Goal: Information Seeking & Learning: Check status

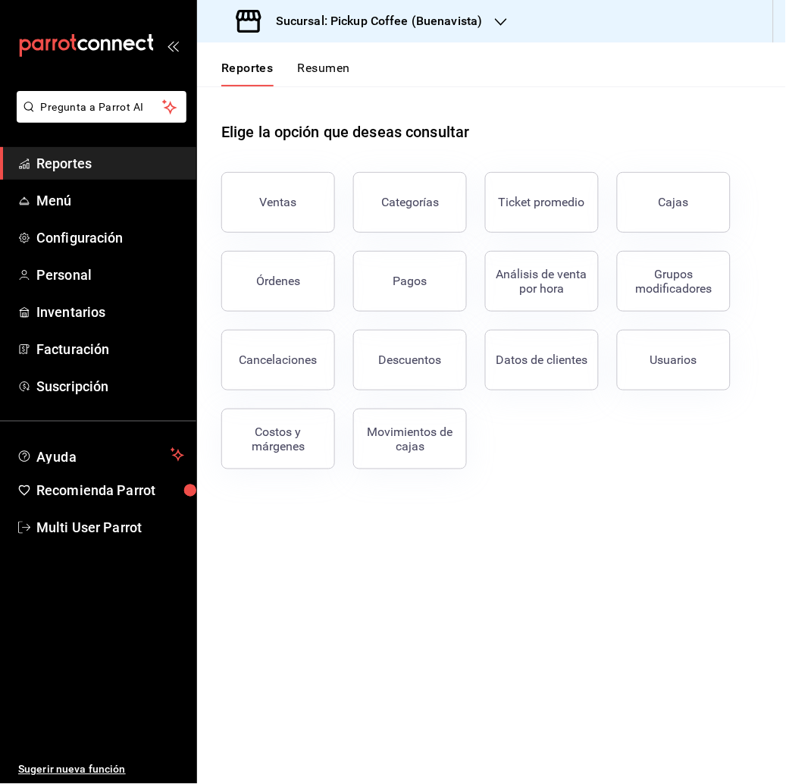
click at [326, 67] on button "Resumen" at bounding box center [324, 74] width 52 height 26
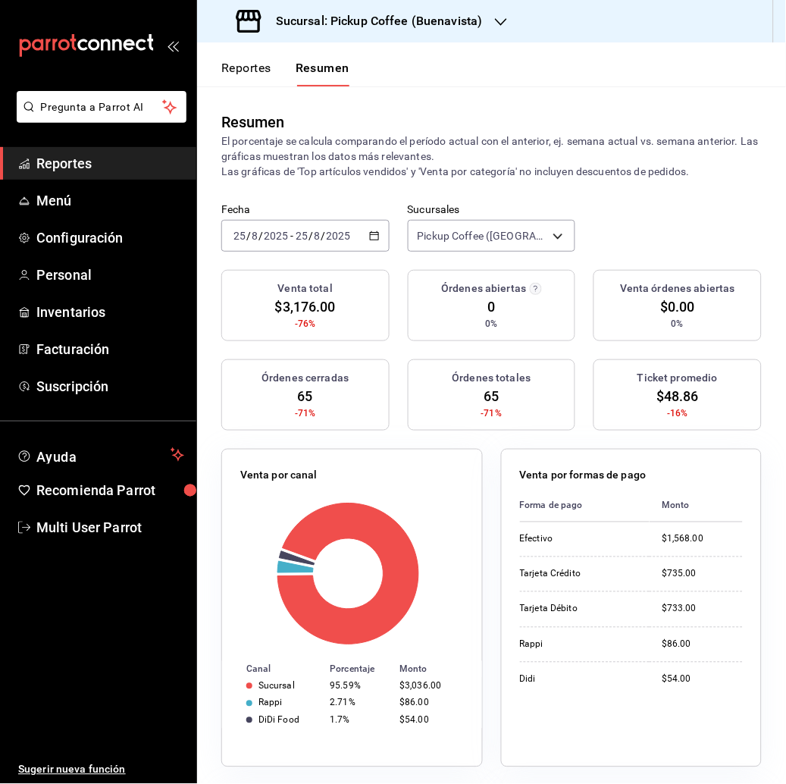
click at [314, 231] on input "8" at bounding box center [318, 236] width 8 height 12
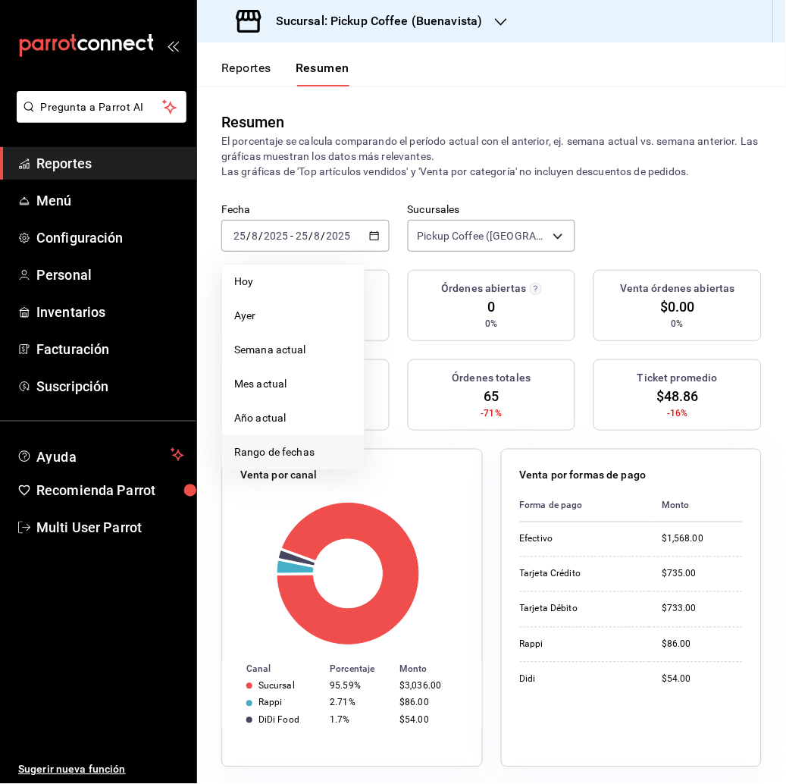
click at [274, 446] on span "Rango de fechas" at bounding box center [292, 452] width 117 height 16
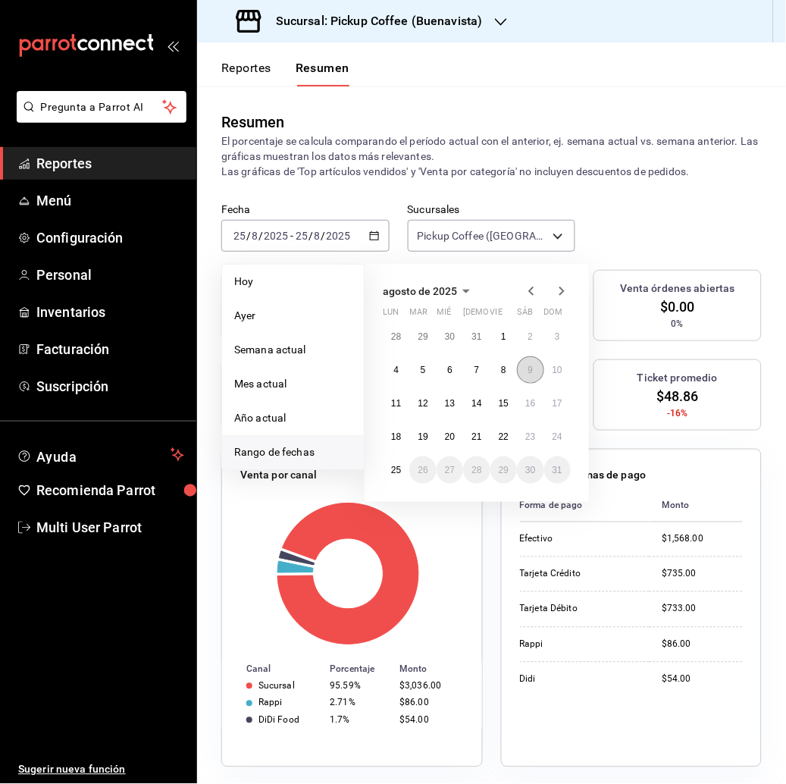
click at [518, 367] on button "9" at bounding box center [530, 369] width 27 height 27
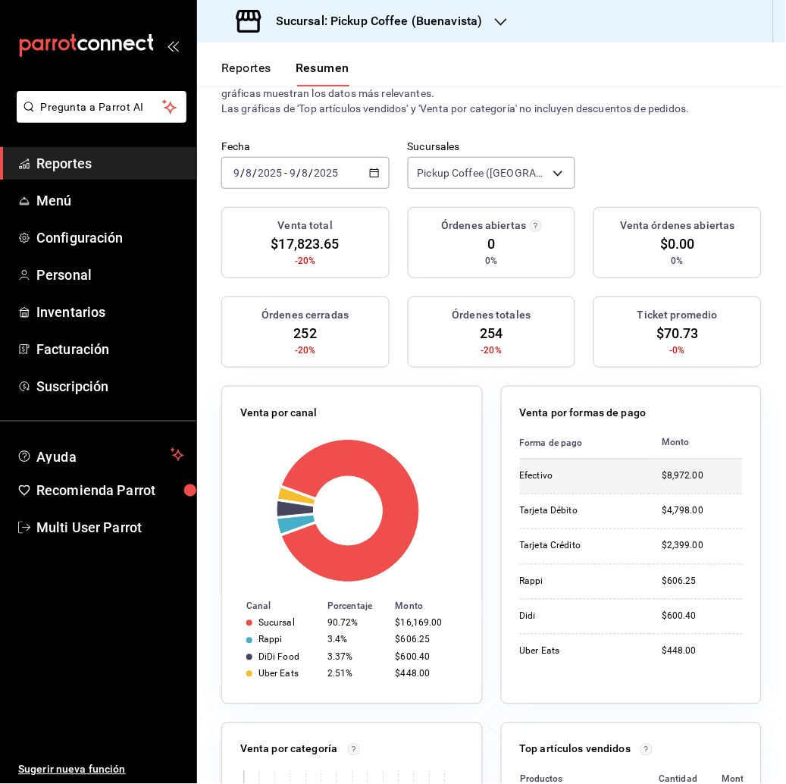
scroll to position [64, 0]
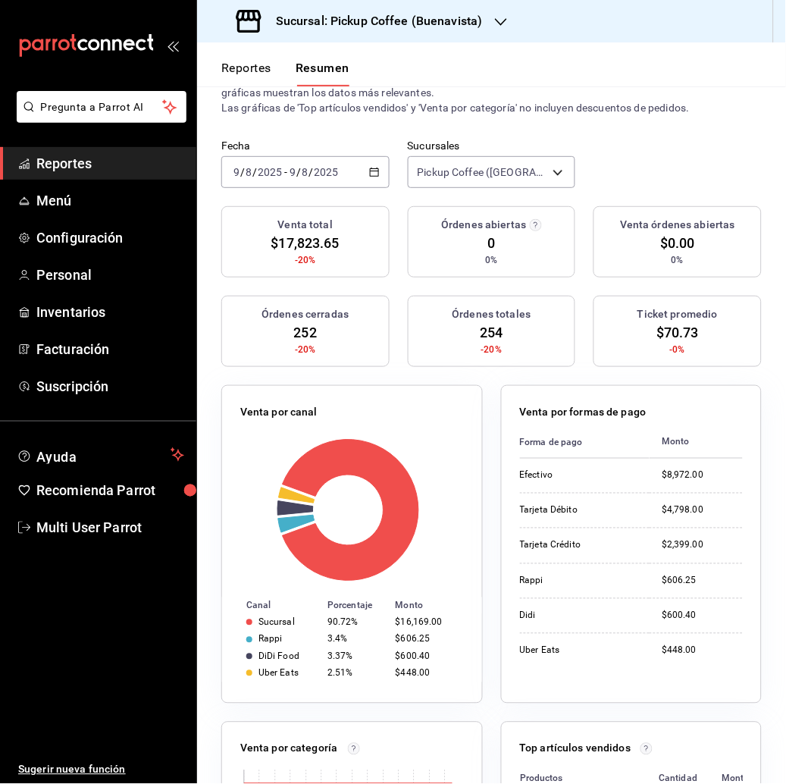
click at [314, 171] on input "2025" at bounding box center [327, 172] width 26 height 12
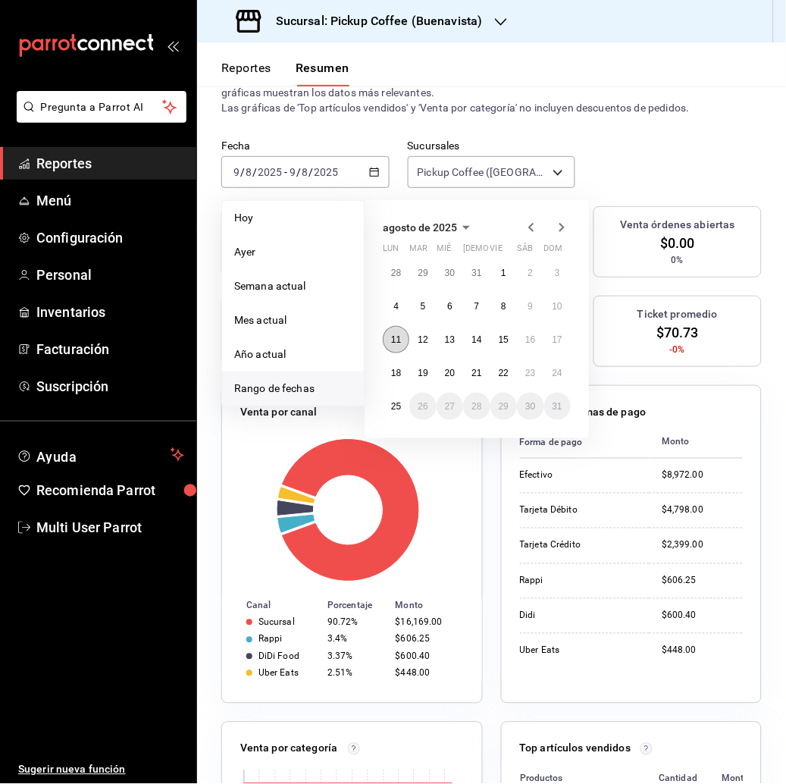
click at [388, 346] on button "11" at bounding box center [396, 339] width 27 height 27
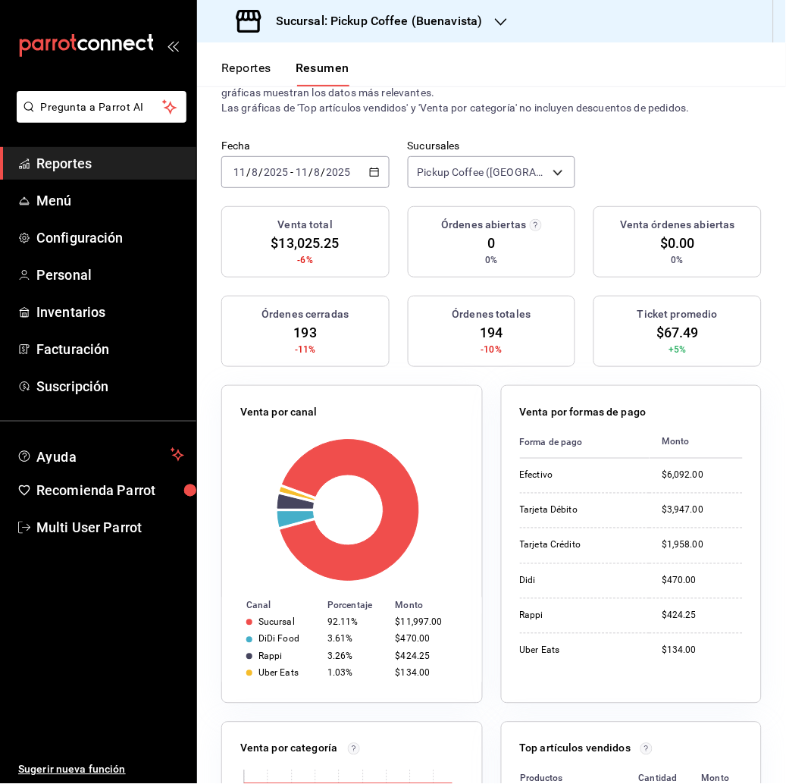
click at [344, 167] on input "2025" at bounding box center [339, 172] width 26 height 12
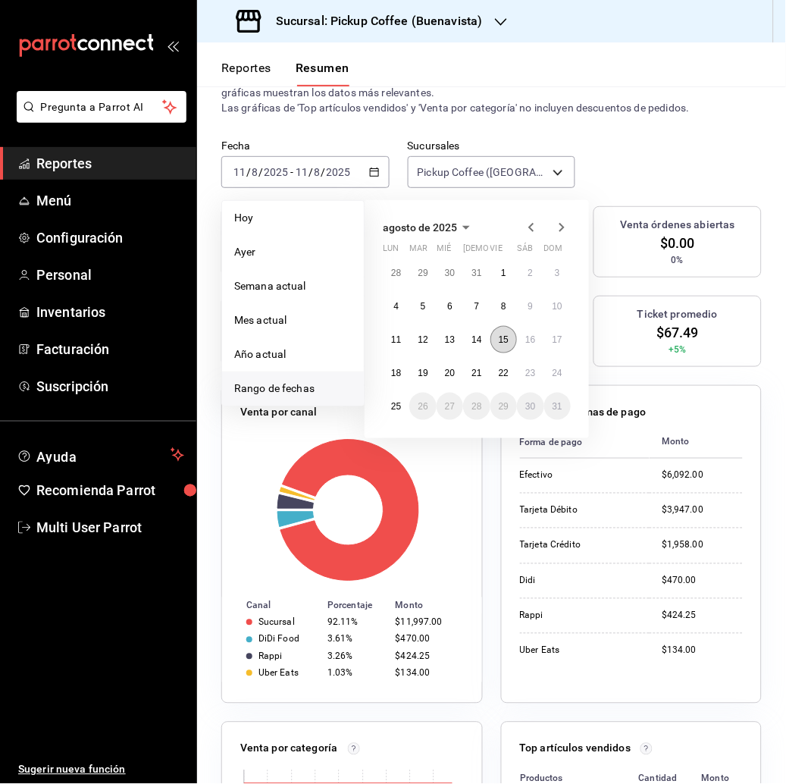
click at [510, 340] on button "15" at bounding box center [503, 339] width 27 height 27
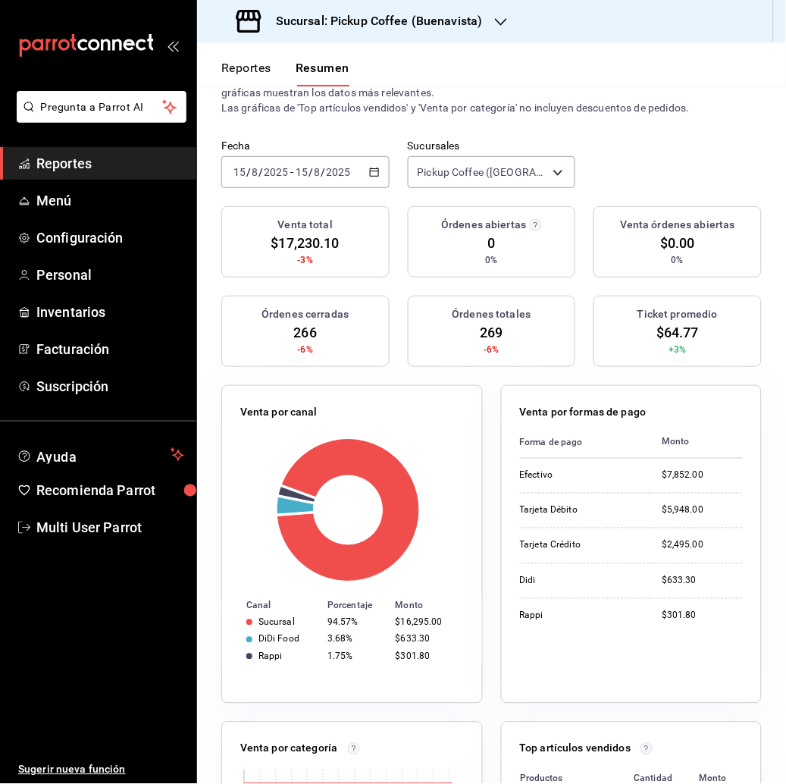
click at [361, 162] on div "[DATE] [DATE] - [DATE] [DATE]" at bounding box center [305, 172] width 168 height 32
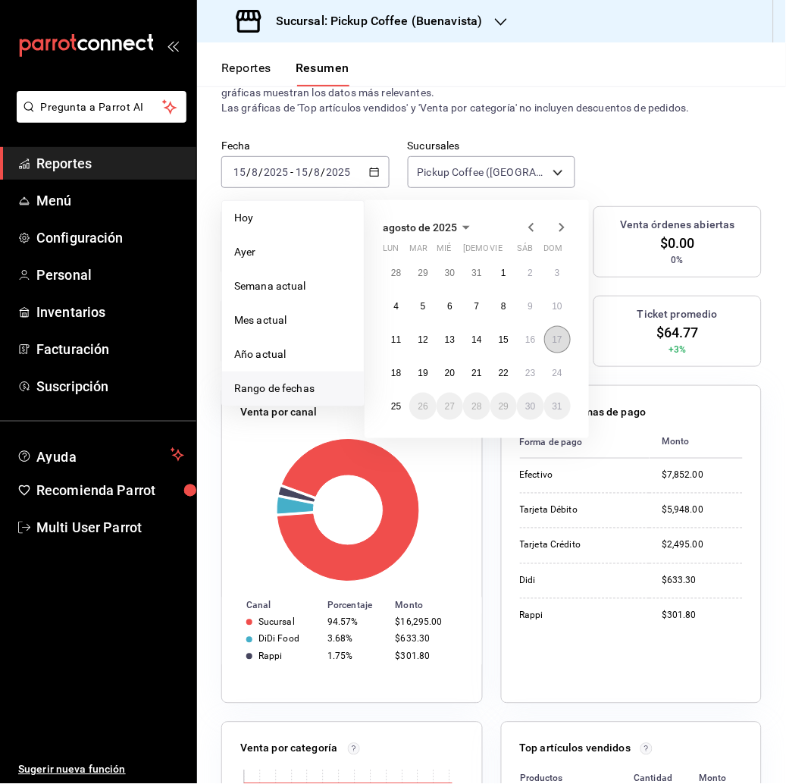
click at [552, 336] on abbr "17" at bounding box center [557, 339] width 10 height 11
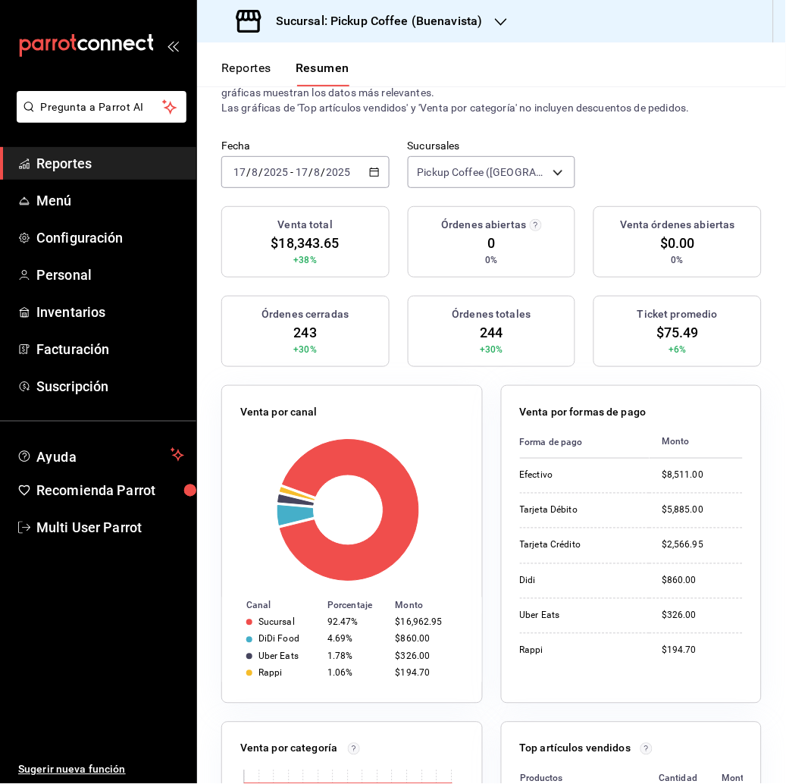
click at [296, 169] on input "17" at bounding box center [302, 172] width 14 height 12
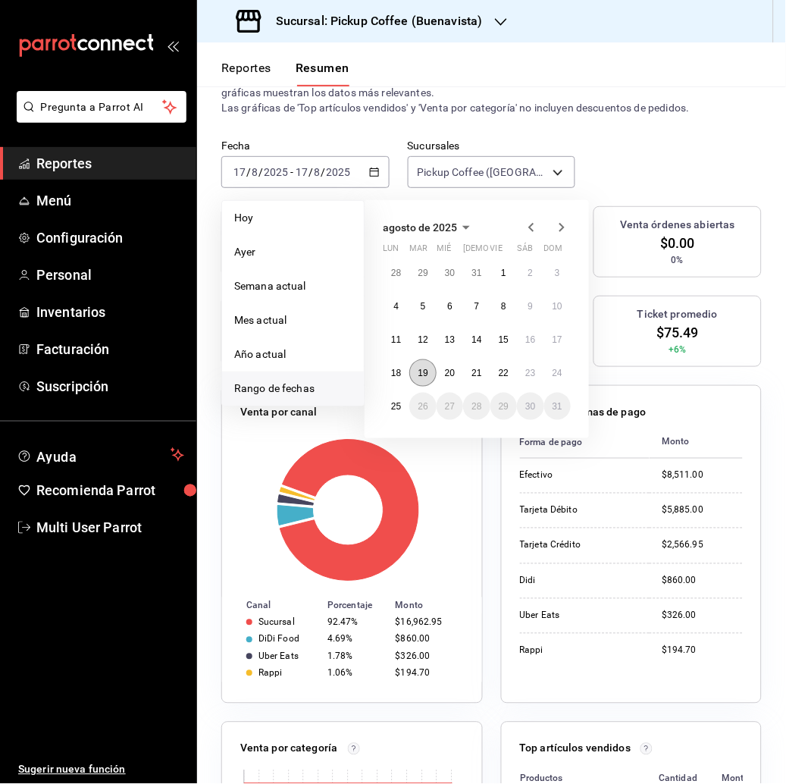
click at [413, 371] on button "19" at bounding box center [422, 372] width 27 height 27
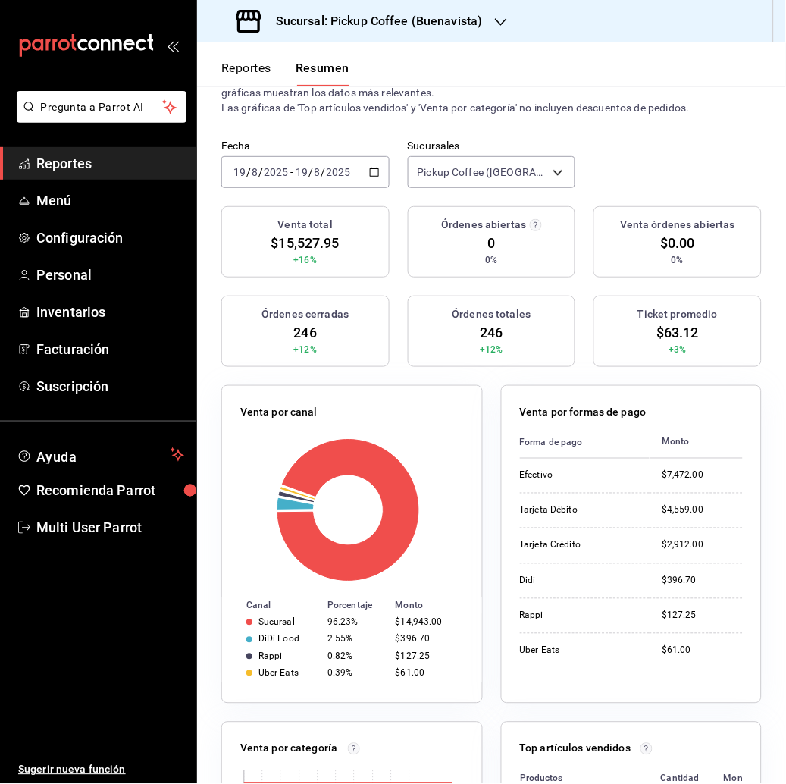
click at [478, 19] on h3 "Sucursal: Pickup Coffee (Buenavista)" at bounding box center [373, 21] width 219 height 18
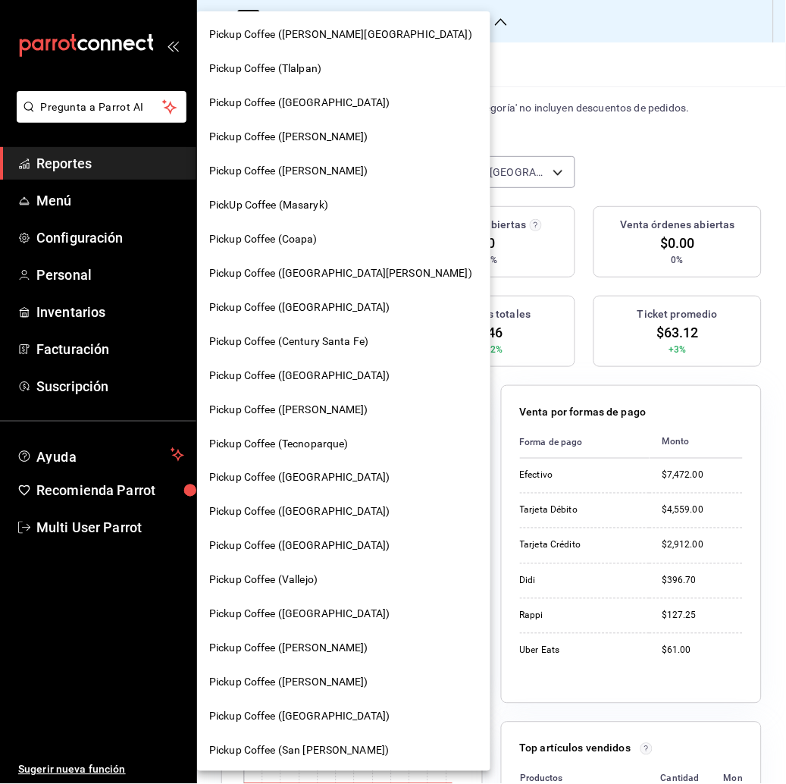
click at [307, 502] on div "Pickup Coffee ([GEOGRAPHIC_DATA])" at bounding box center [343, 512] width 293 height 34
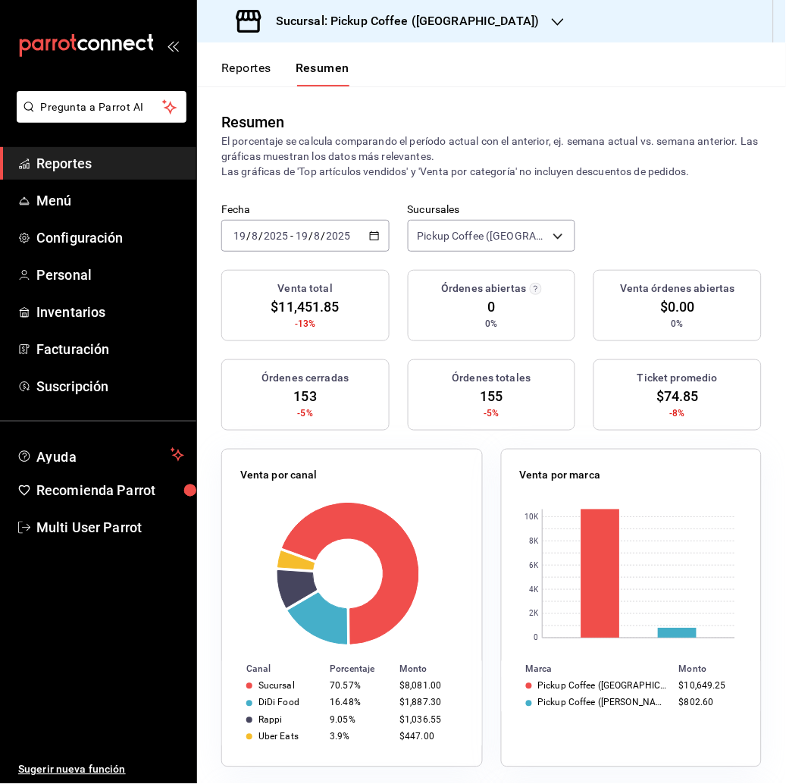
click at [340, 224] on div "[DATE] [DATE] - [DATE] [DATE]" at bounding box center [305, 236] width 168 height 32
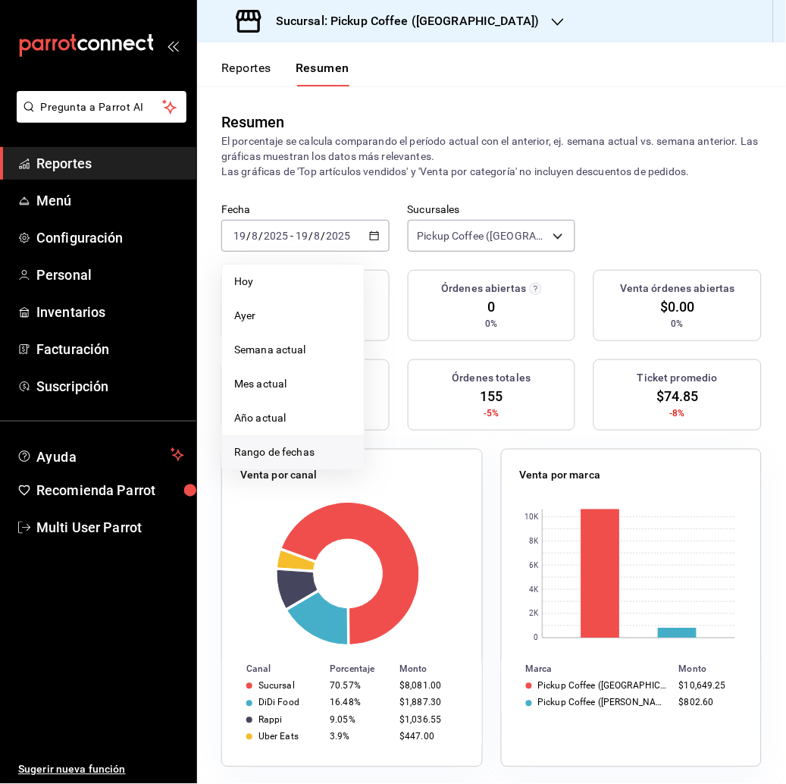
click at [305, 442] on li "Rango de fechas" at bounding box center [293, 452] width 142 height 34
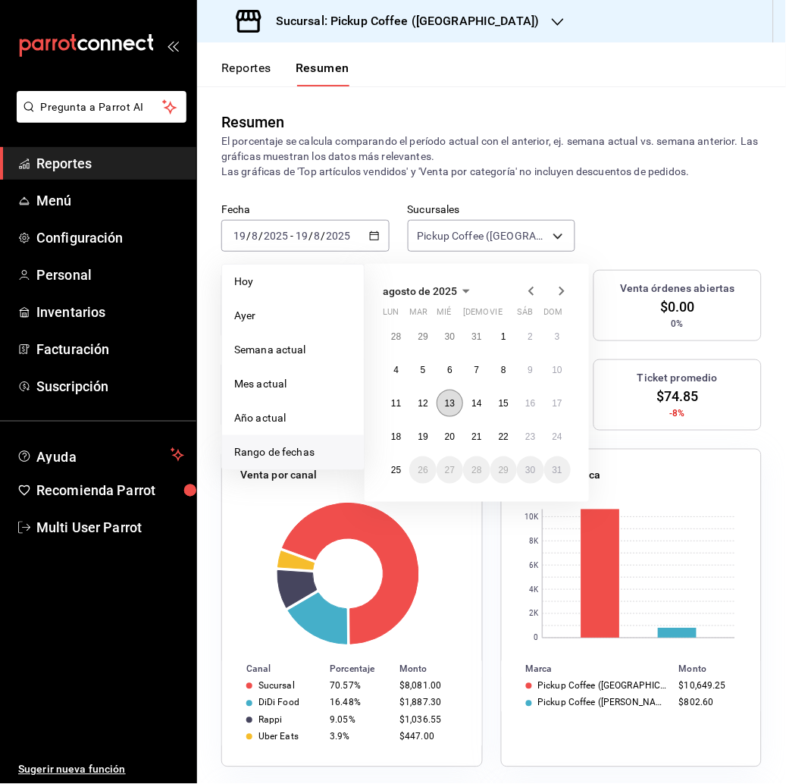
click at [454, 399] on abbr "13" at bounding box center [450, 403] width 10 height 11
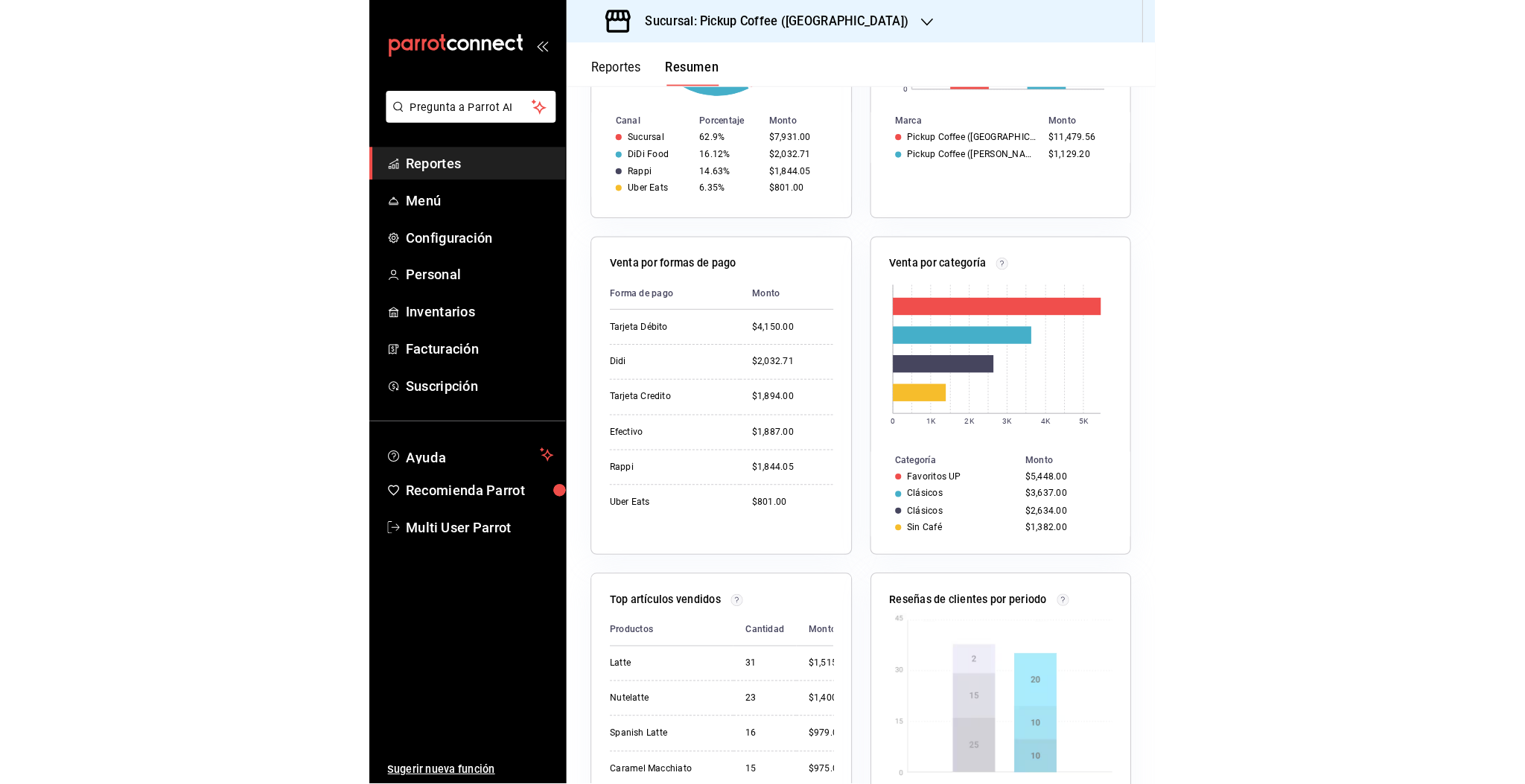
scroll to position [0, 0]
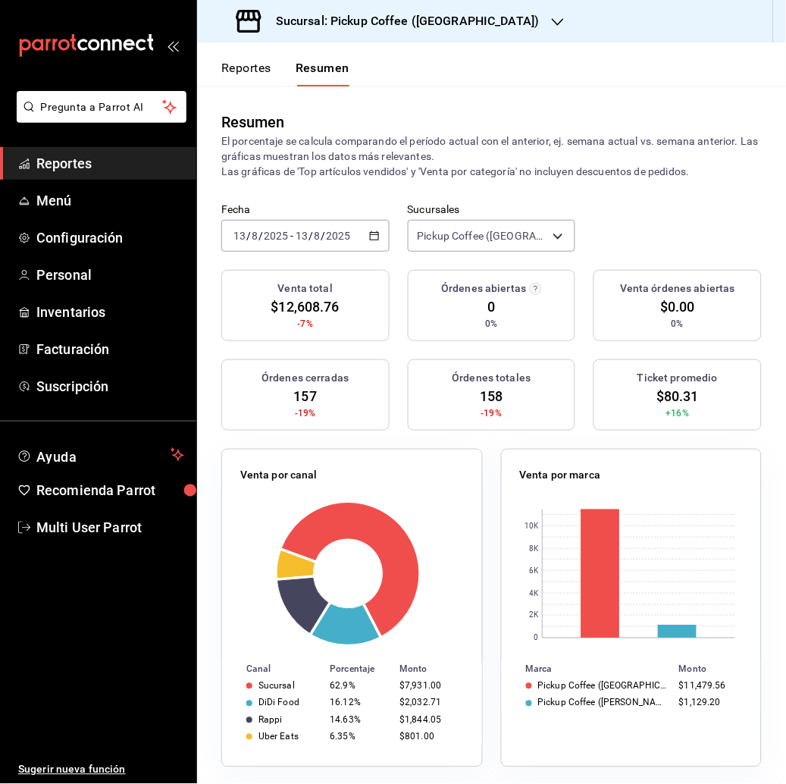
click at [322, 236] on span "/" at bounding box center [323, 236] width 5 height 12
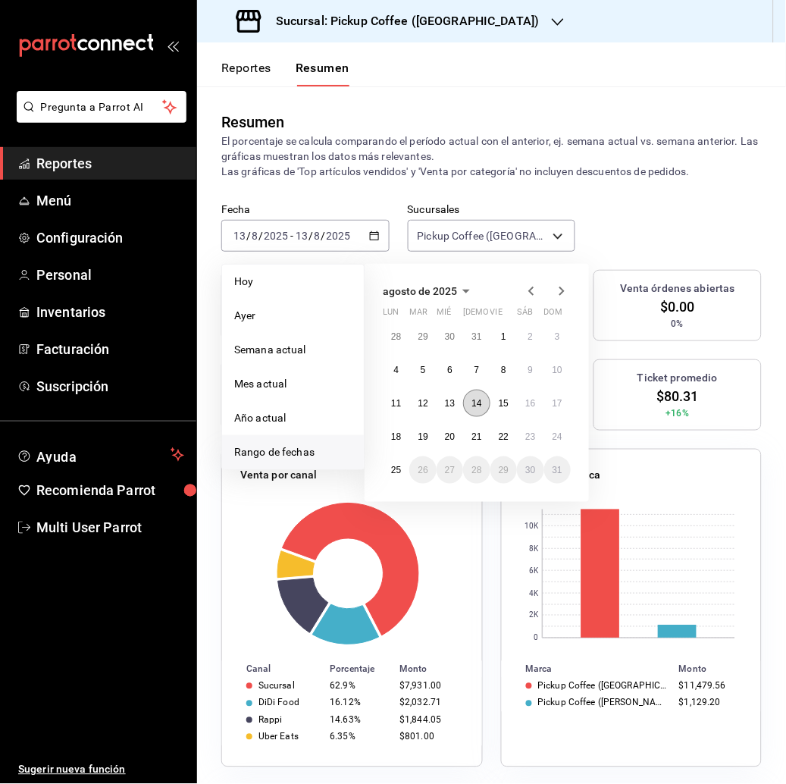
click at [471, 404] on abbr "14" at bounding box center [476, 403] width 10 height 11
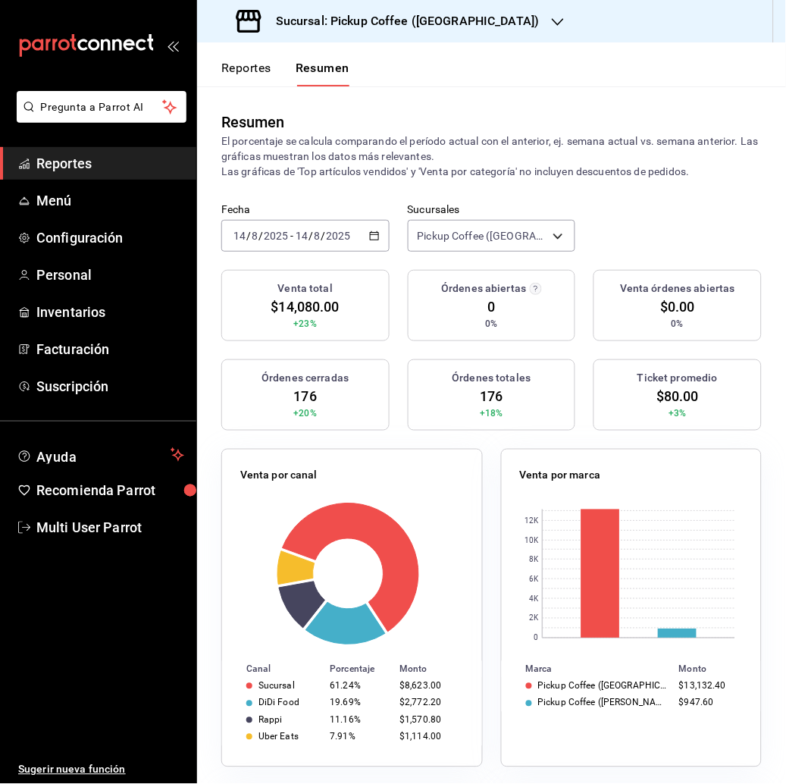
click at [300, 234] on input "14" at bounding box center [302, 236] width 14 height 12
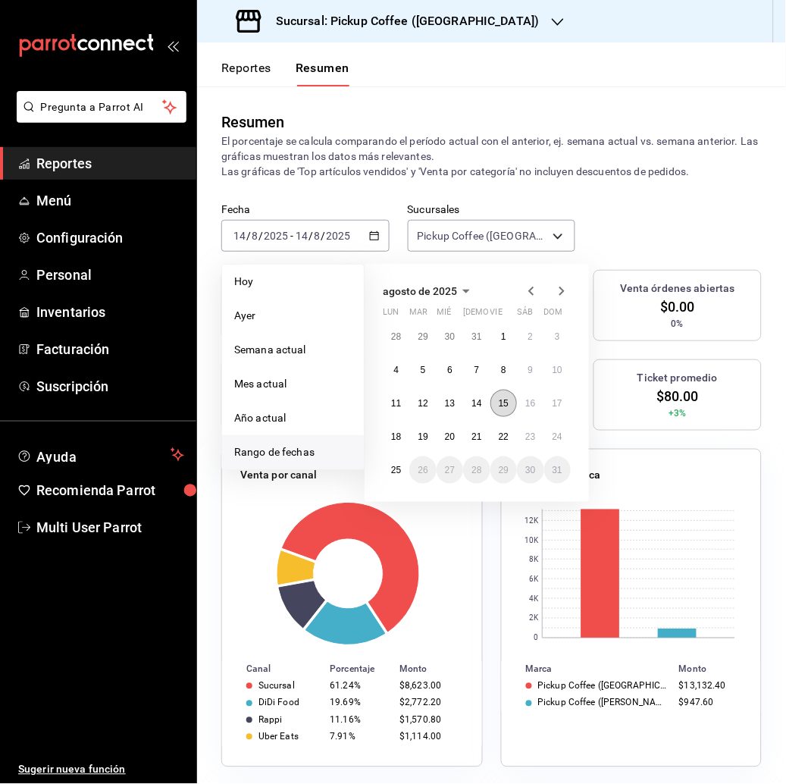
click at [506, 400] on abbr "15" at bounding box center [504, 403] width 10 height 11
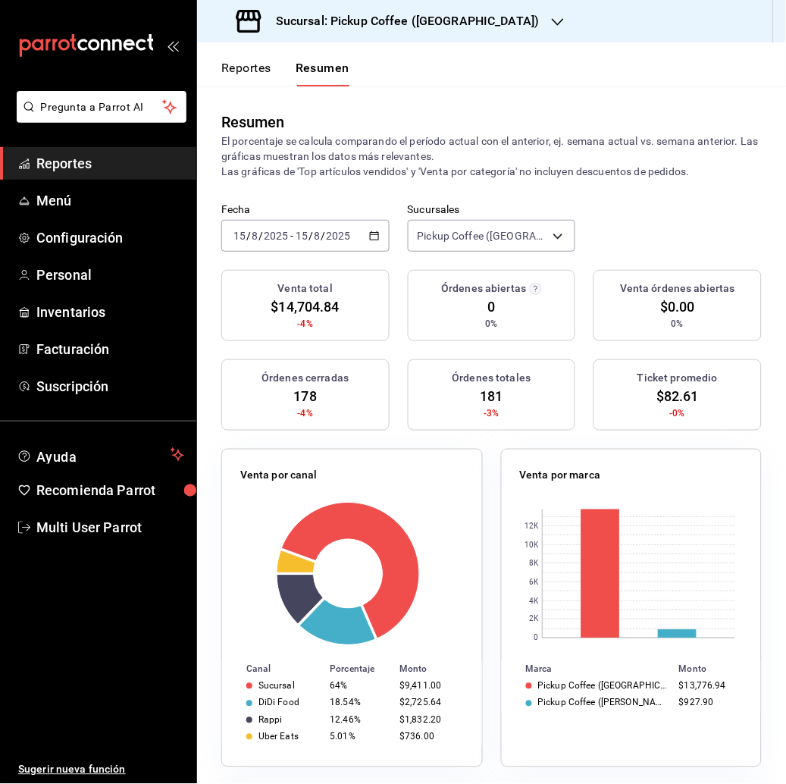
click at [327, 239] on input "2025" at bounding box center [339, 236] width 26 height 12
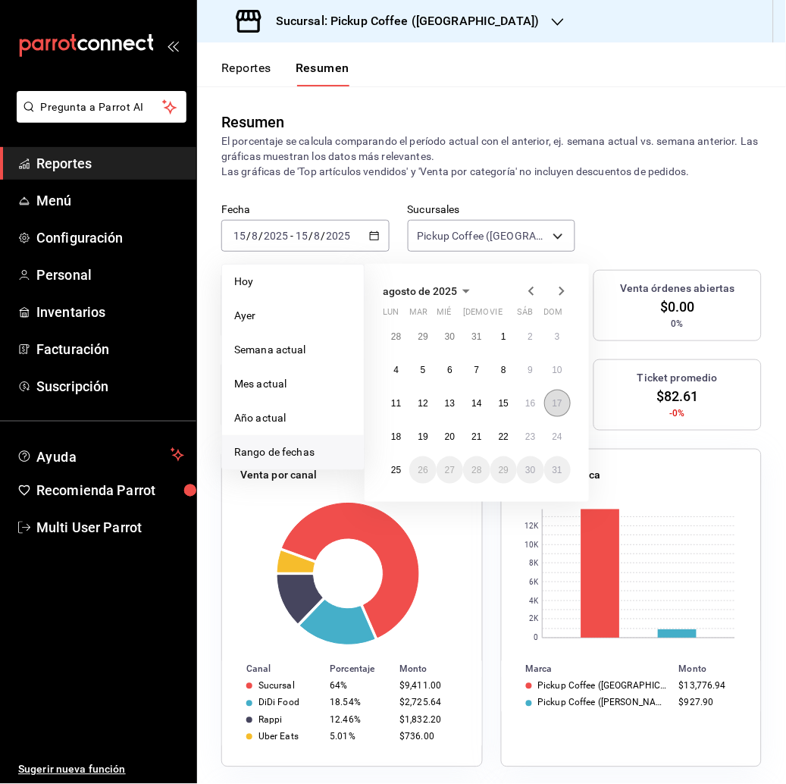
click at [553, 404] on abbr "17" at bounding box center [557, 403] width 10 height 11
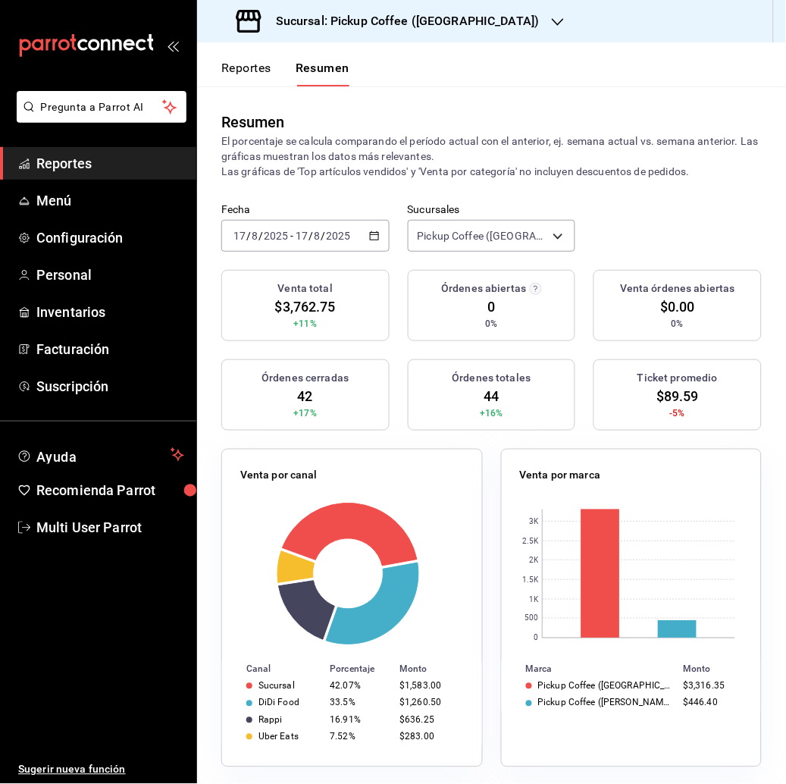
click at [329, 224] on div "[DATE] [DATE] - [DATE] [DATE]" at bounding box center [305, 236] width 168 height 32
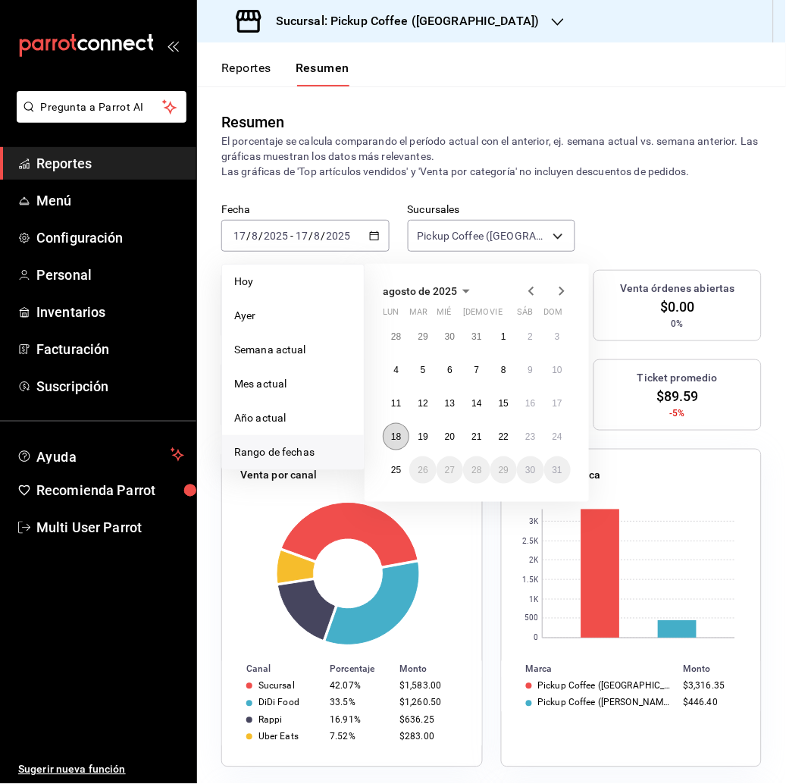
click at [399, 430] on button "18" at bounding box center [396, 436] width 27 height 27
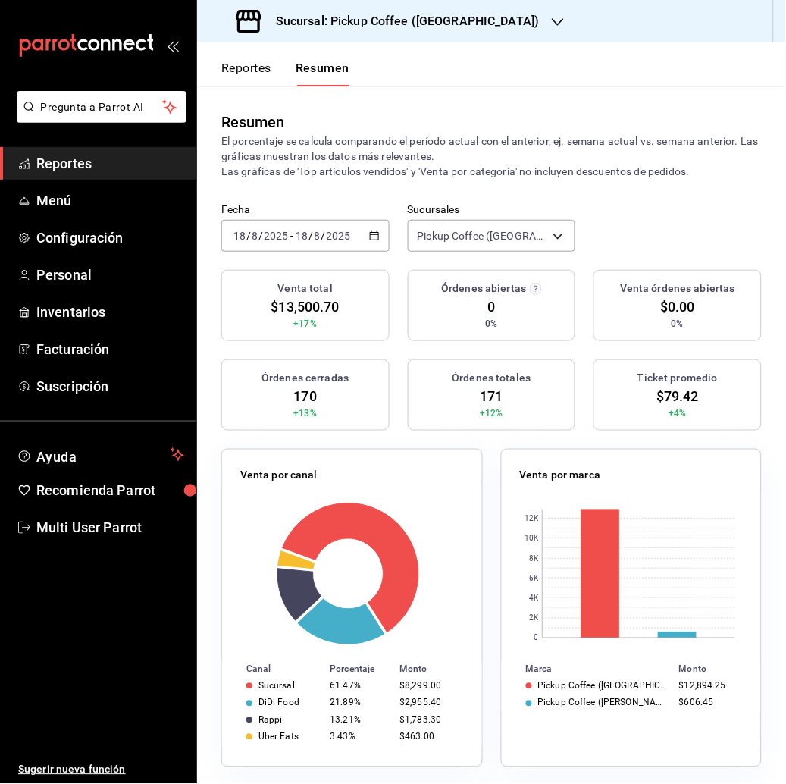
click at [274, 234] on input "2025" at bounding box center [276, 236] width 26 height 12
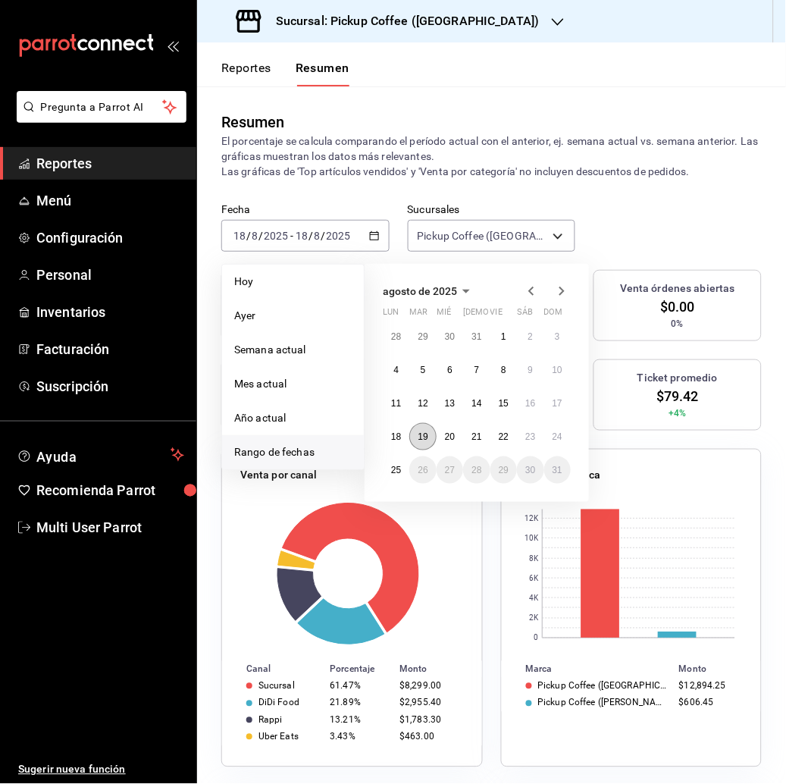
click at [425, 427] on button "19" at bounding box center [422, 436] width 27 height 27
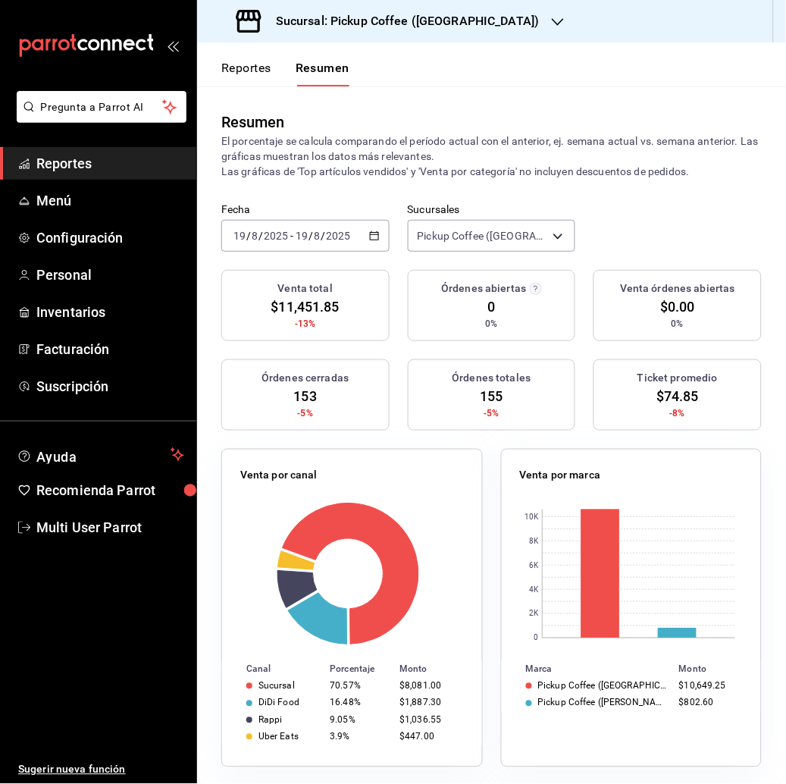
click at [309, 244] on div "[DATE] [DATE] - [DATE] [DATE]" at bounding box center [305, 236] width 168 height 32
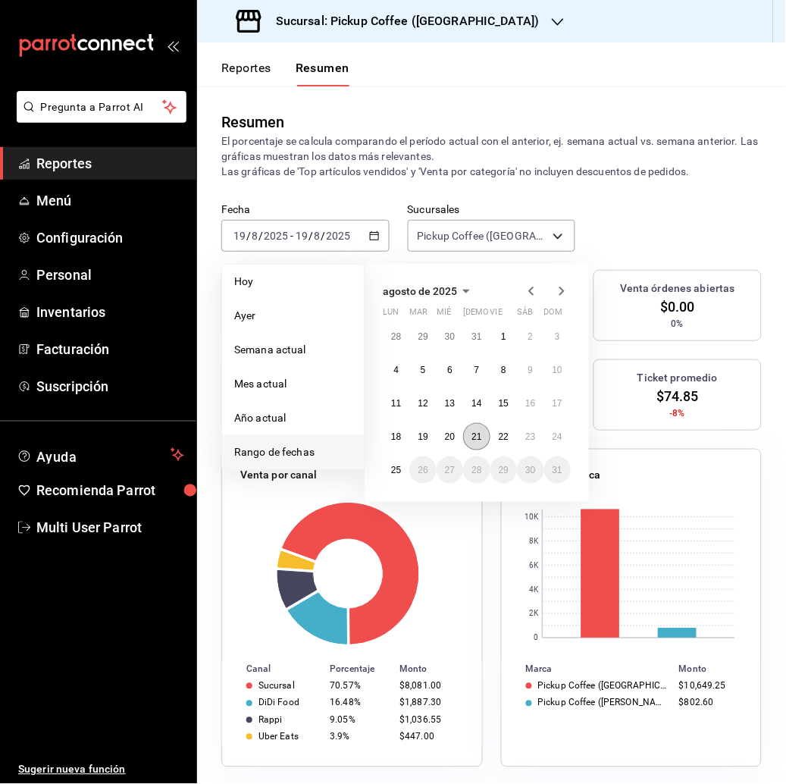
click at [487, 435] on button "21" at bounding box center [476, 436] width 27 height 27
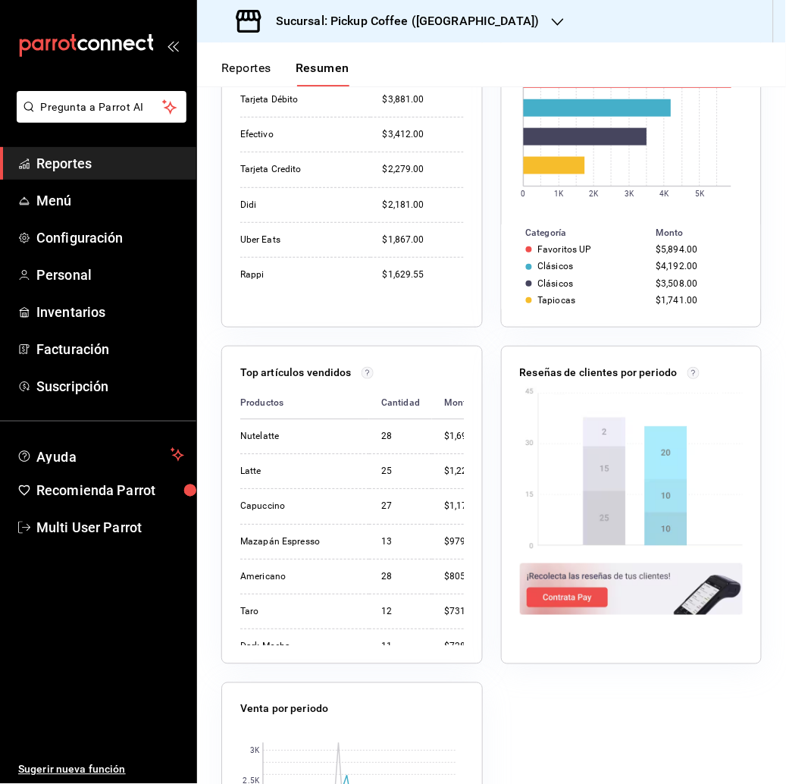
scroll to position [694, 0]
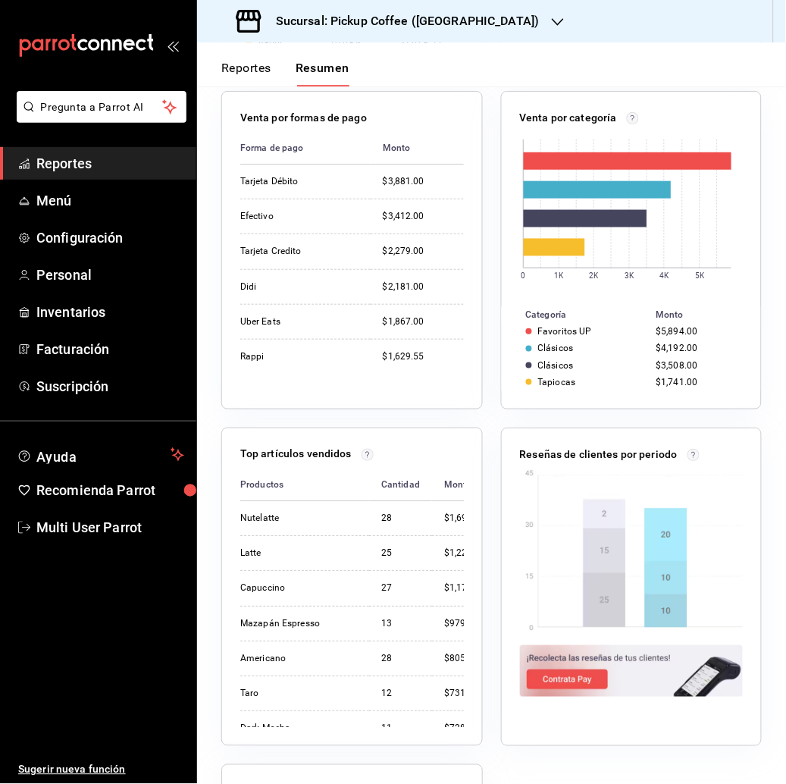
click at [552, 14] on div at bounding box center [558, 22] width 12 height 16
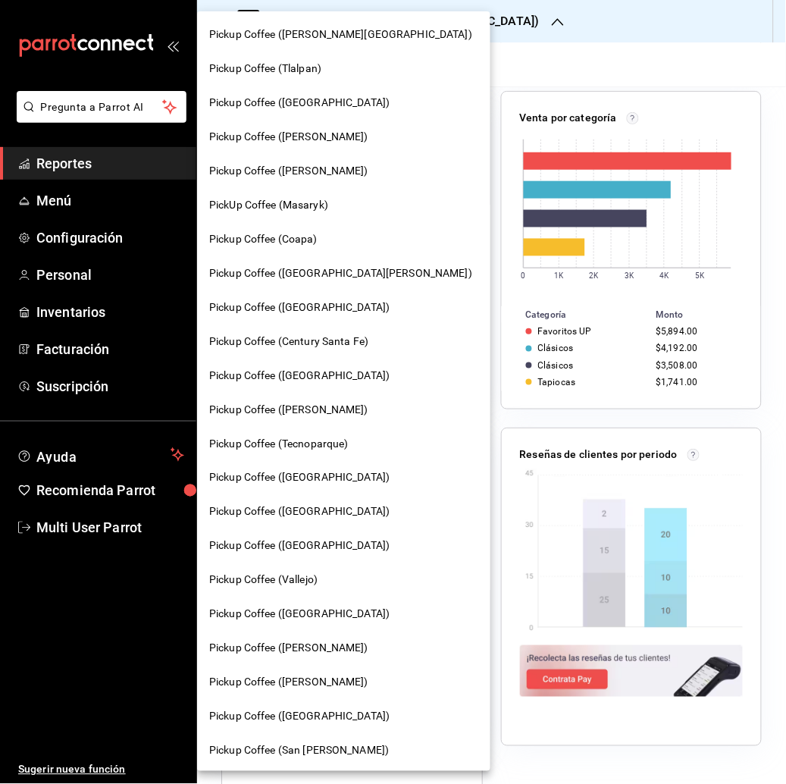
click at [358, 32] on div "Pickup Coffee ([PERSON_NAME][GEOGRAPHIC_DATA])" at bounding box center [343, 35] width 269 height 16
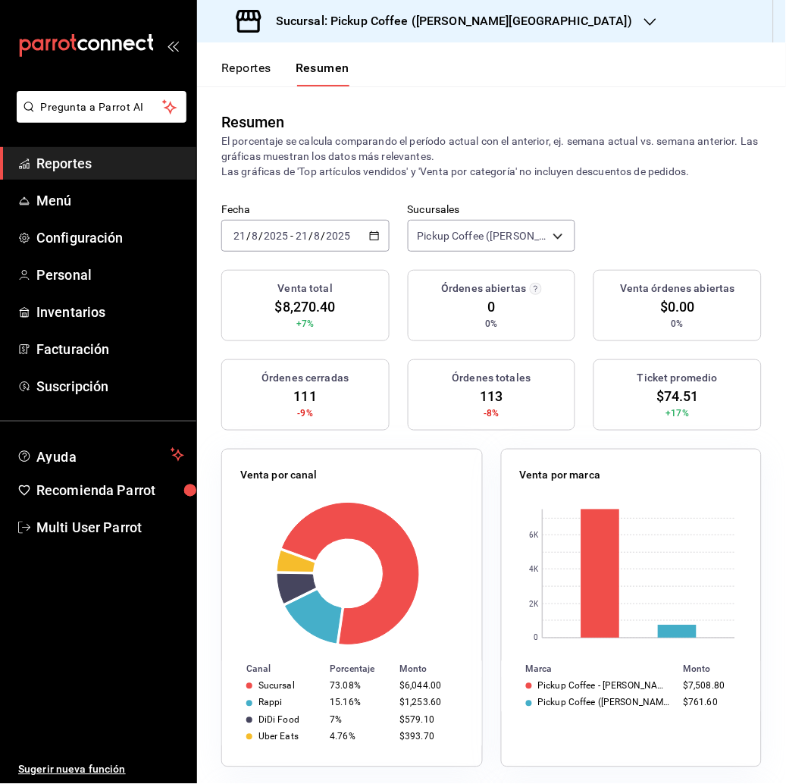
click at [310, 233] on span "/" at bounding box center [310, 236] width 5 height 12
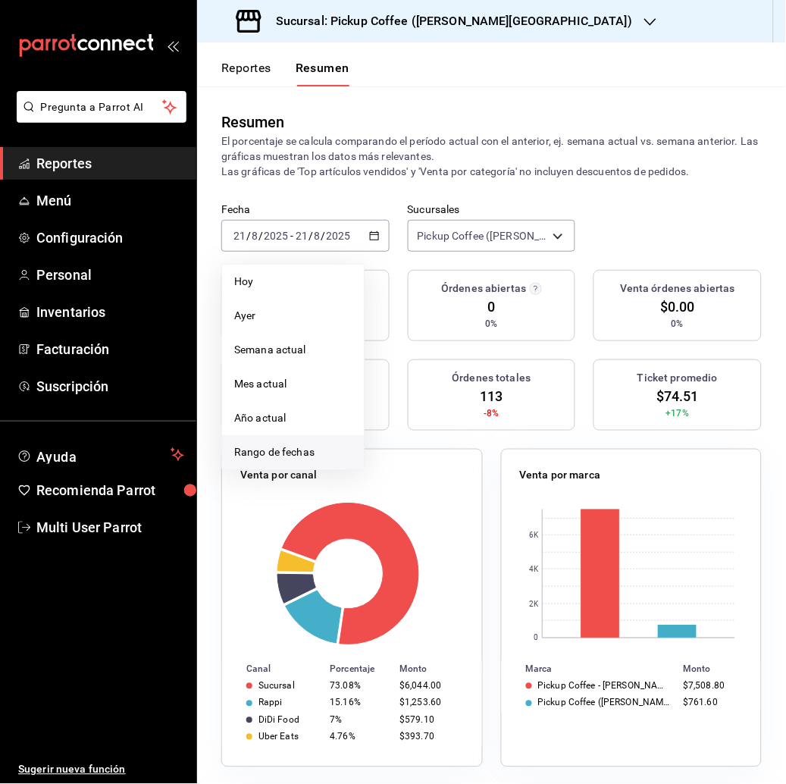
click at [288, 443] on li "Rango de fechas" at bounding box center [293, 452] width 142 height 34
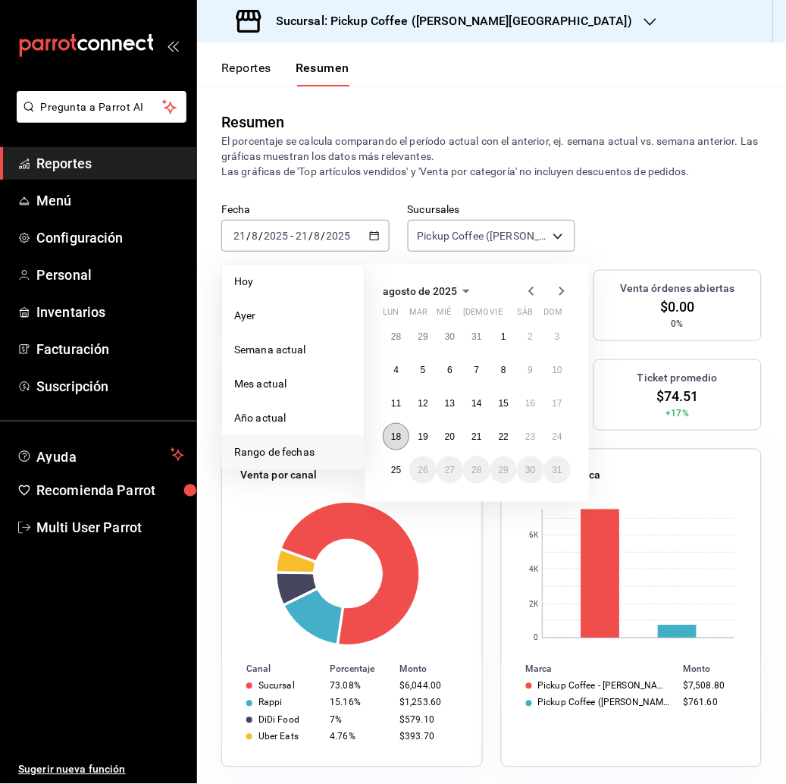
click at [395, 436] on abbr "18" at bounding box center [396, 436] width 10 height 11
click at [560, 440] on abbr "24" at bounding box center [557, 436] width 10 height 11
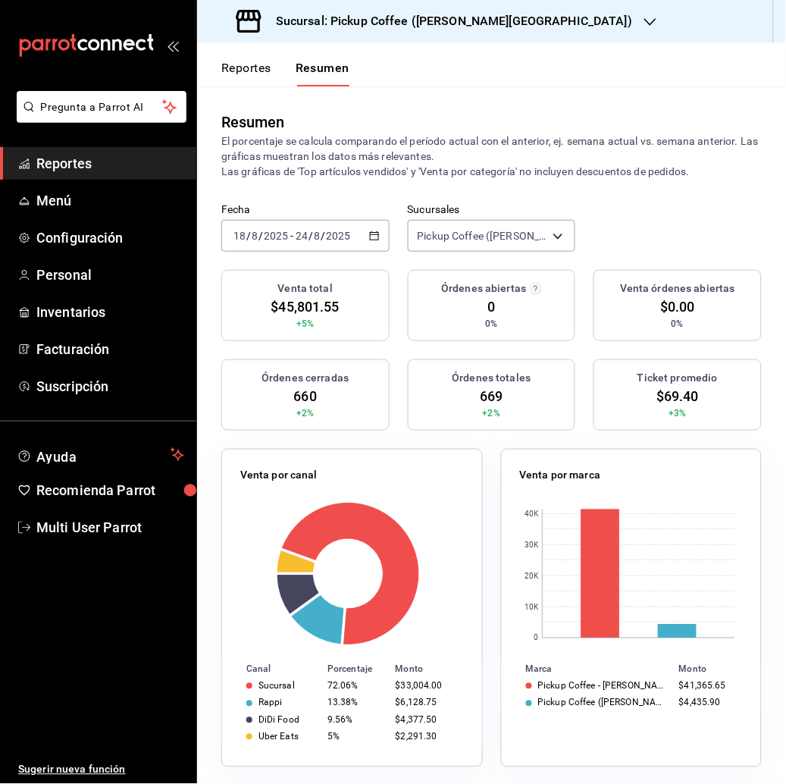
click at [484, 20] on h3 "Sucursal: Pickup Coffee ([PERSON_NAME][GEOGRAPHIC_DATA])" at bounding box center [448, 21] width 368 height 18
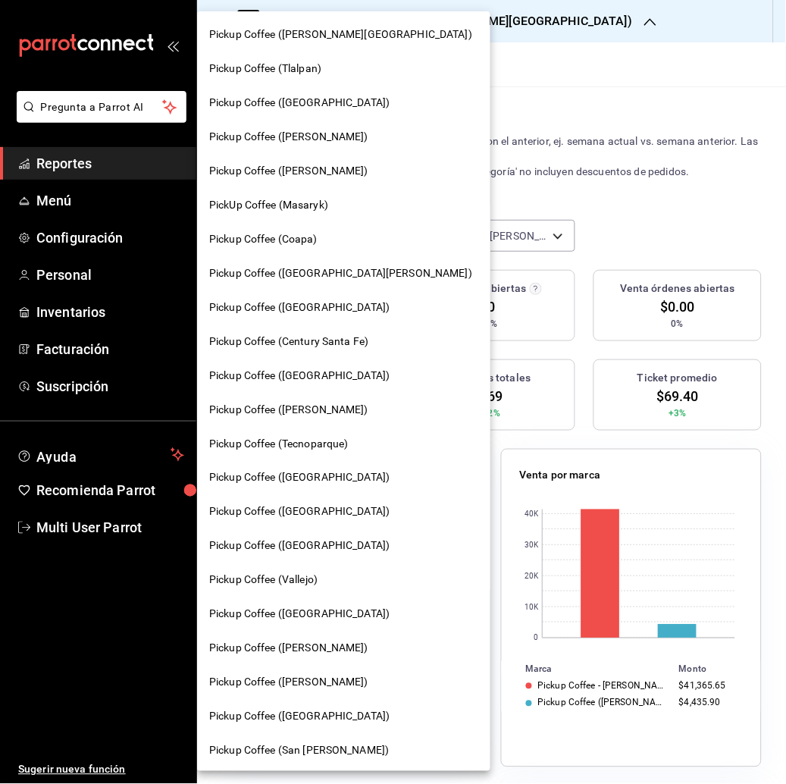
click at [340, 168] on span "Pickup Coffee ([PERSON_NAME])" at bounding box center [288, 171] width 159 height 16
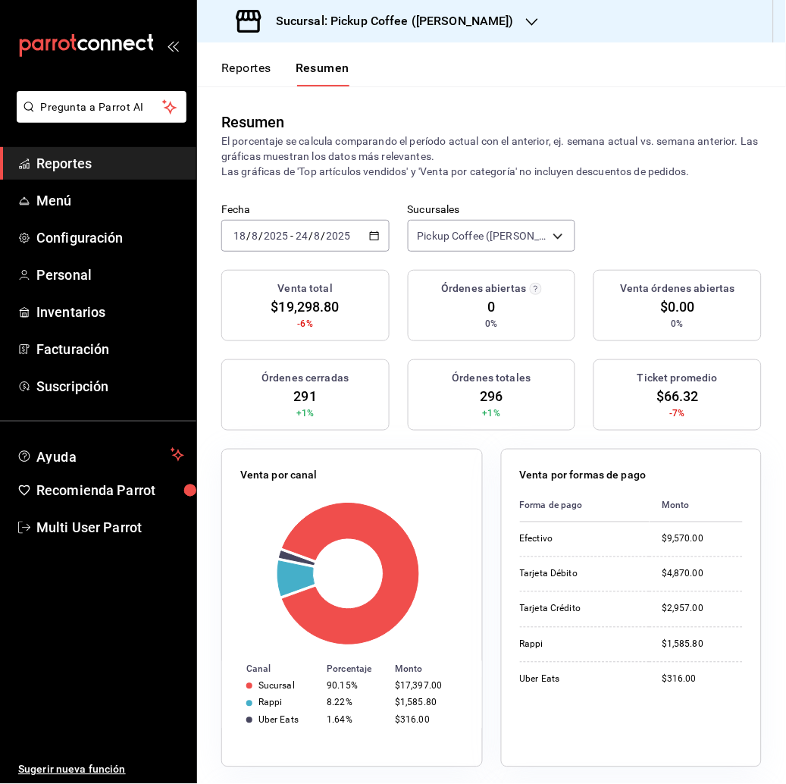
click at [492, 21] on div "Sucursal: Pickup Coffee ([PERSON_NAME])" at bounding box center [376, 21] width 335 height 42
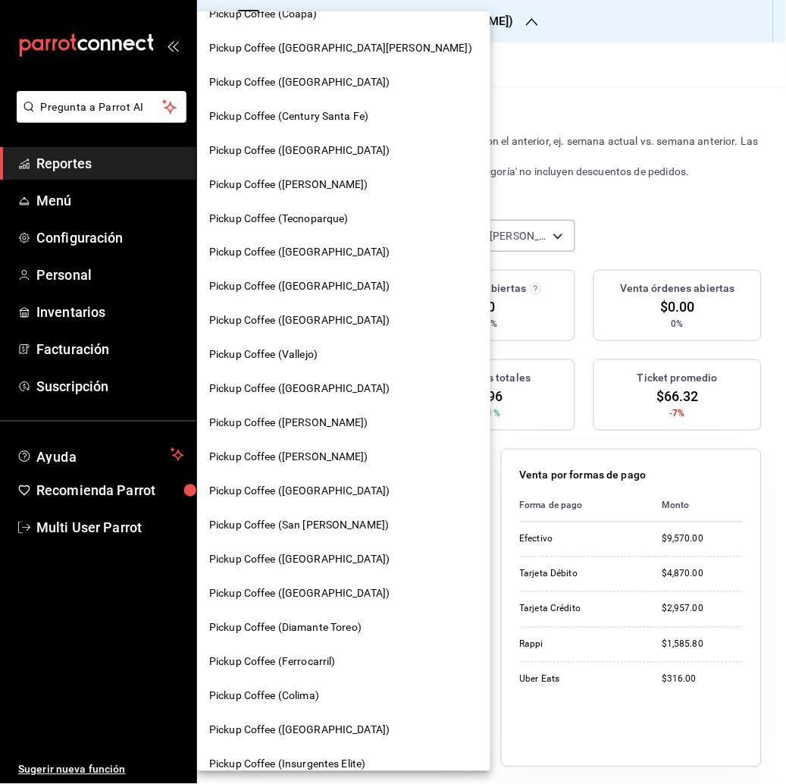
scroll to position [229, 0]
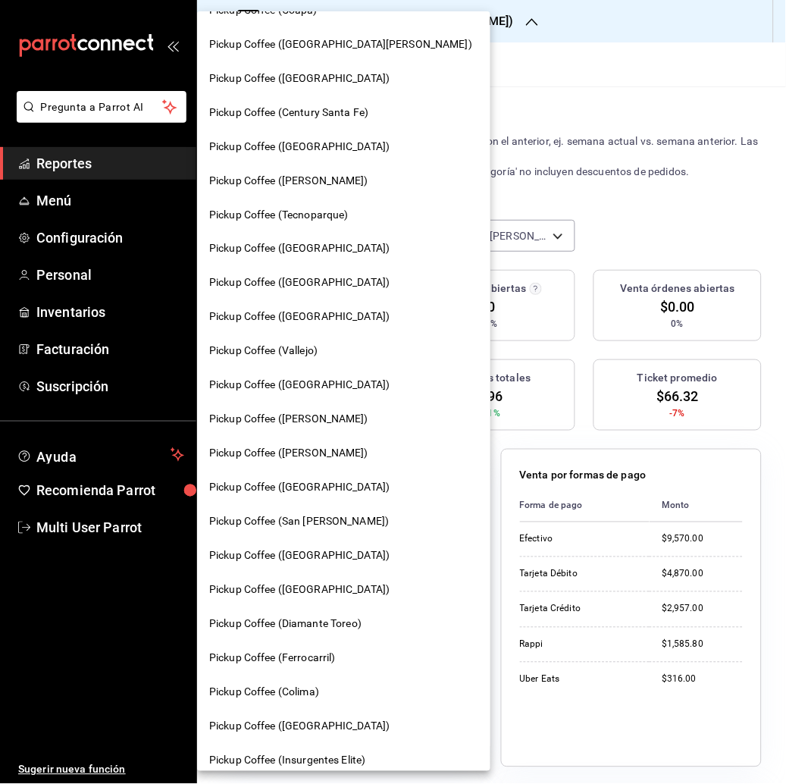
click at [324, 277] on span "Pickup Coffee ([GEOGRAPHIC_DATA])" at bounding box center [299, 283] width 180 height 16
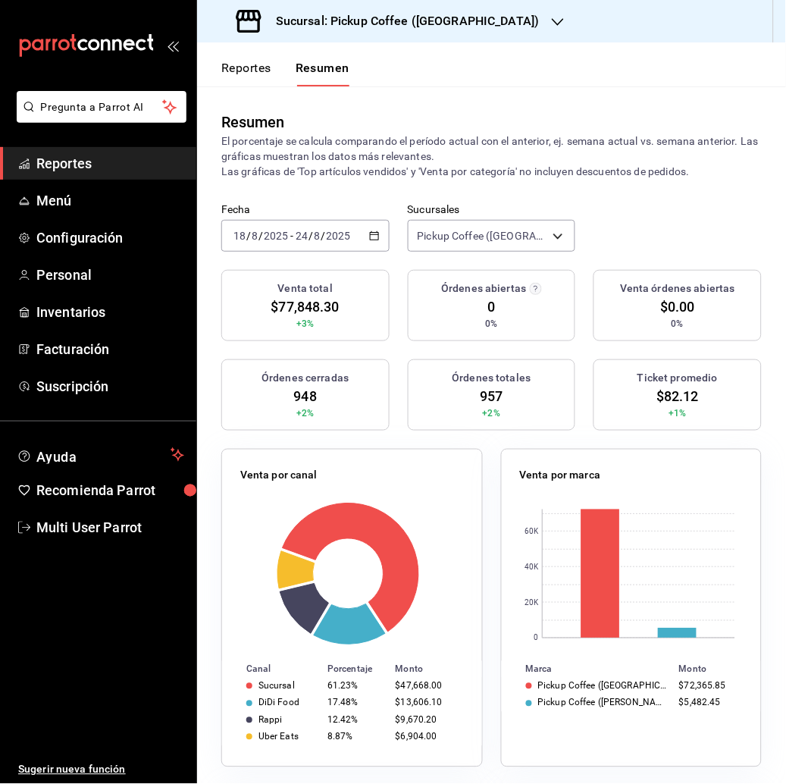
click at [476, 19] on div "Sucursal: Pickup Coffee ([GEOGRAPHIC_DATA])" at bounding box center [389, 21] width 361 height 42
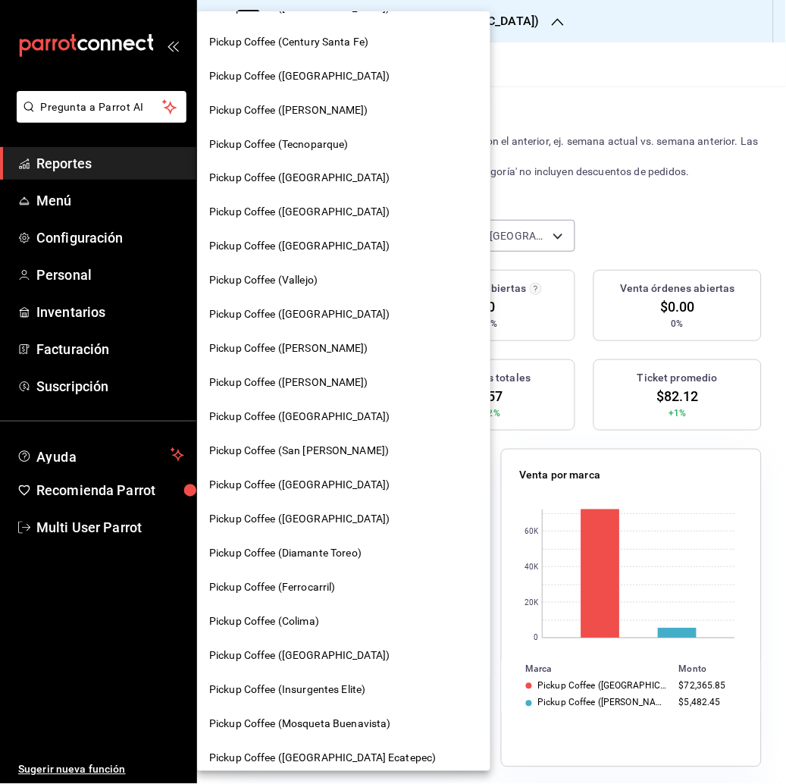
scroll to position [305, 0]
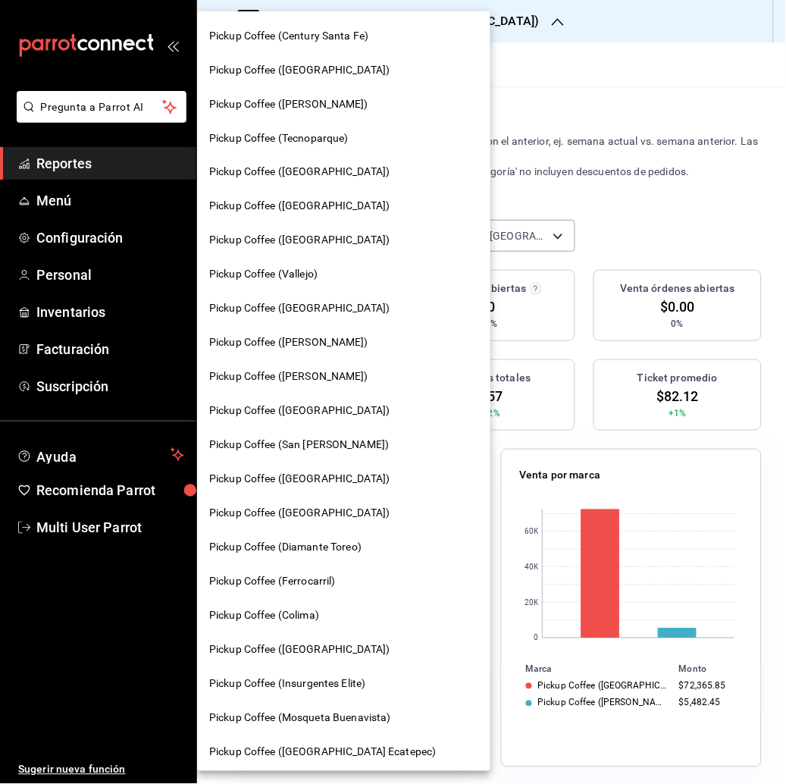
click at [325, 408] on span "Pickup Coffee ([GEOGRAPHIC_DATA])" at bounding box center [299, 411] width 180 height 16
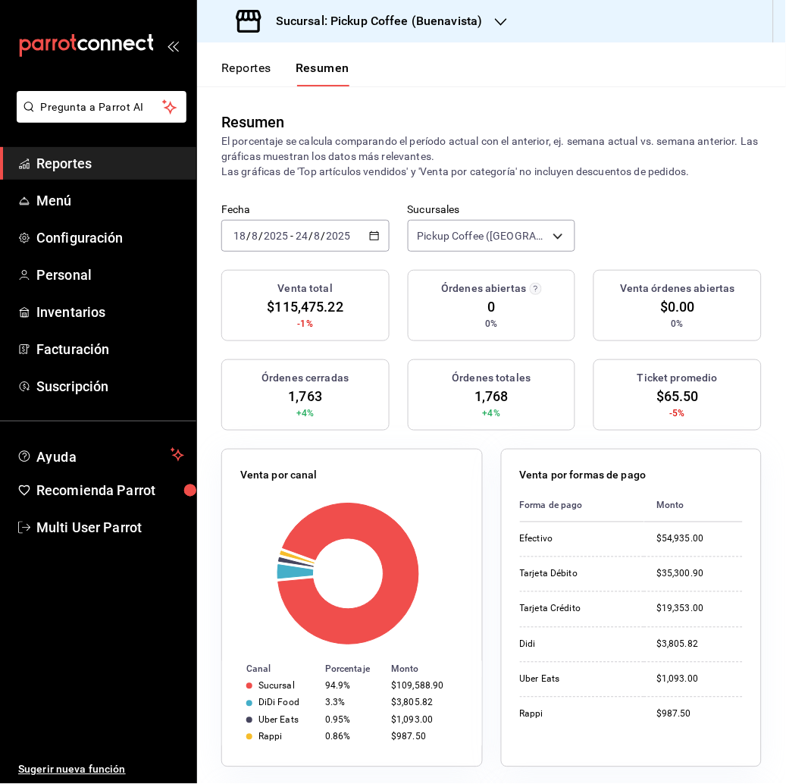
click at [447, 29] on h3 "Sucursal: Pickup Coffee (Buenavista)" at bounding box center [373, 21] width 219 height 18
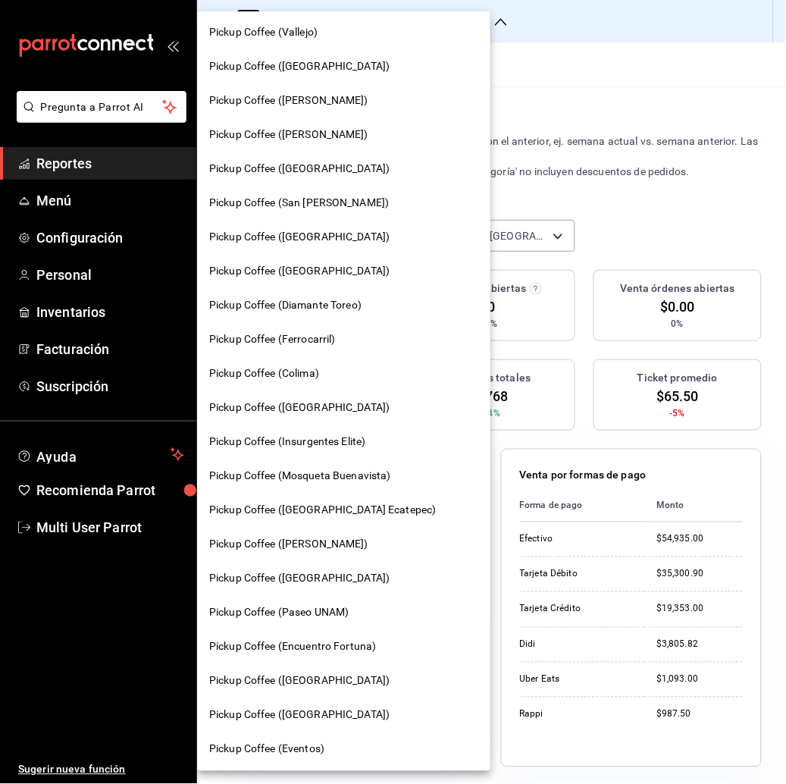
scroll to position [547, 0]
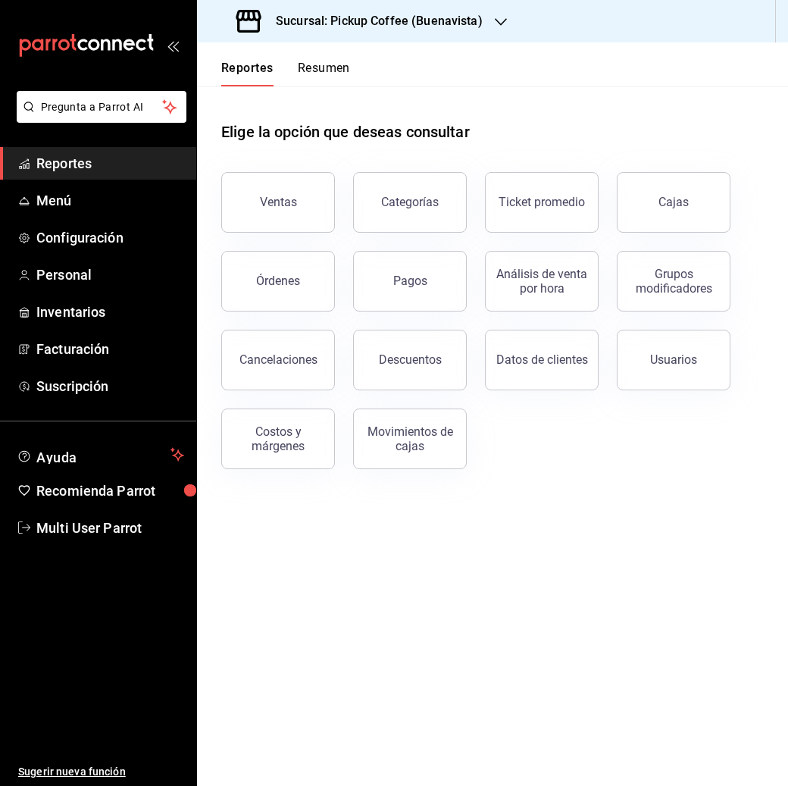
click at [495, 14] on div at bounding box center [501, 22] width 12 height 16
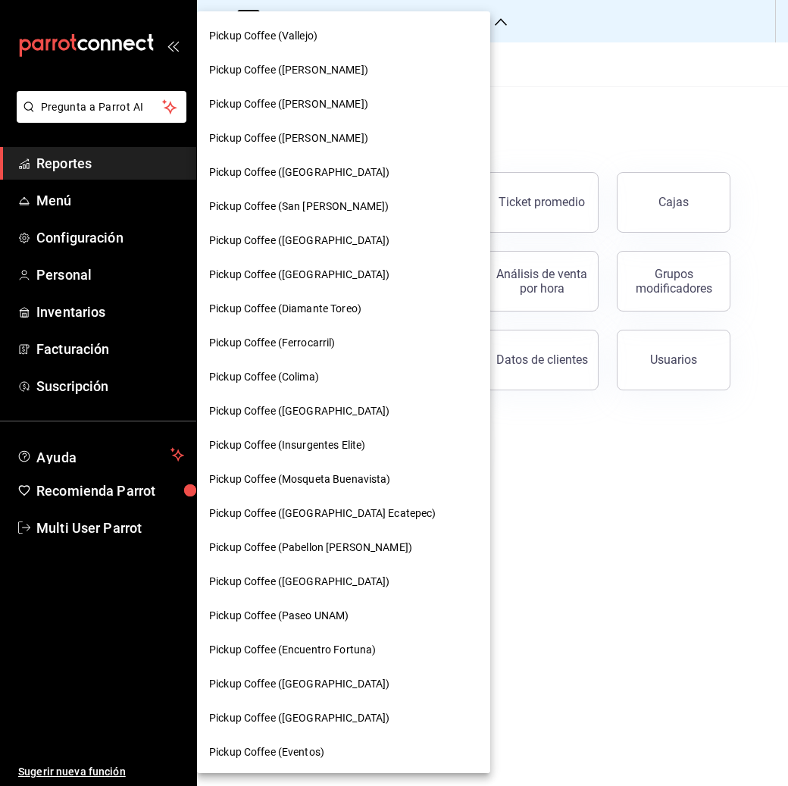
scroll to position [546, 0]
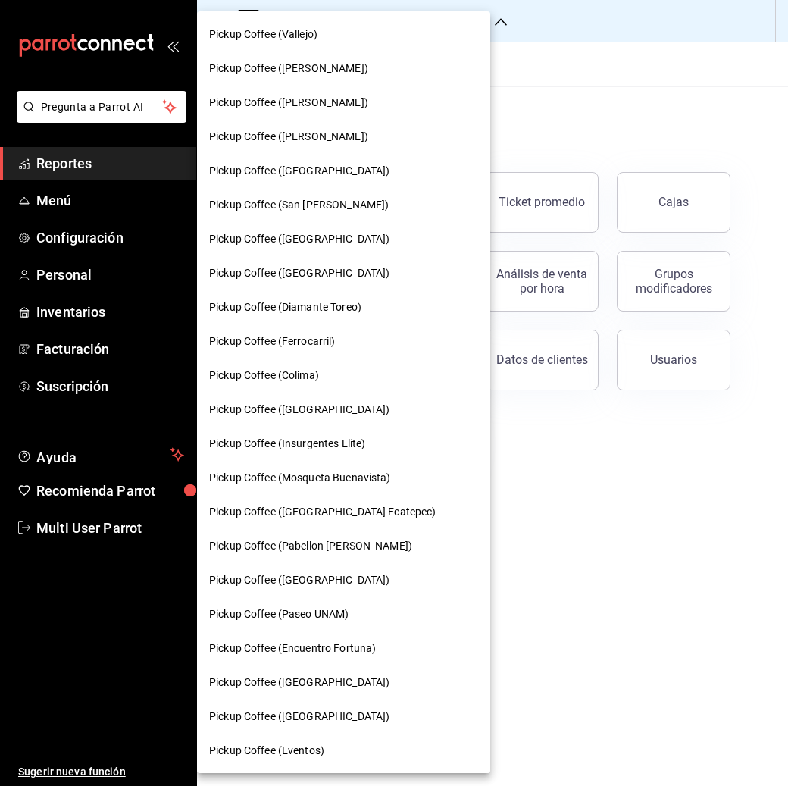
click at [293, 675] on span "Pickup Coffee ([GEOGRAPHIC_DATA])" at bounding box center [299, 683] width 180 height 16
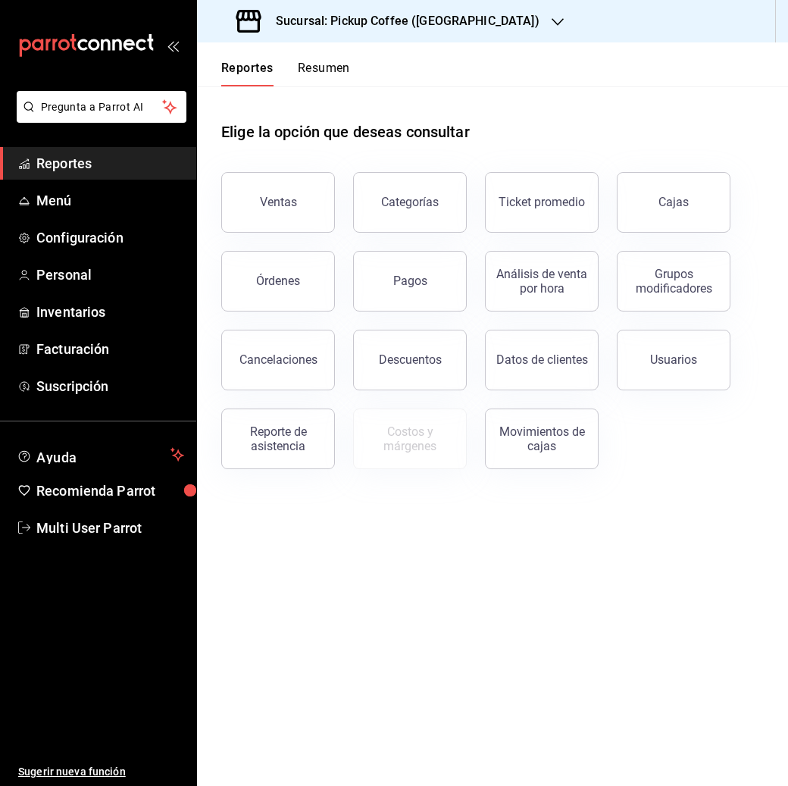
click at [327, 70] on button "Resumen" at bounding box center [324, 74] width 52 height 26
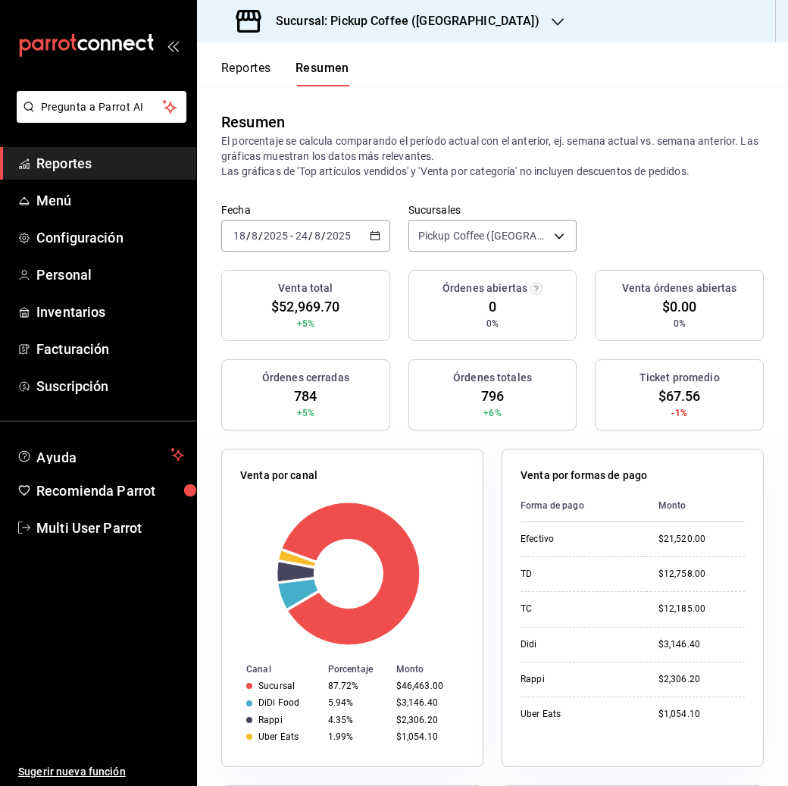
click at [552, 18] on icon "button" at bounding box center [558, 22] width 12 height 12
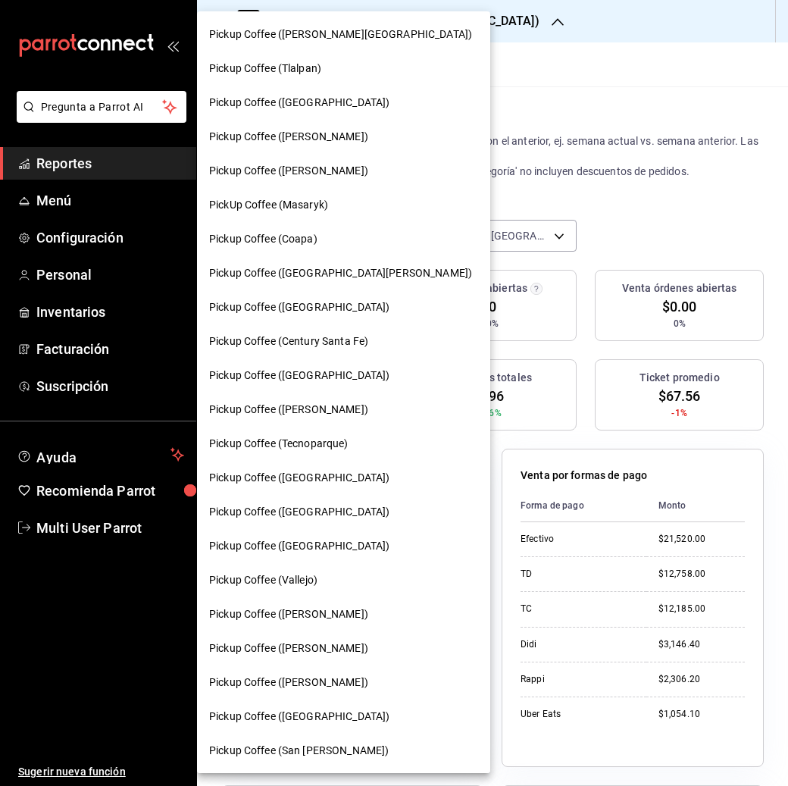
click at [361, 30] on div "Pickup Coffee ([PERSON_NAME][GEOGRAPHIC_DATA])" at bounding box center [343, 35] width 269 height 16
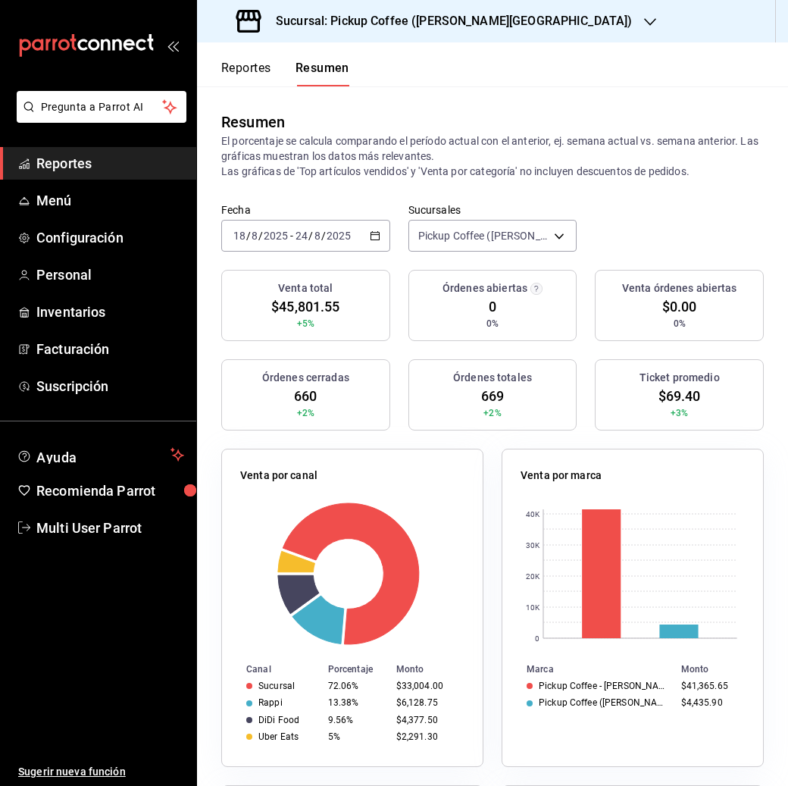
click at [644, 14] on div at bounding box center [650, 22] width 12 height 16
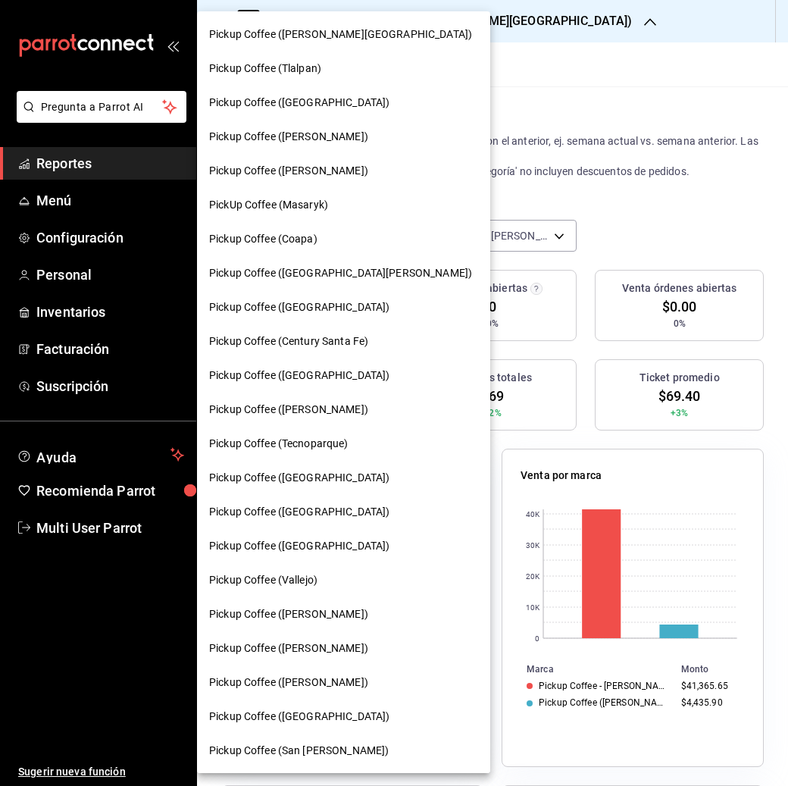
click at [343, 167] on div "Pickup Coffee ([PERSON_NAME])" at bounding box center [343, 171] width 269 height 16
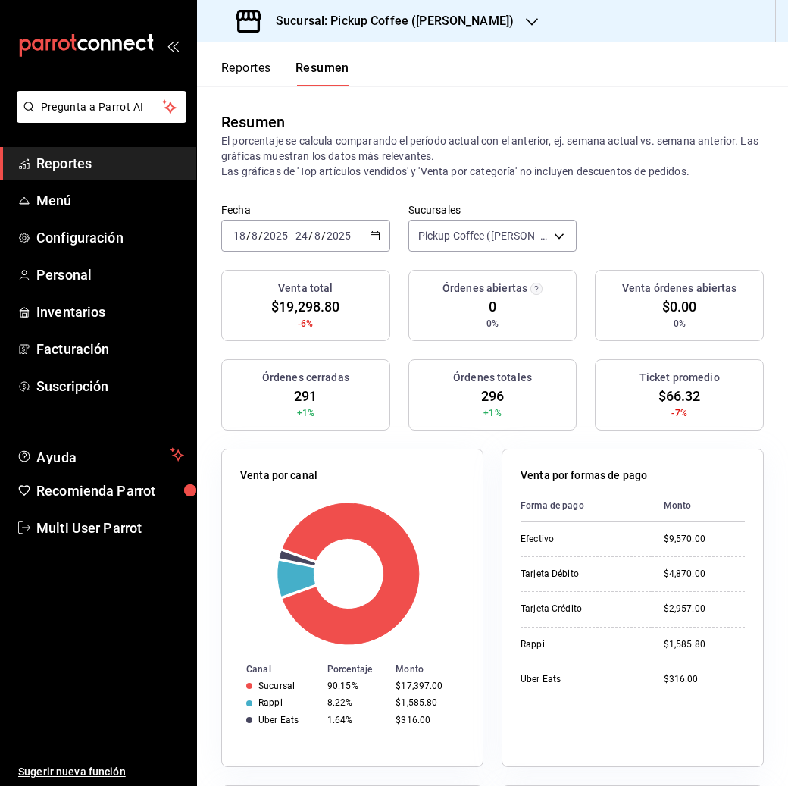
click at [526, 20] on icon "button" at bounding box center [532, 22] width 12 height 12
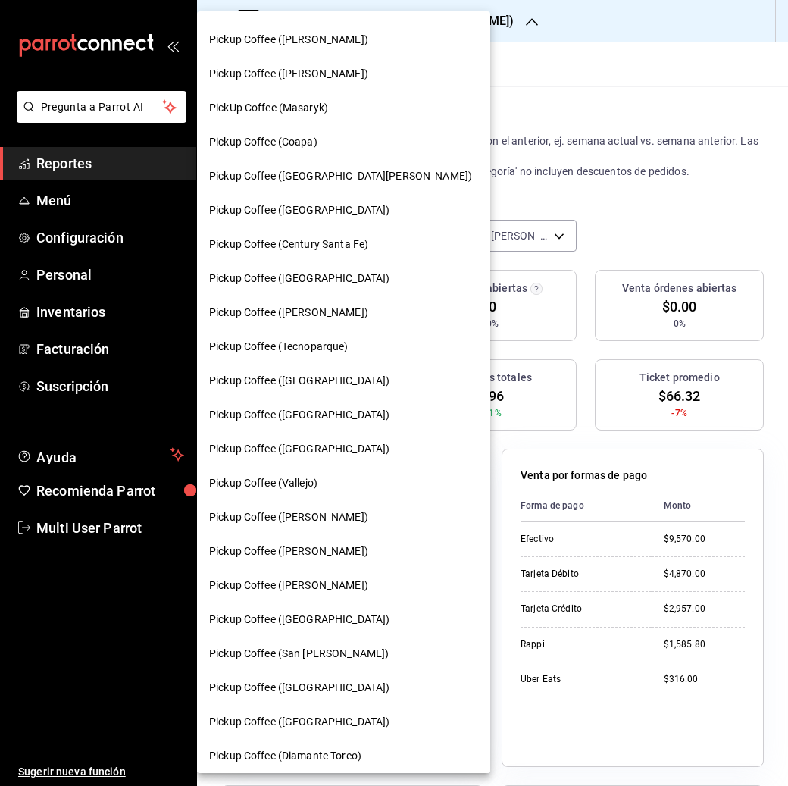
scroll to position [158, 0]
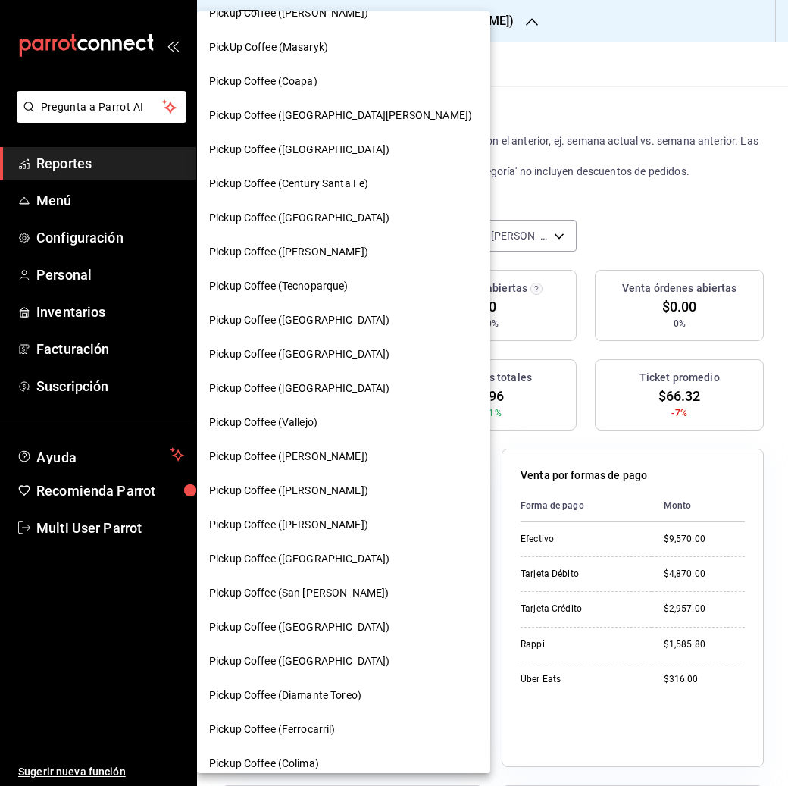
click at [324, 349] on span "Pickup Coffee ([GEOGRAPHIC_DATA])" at bounding box center [299, 354] width 180 height 16
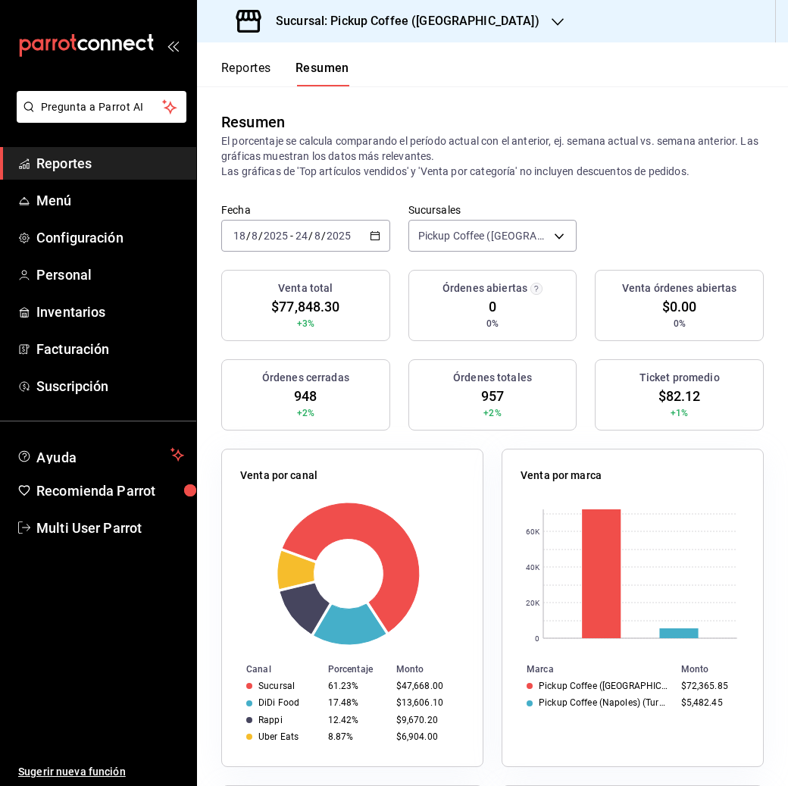
click at [455, 25] on h3 "Sucursal: Pickup Coffee ([GEOGRAPHIC_DATA])" at bounding box center [402, 21] width 276 height 18
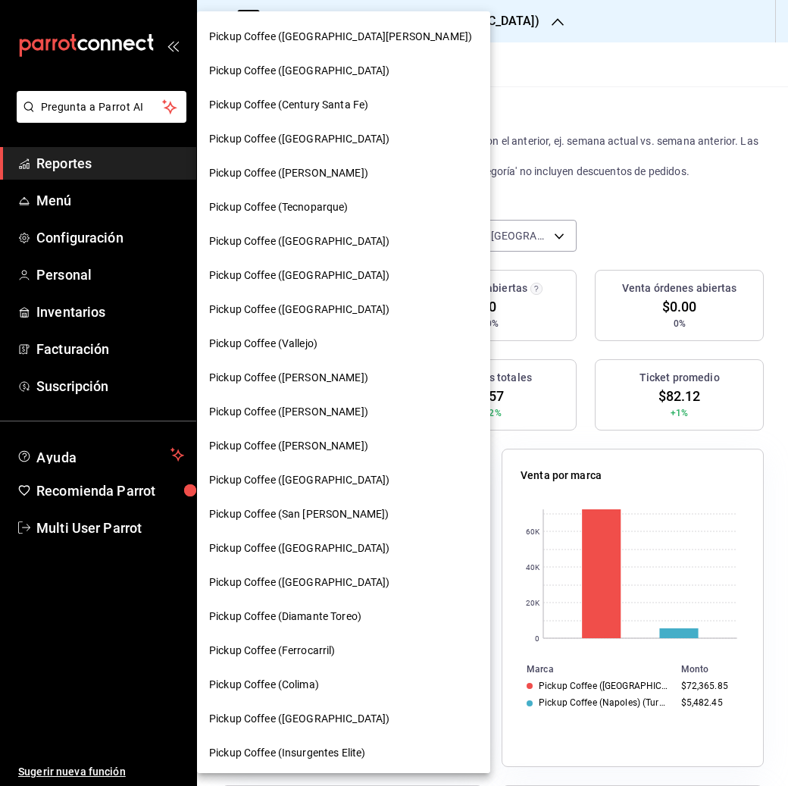
scroll to position [238, 0]
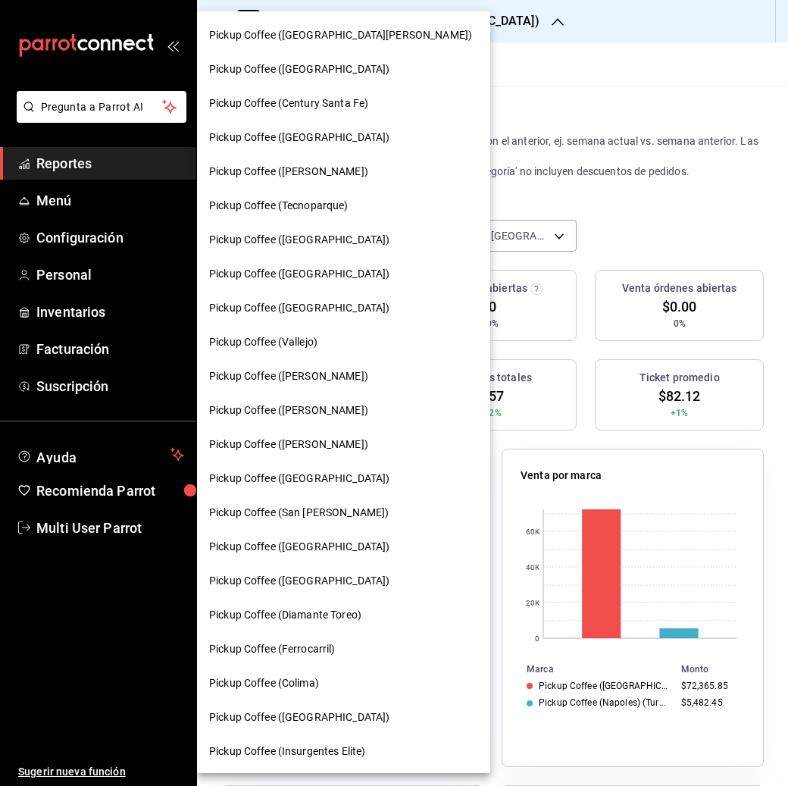
click at [321, 471] on span "Pickup Coffee ([GEOGRAPHIC_DATA])" at bounding box center [299, 479] width 180 height 16
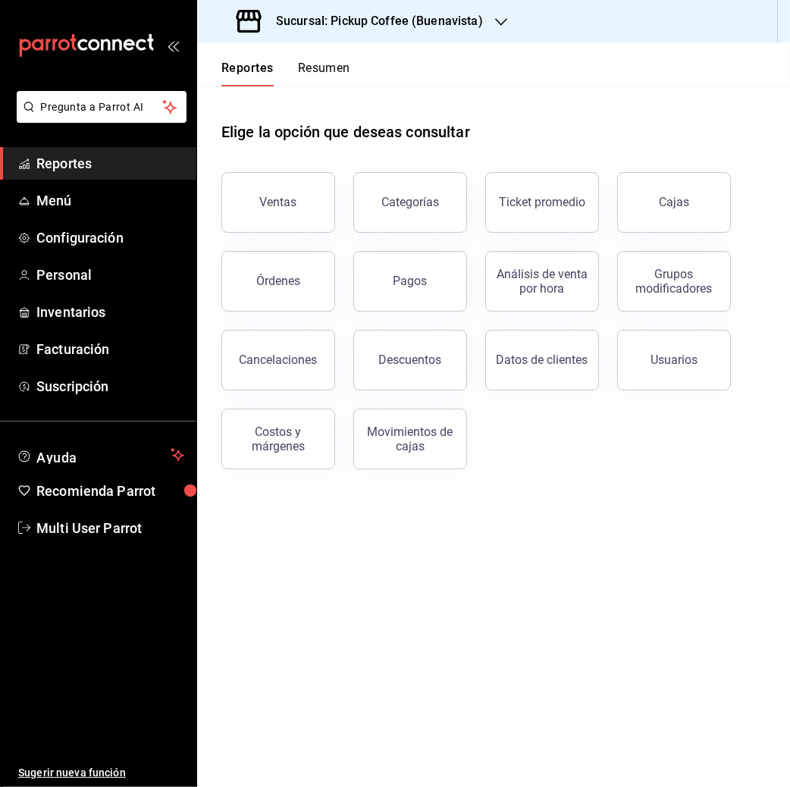
click at [496, 18] on icon "button" at bounding box center [501, 22] width 12 height 12
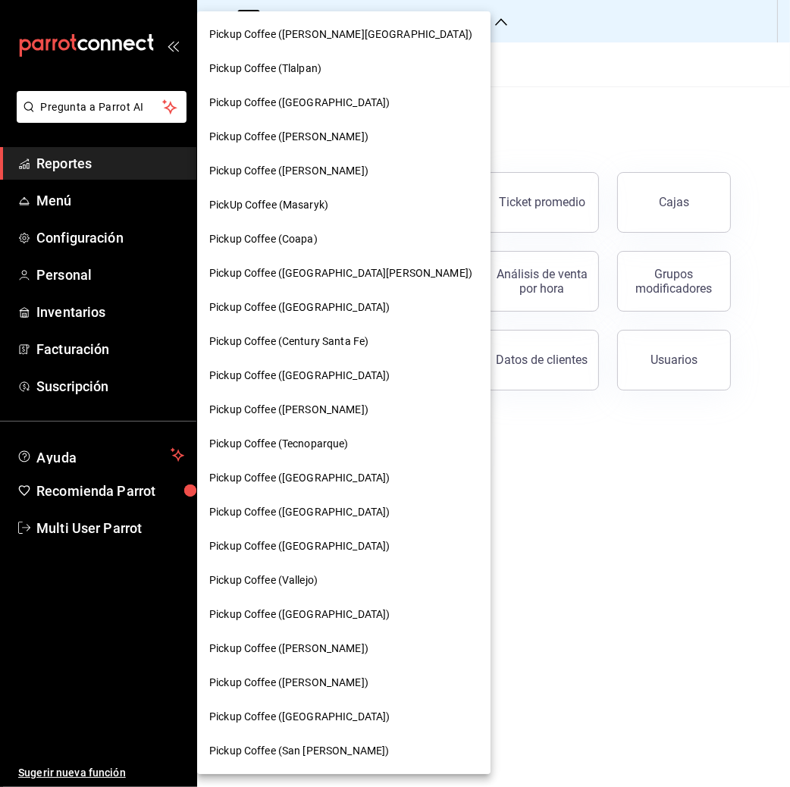
click at [322, 499] on div "Pickup Coffee ([GEOGRAPHIC_DATA])" at bounding box center [343, 512] width 293 height 34
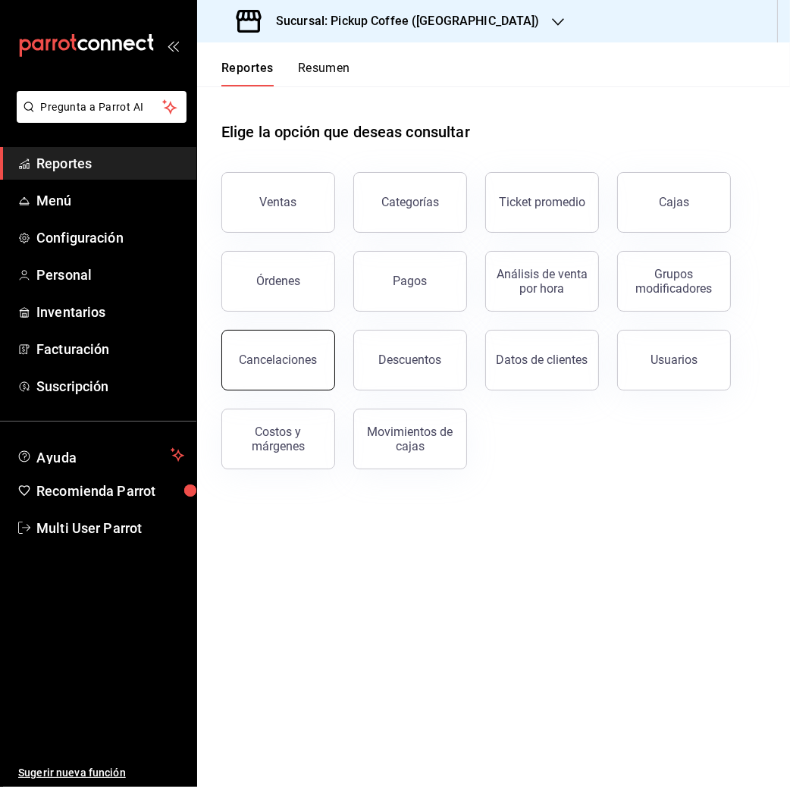
click at [301, 359] on div "Cancelaciones" at bounding box center [278, 359] width 78 height 14
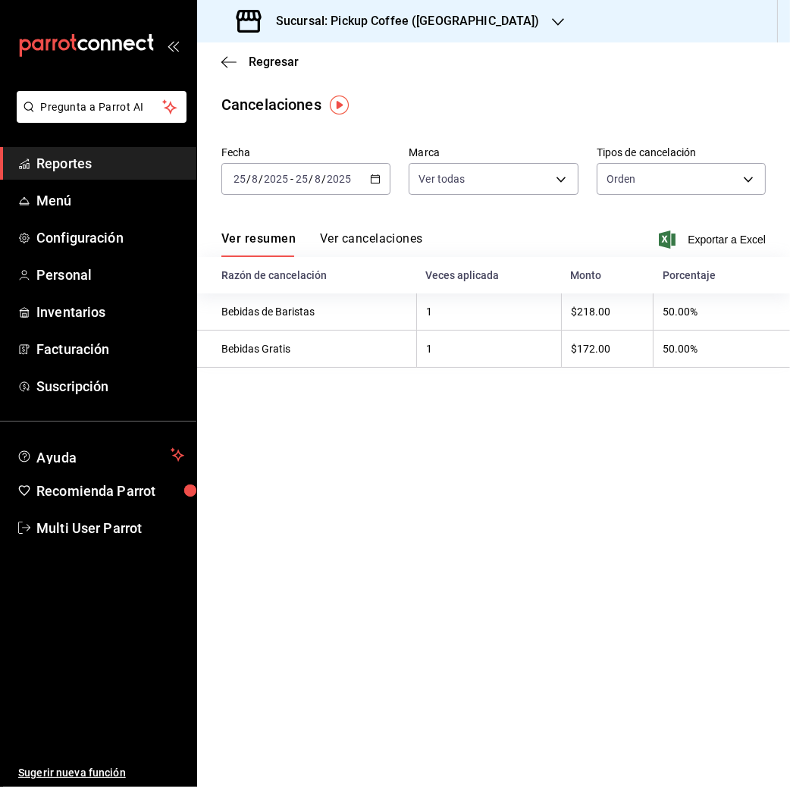
click at [321, 180] on span "/" at bounding box center [323, 179] width 5 height 12
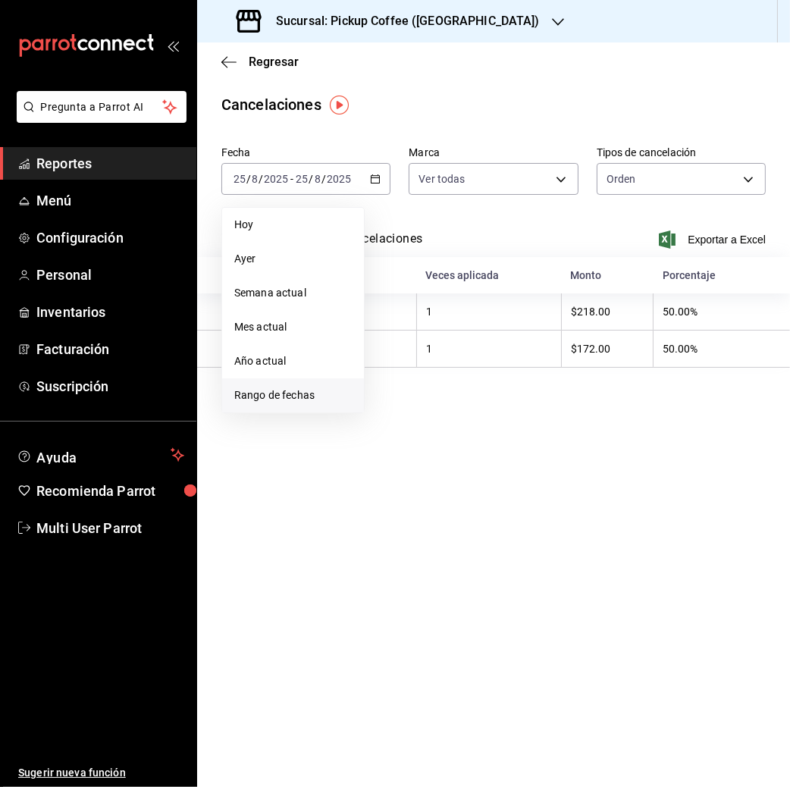
click at [301, 399] on span "Rango de fechas" at bounding box center [292, 395] width 117 height 16
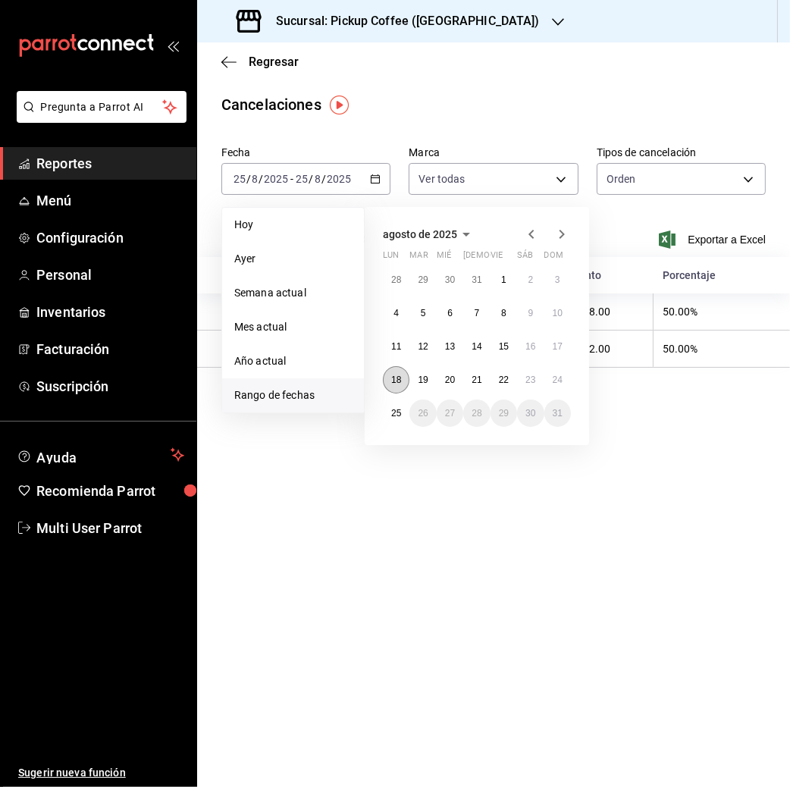
click at [397, 372] on button "18" at bounding box center [396, 379] width 27 height 27
click at [562, 381] on abbr "24" at bounding box center [557, 379] width 10 height 11
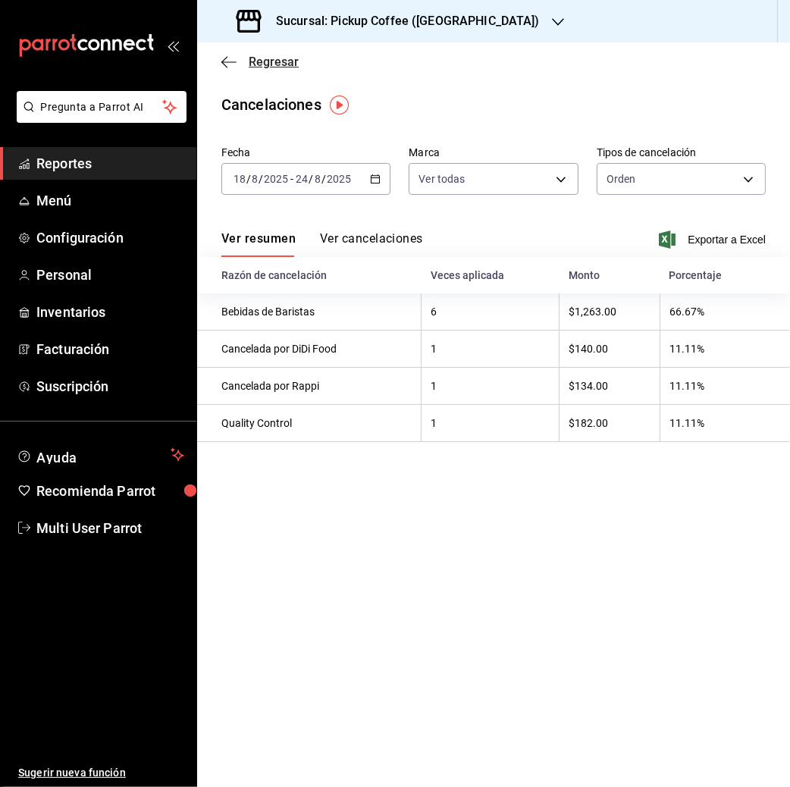
click at [264, 61] on span "Regresar" at bounding box center [274, 62] width 50 height 14
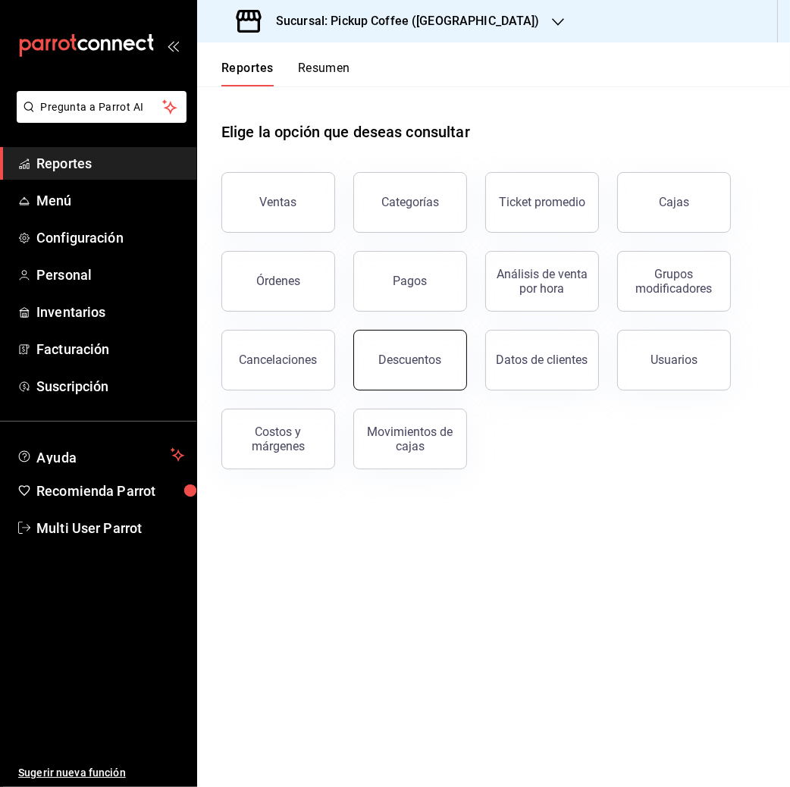
click at [439, 361] on div "Descuentos" at bounding box center [410, 359] width 63 height 14
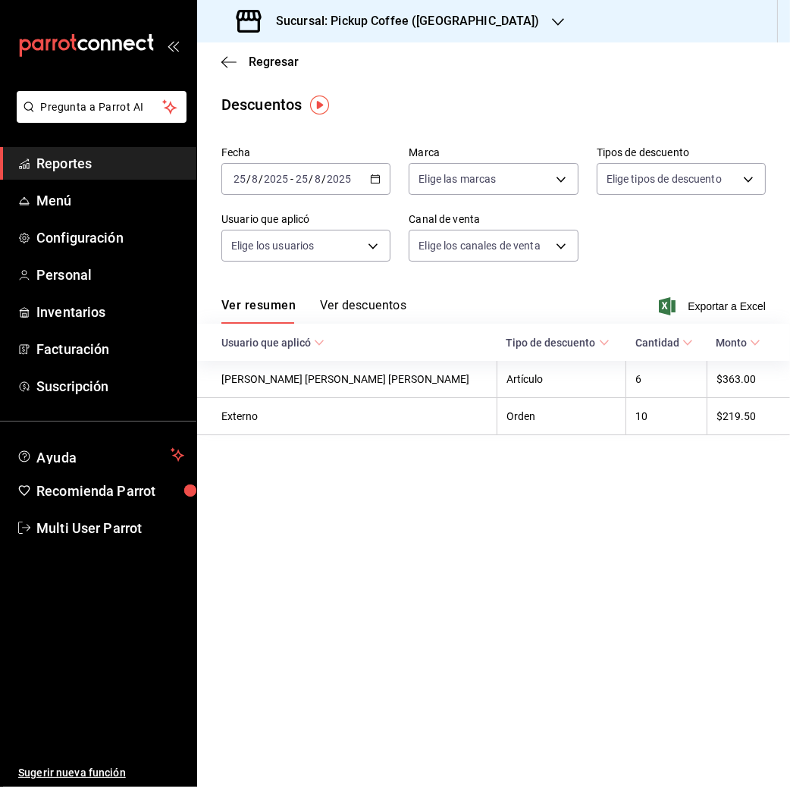
click at [323, 185] on span "/" at bounding box center [323, 179] width 5 height 12
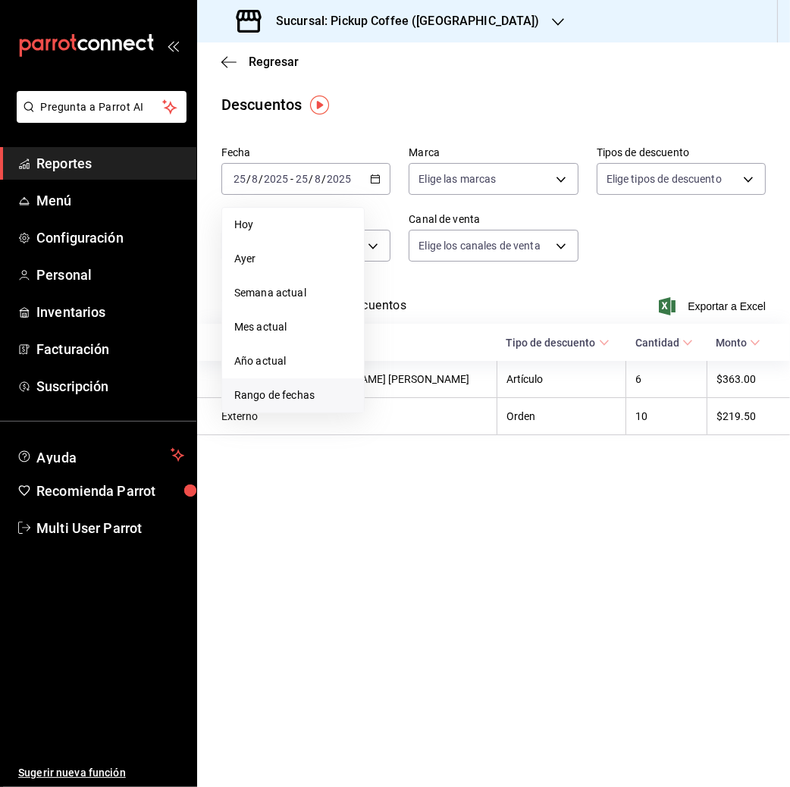
click at [293, 399] on span "Rango de fechas" at bounding box center [292, 395] width 117 height 16
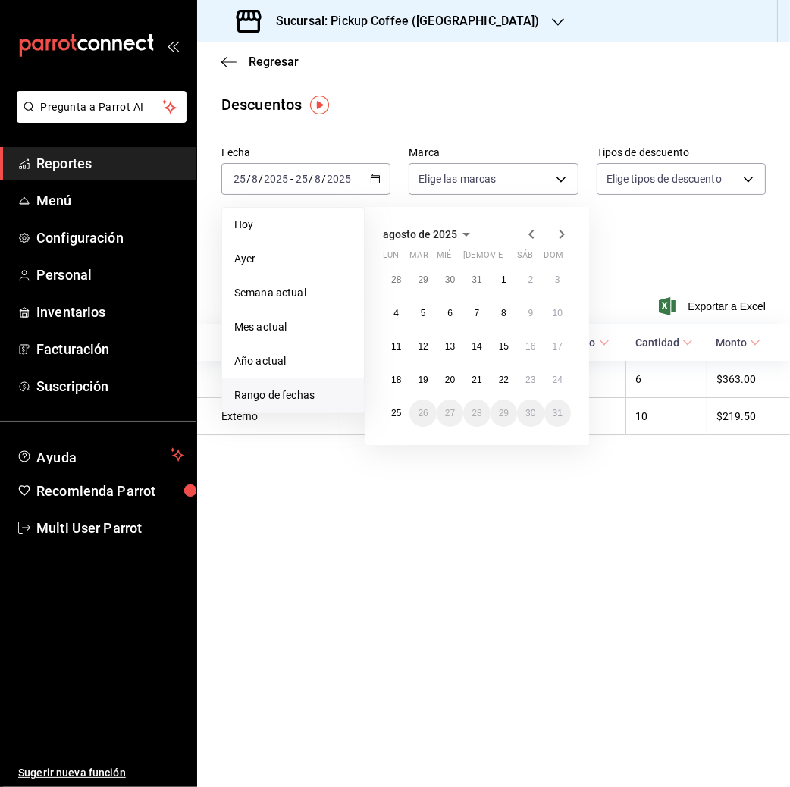
click at [402, 393] on div "28 29 30 31 1 2 3 4 5 6 7 8 9 10 11 12 13 14 15 16 17 18 19 20 21 22 23 24 25 2…" at bounding box center [477, 346] width 188 height 161
click at [399, 383] on abbr "18" at bounding box center [396, 379] width 10 height 11
click at [553, 386] on button "24" at bounding box center [557, 379] width 27 height 27
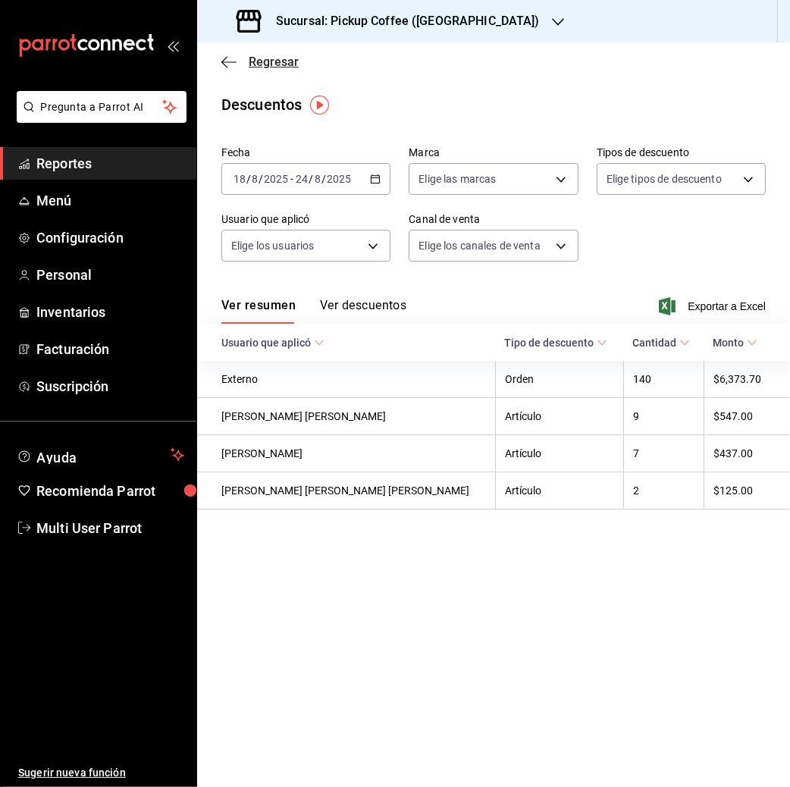
click at [264, 60] on span "Regresar" at bounding box center [274, 62] width 50 height 14
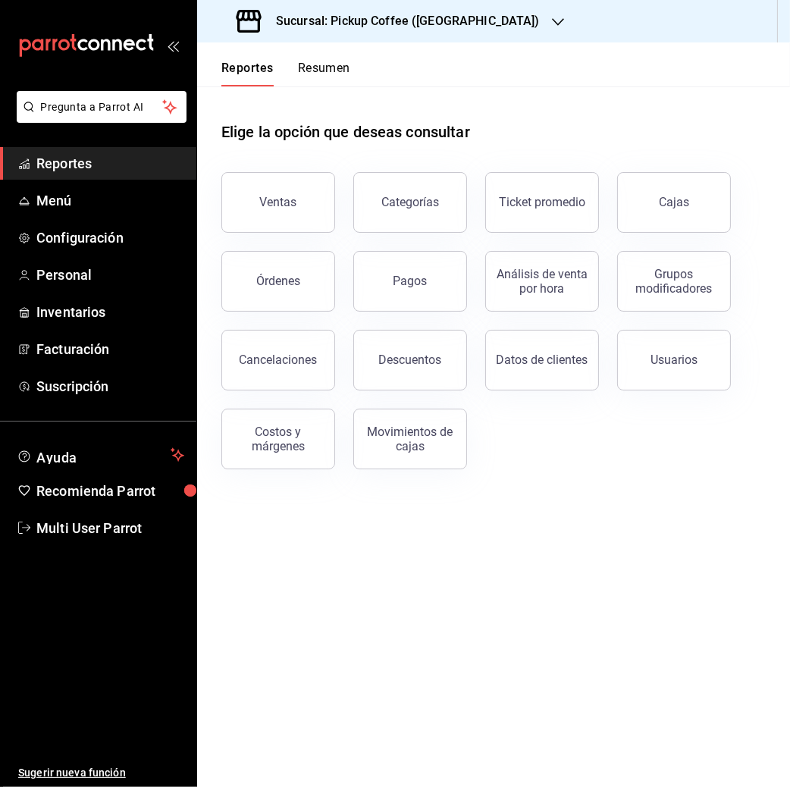
click at [322, 68] on button "Resumen" at bounding box center [324, 74] width 52 height 26
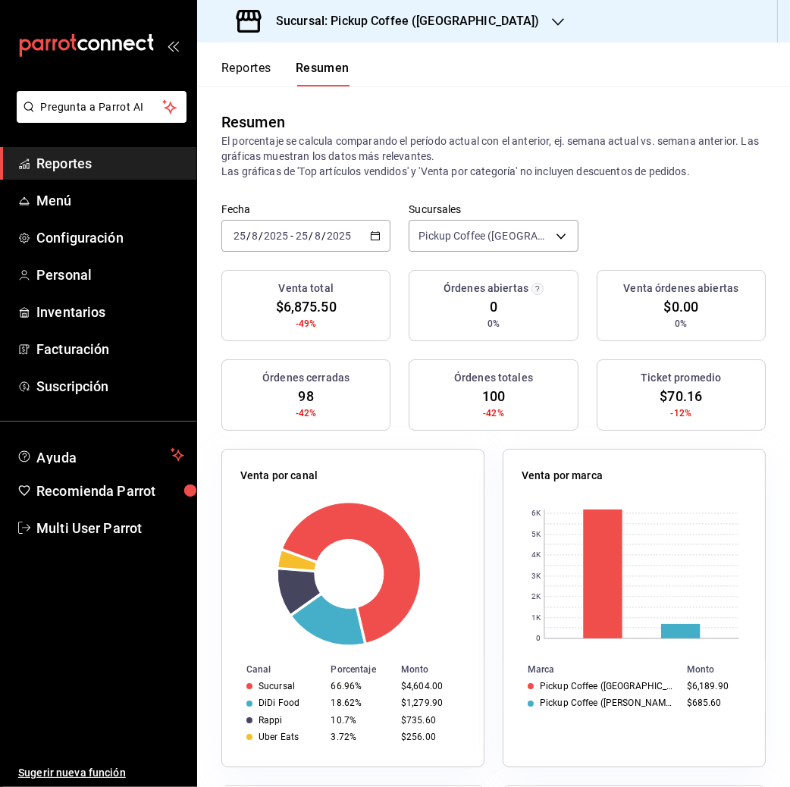
click at [269, 227] on div "2025-08-25 25 / 8 / 2025 - 2025-08-25 25 / 8 / 2025" at bounding box center [305, 236] width 169 height 32
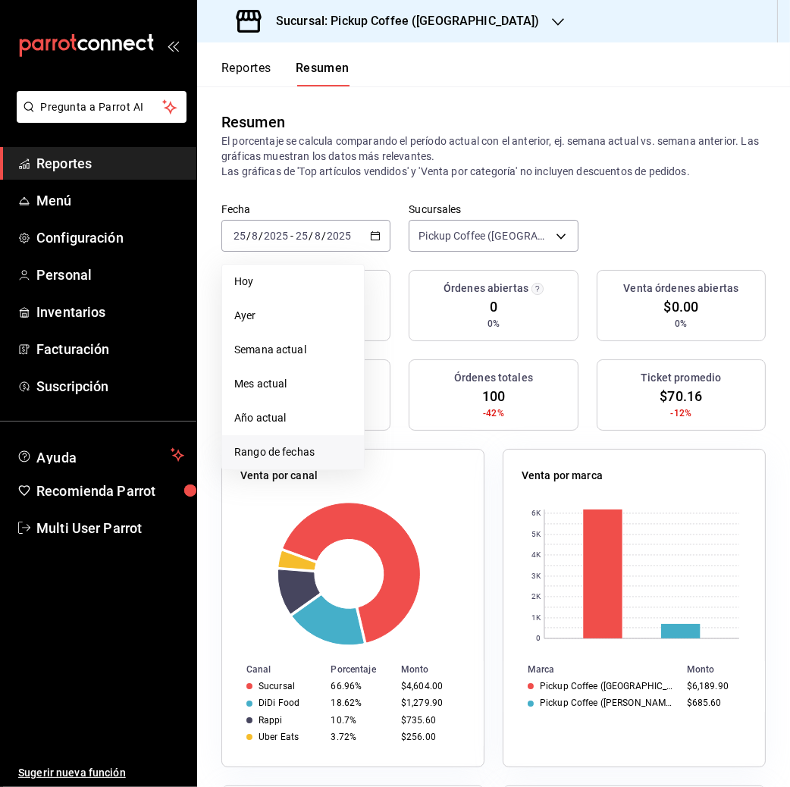
click at [274, 452] on span "Rango de fechas" at bounding box center [292, 452] width 117 height 16
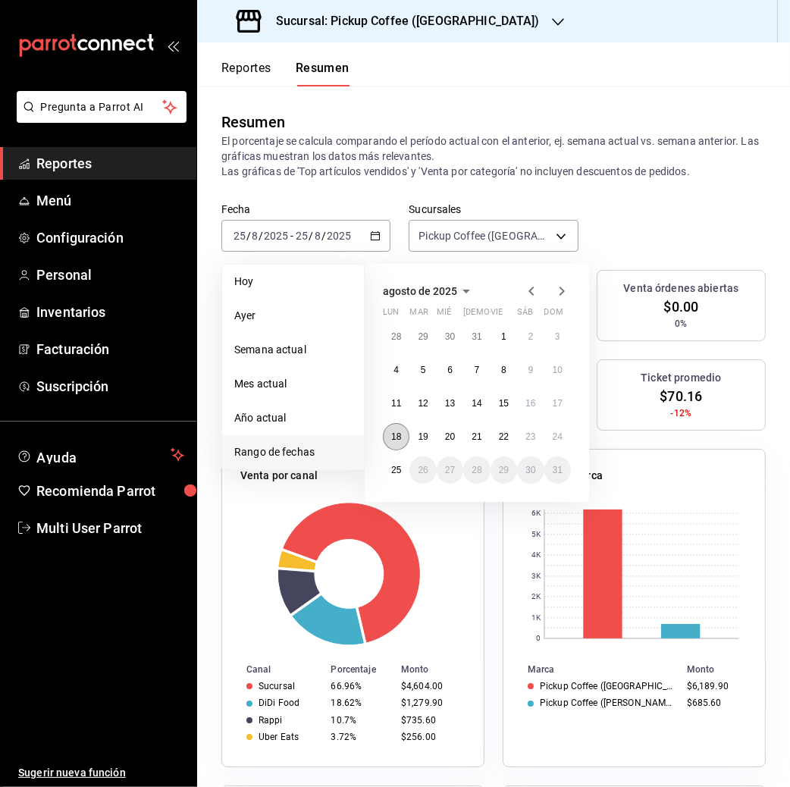
click at [392, 436] on abbr "18" at bounding box center [396, 436] width 10 height 11
click at [555, 440] on abbr "24" at bounding box center [557, 436] width 10 height 11
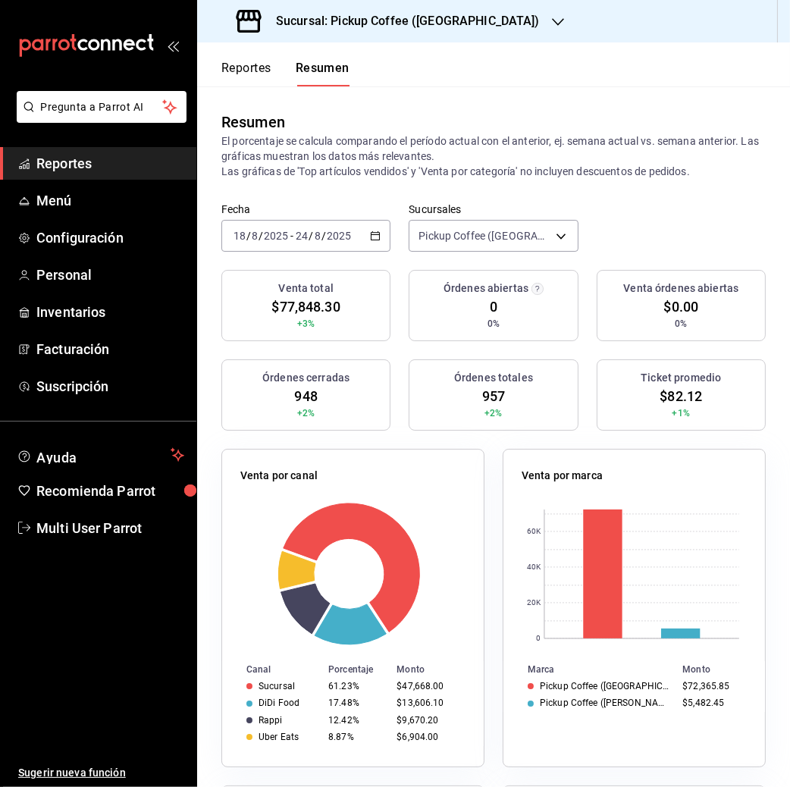
click at [434, 19] on h3 "Sucursal: Pickup Coffee ([GEOGRAPHIC_DATA])" at bounding box center [402, 21] width 276 height 18
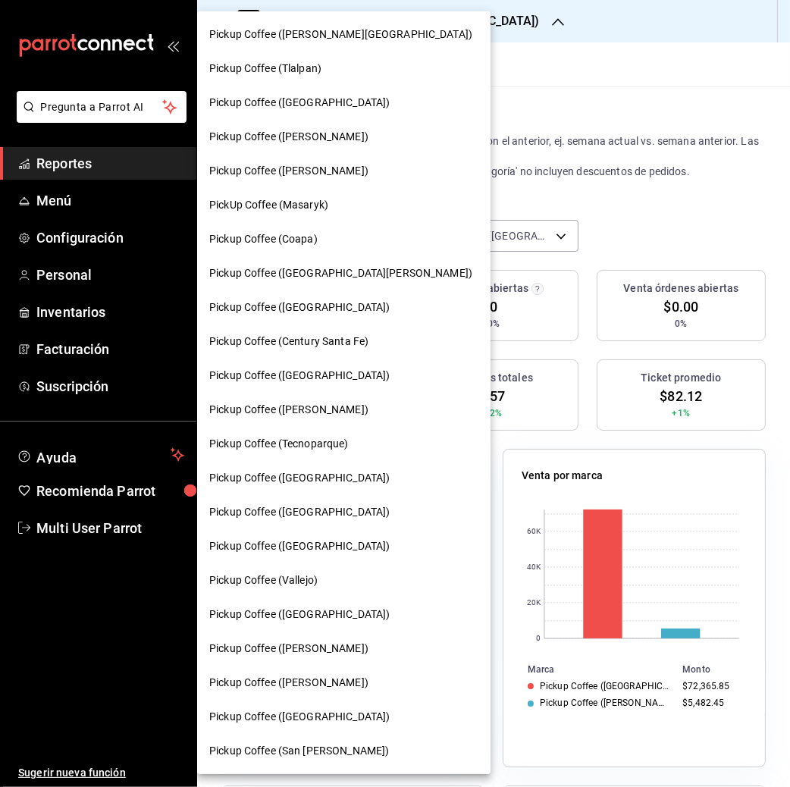
click at [348, 40] on span "Pickup Coffee ([PERSON_NAME][GEOGRAPHIC_DATA])" at bounding box center [340, 35] width 263 height 16
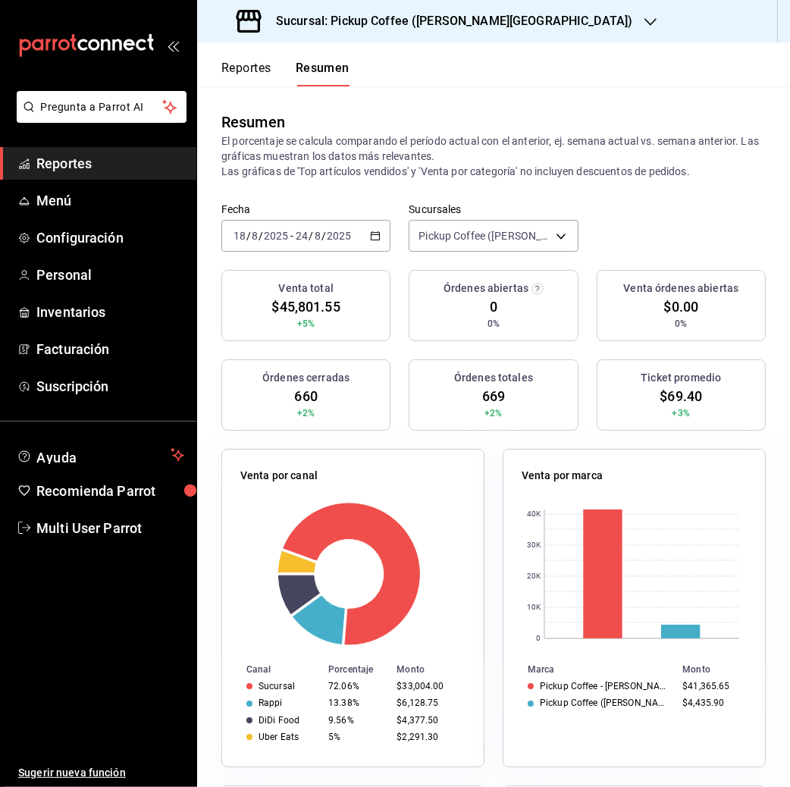
click at [255, 67] on button "Reportes" at bounding box center [246, 74] width 50 height 26
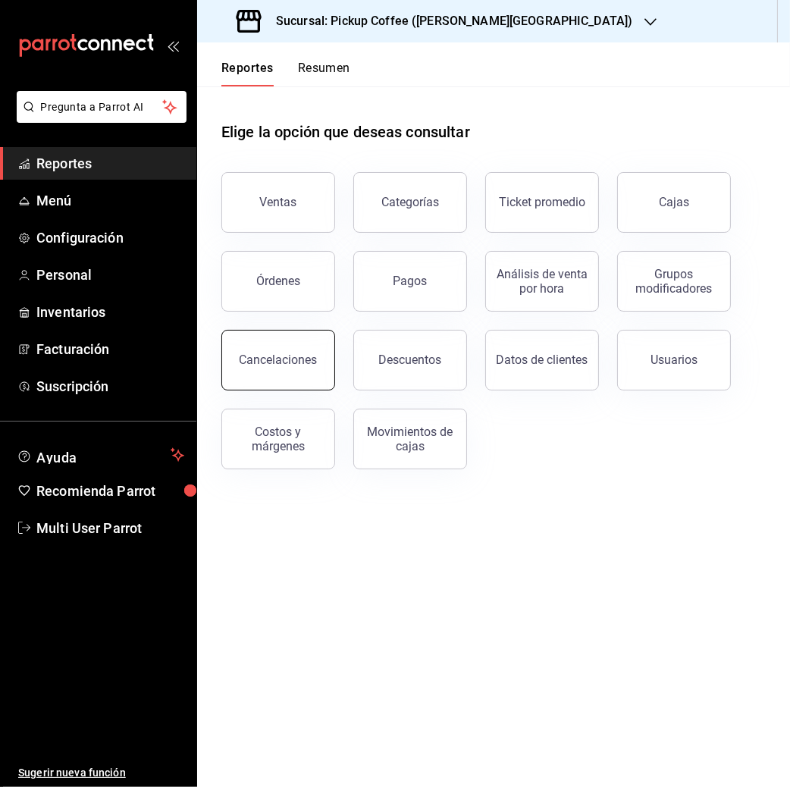
click at [280, 382] on button "Cancelaciones" at bounding box center [278, 360] width 114 height 61
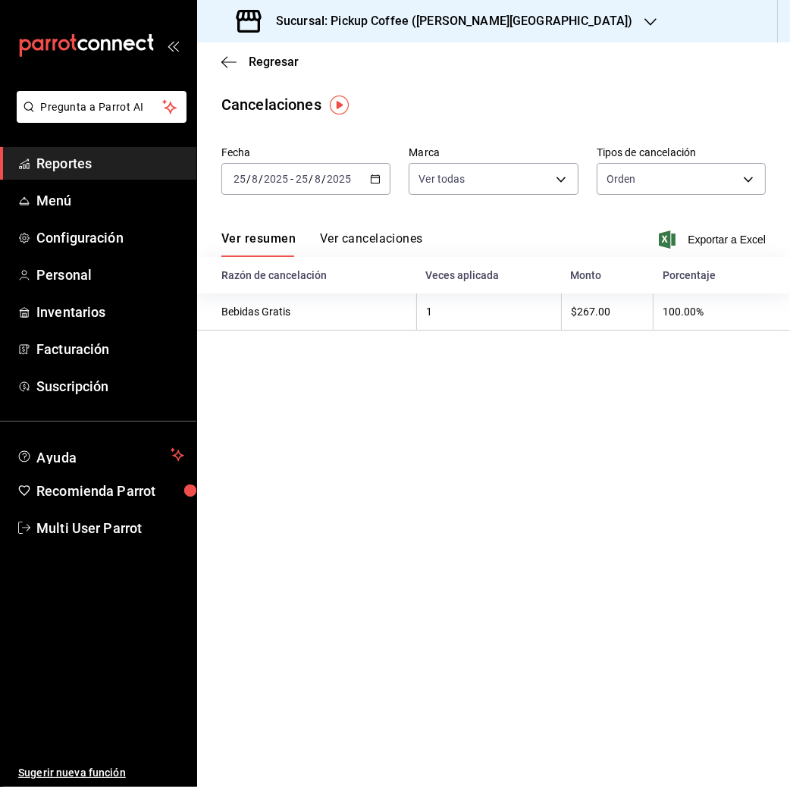
click at [334, 170] on div "2025-08-25 25 / 8 / 2025 - 2025-08-25 25 / 8 / 2025" at bounding box center [305, 179] width 169 height 32
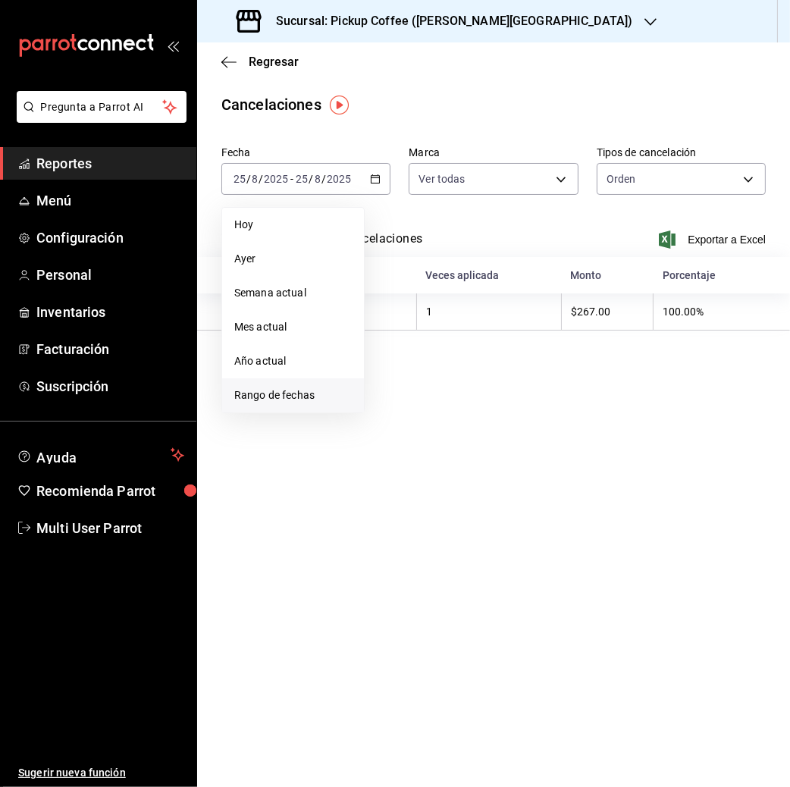
click at [308, 393] on span "Rango de fechas" at bounding box center [292, 395] width 117 height 16
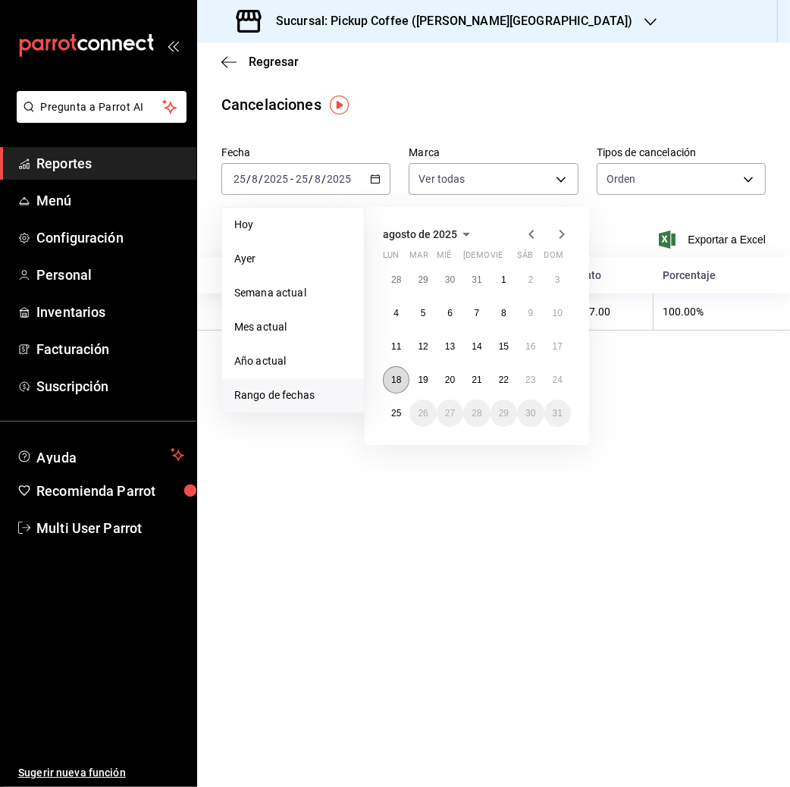
click at [391, 382] on abbr "18" at bounding box center [396, 379] width 10 height 11
click at [556, 382] on abbr "24" at bounding box center [557, 379] width 10 height 11
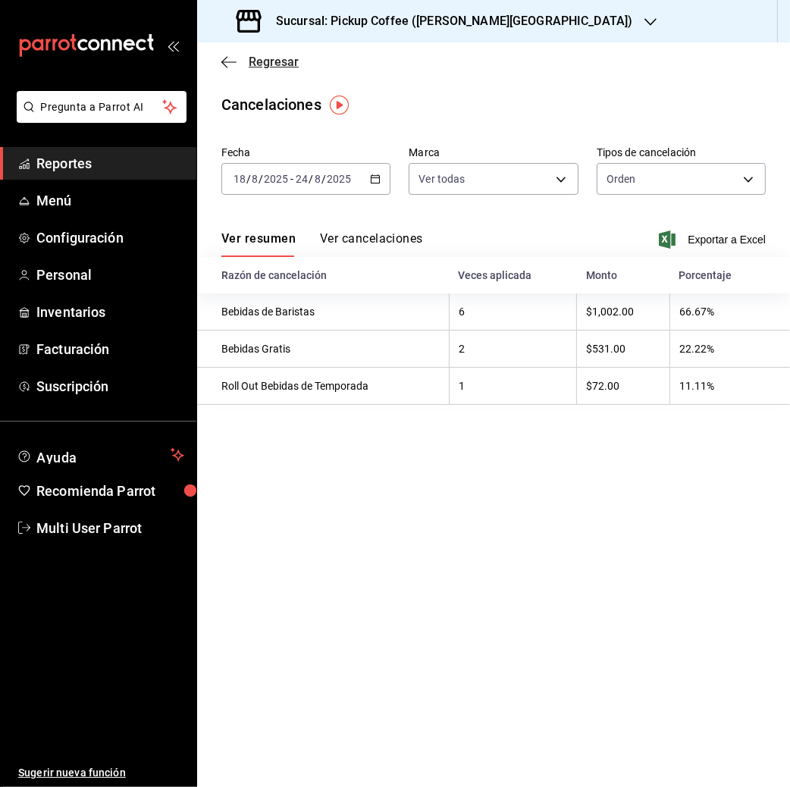
click at [260, 58] on span "Regresar" at bounding box center [274, 62] width 50 height 14
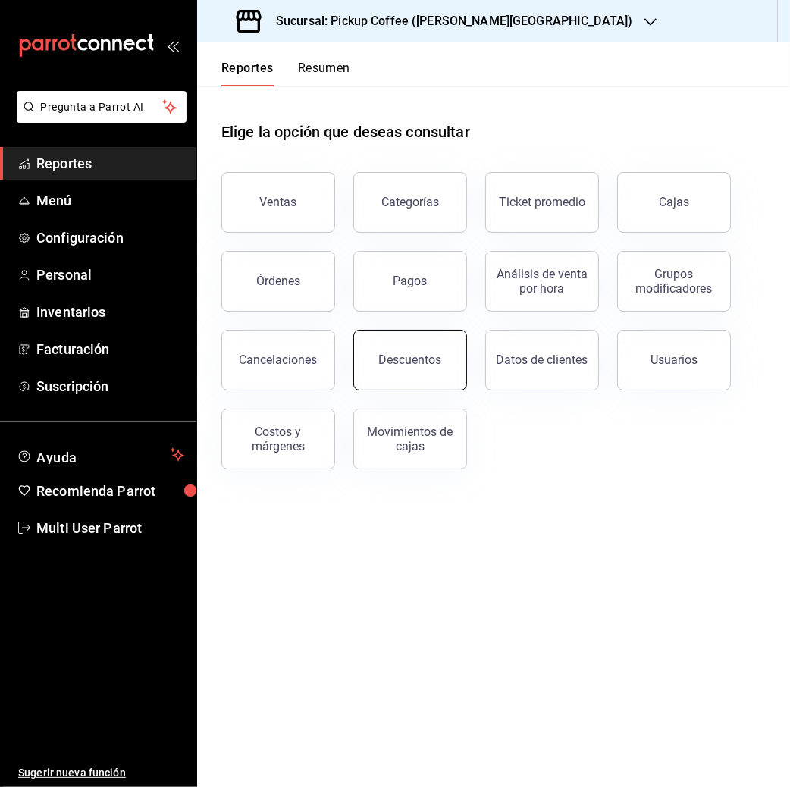
click at [398, 358] on div "Descuentos" at bounding box center [410, 359] width 63 height 14
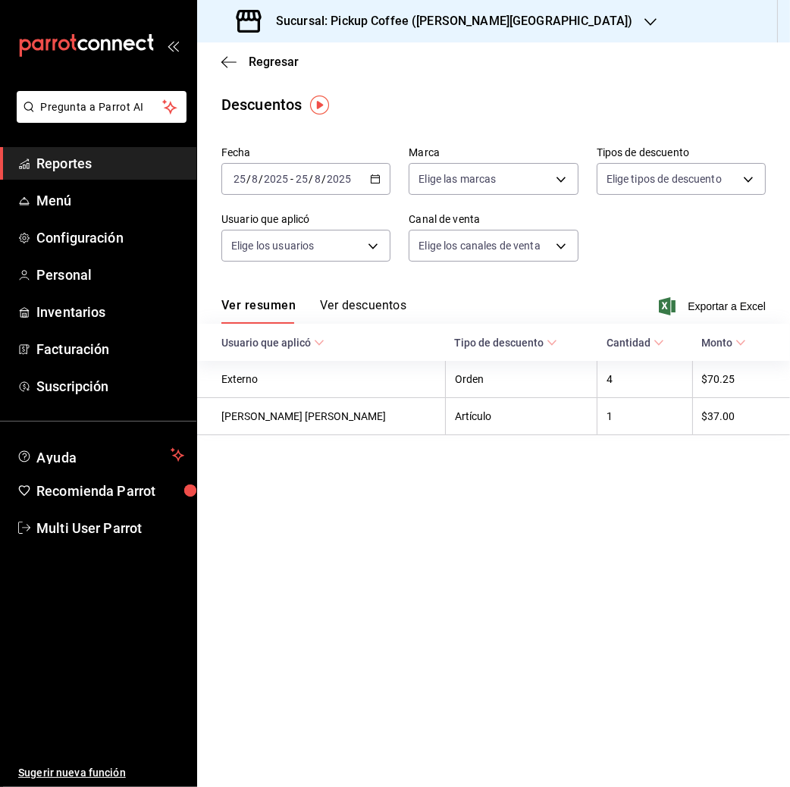
click at [343, 180] on input "2025" at bounding box center [339, 179] width 26 height 12
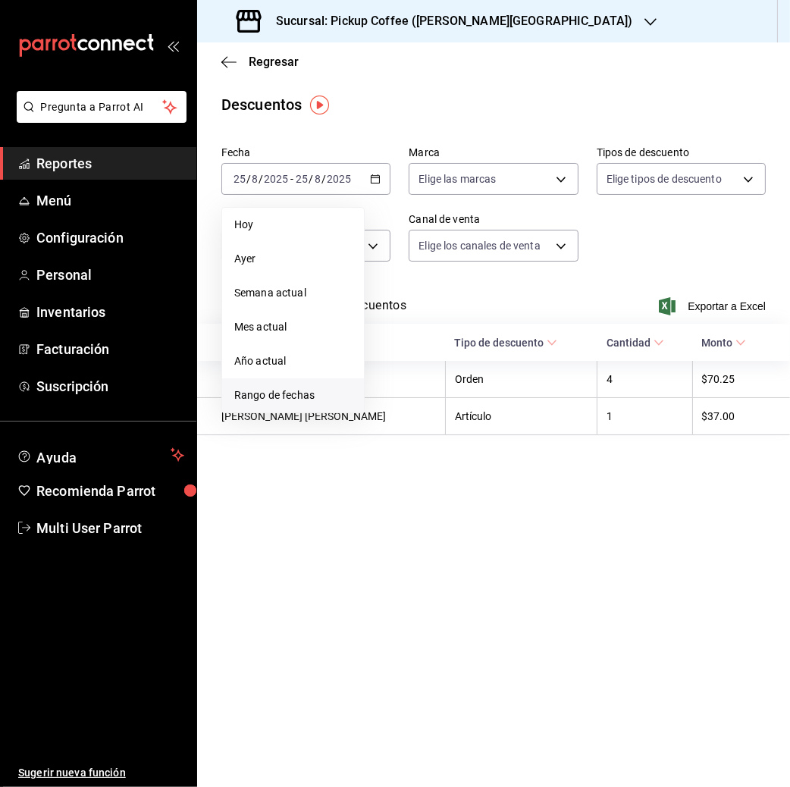
click at [284, 396] on span "Rango de fechas" at bounding box center [292, 395] width 117 height 16
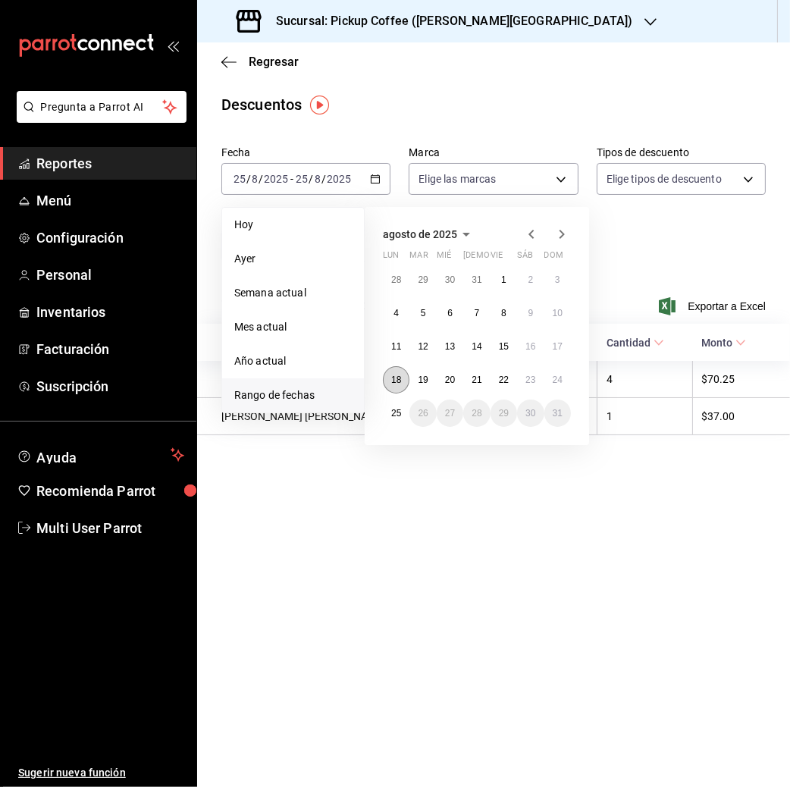
click at [399, 380] on abbr "18" at bounding box center [396, 379] width 10 height 11
click at [565, 383] on button "24" at bounding box center [557, 379] width 27 height 27
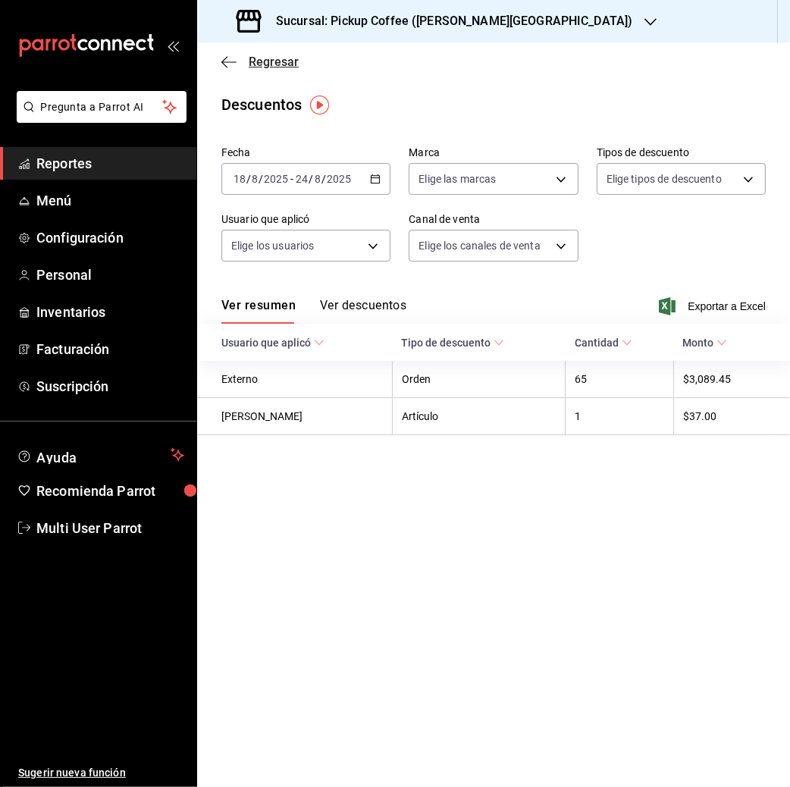
click at [265, 62] on span "Regresar" at bounding box center [274, 62] width 50 height 14
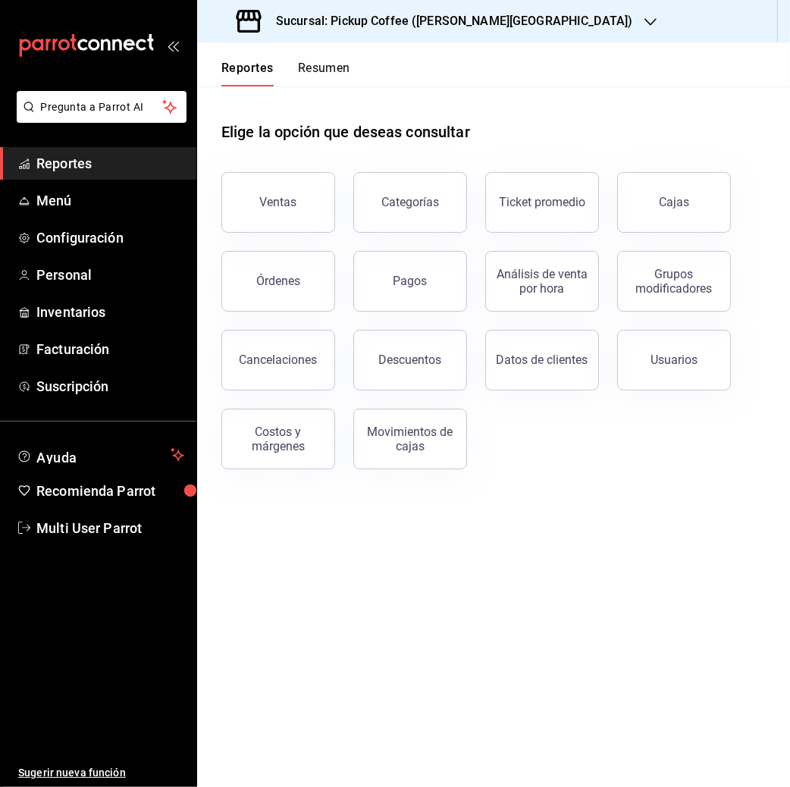
click at [497, 18] on div "Sucursal: Pickup Coffee ([PERSON_NAME][GEOGRAPHIC_DATA])" at bounding box center [435, 21] width 453 height 42
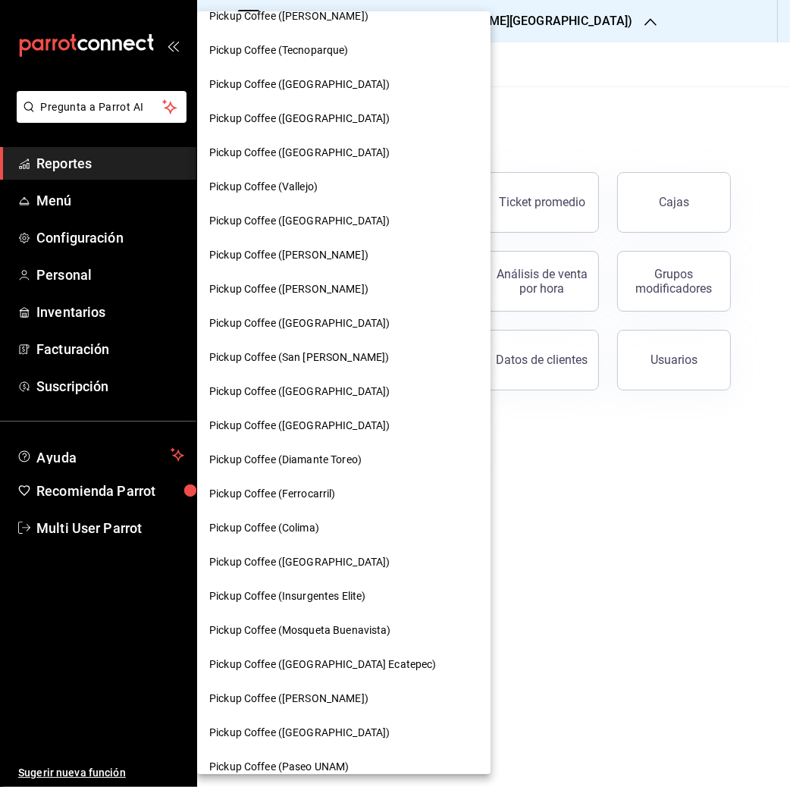
scroll to position [395, 0]
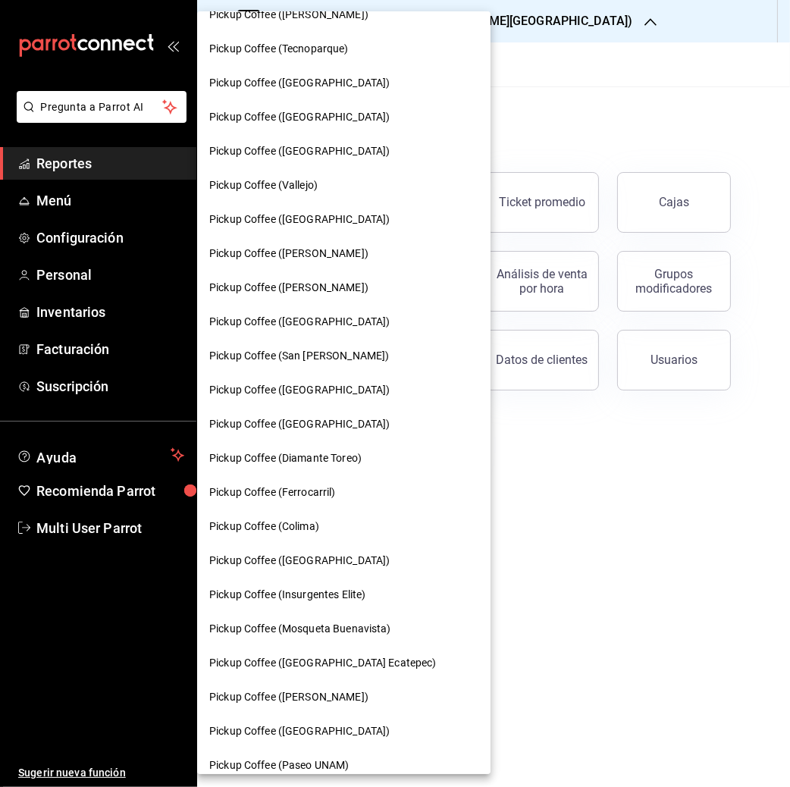
click at [304, 309] on div "Pickup Coffee ([GEOGRAPHIC_DATA])" at bounding box center [343, 322] width 293 height 34
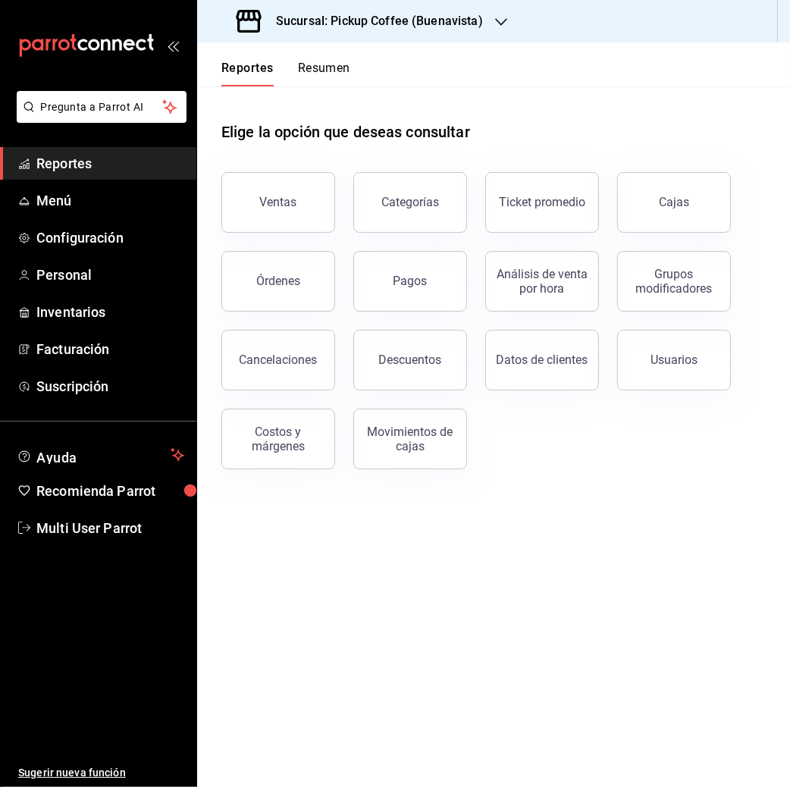
click at [332, 64] on button "Resumen" at bounding box center [324, 74] width 52 height 26
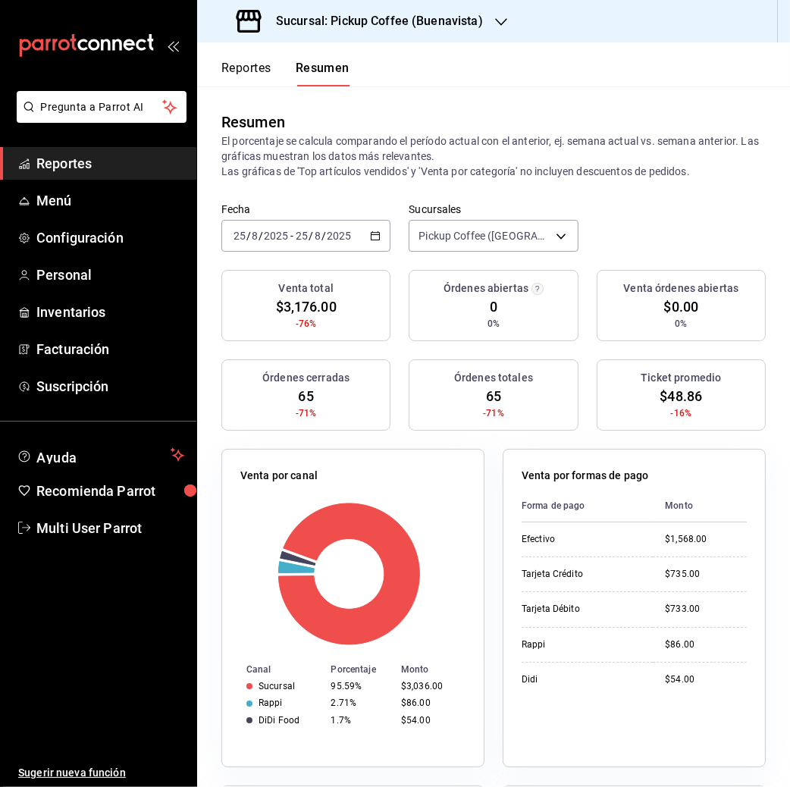
click at [335, 224] on div "2025-08-25 25 / 8 / 2025 - 2025-08-25 25 / 8 / 2025" at bounding box center [305, 236] width 169 height 32
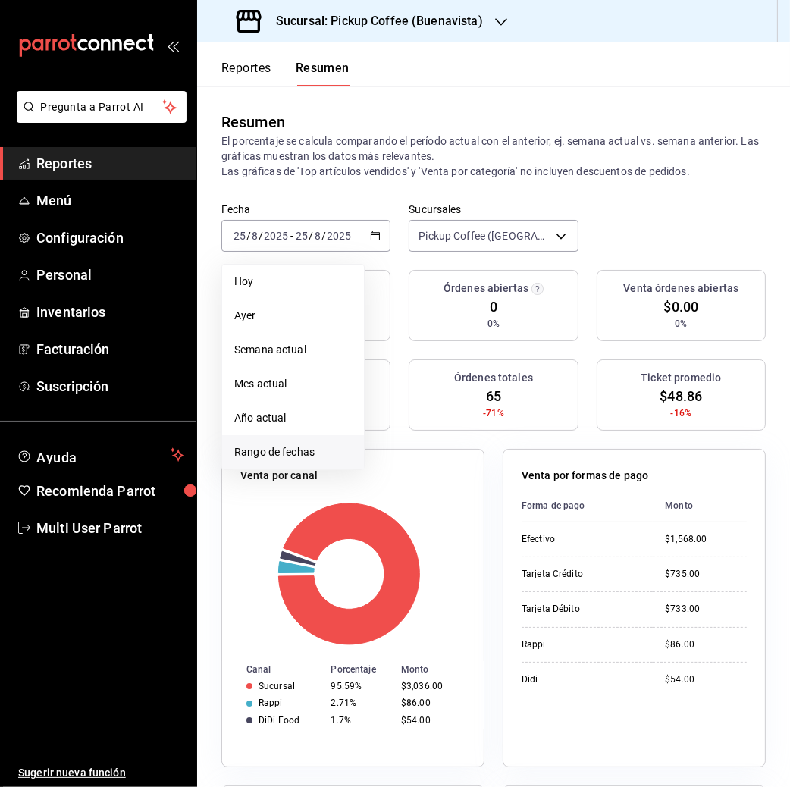
click at [294, 453] on span "Rango de fechas" at bounding box center [292, 452] width 117 height 16
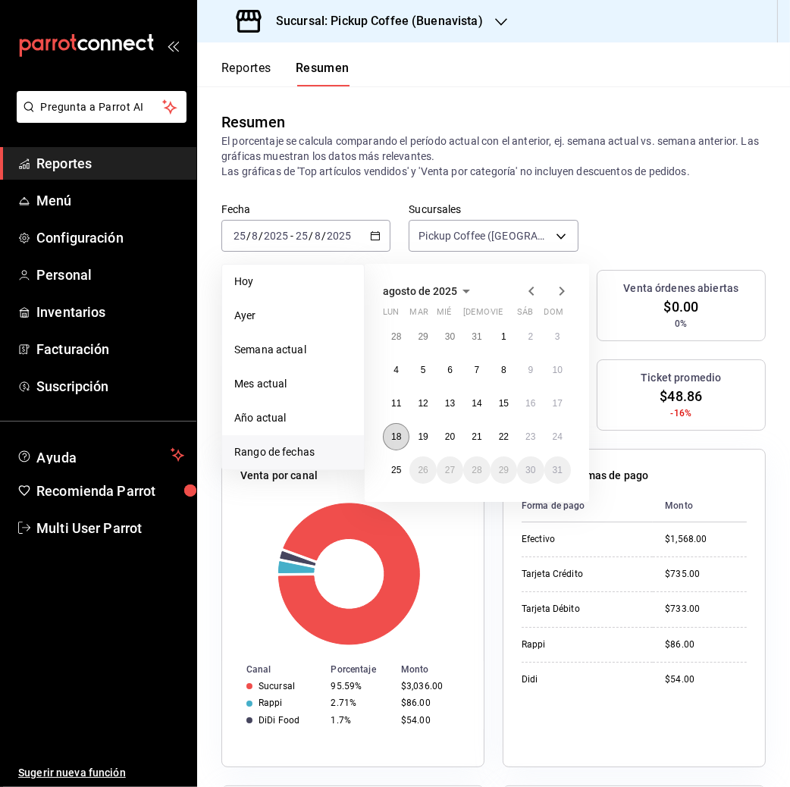
click at [396, 427] on button "18" at bounding box center [396, 436] width 27 height 27
click at [556, 427] on button "24" at bounding box center [557, 436] width 27 height 27
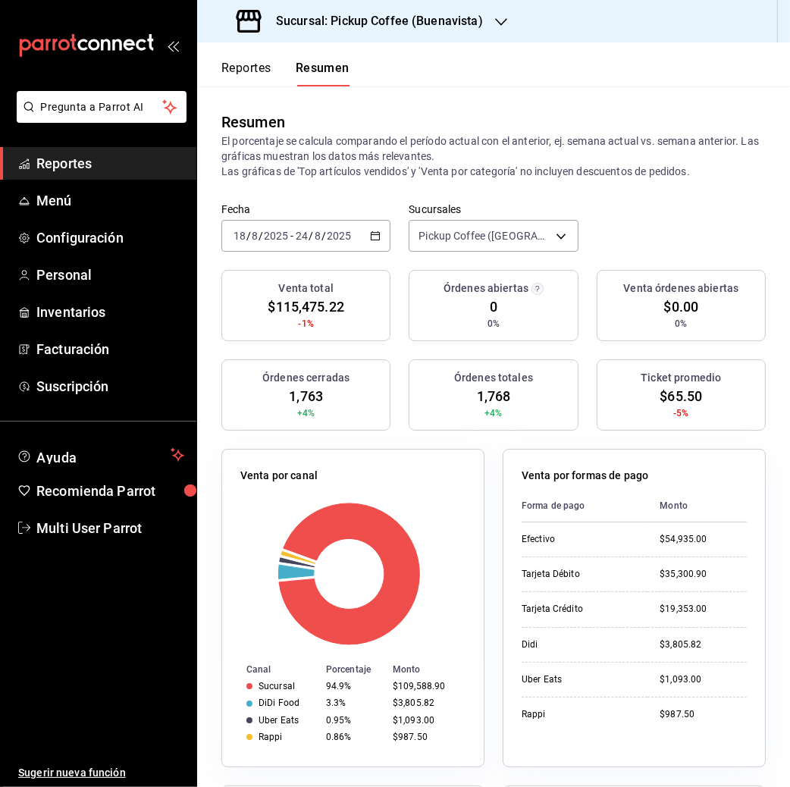
click at [235, 64] on button "Reportes" at bounding box center [246, 74] width 50 height 26
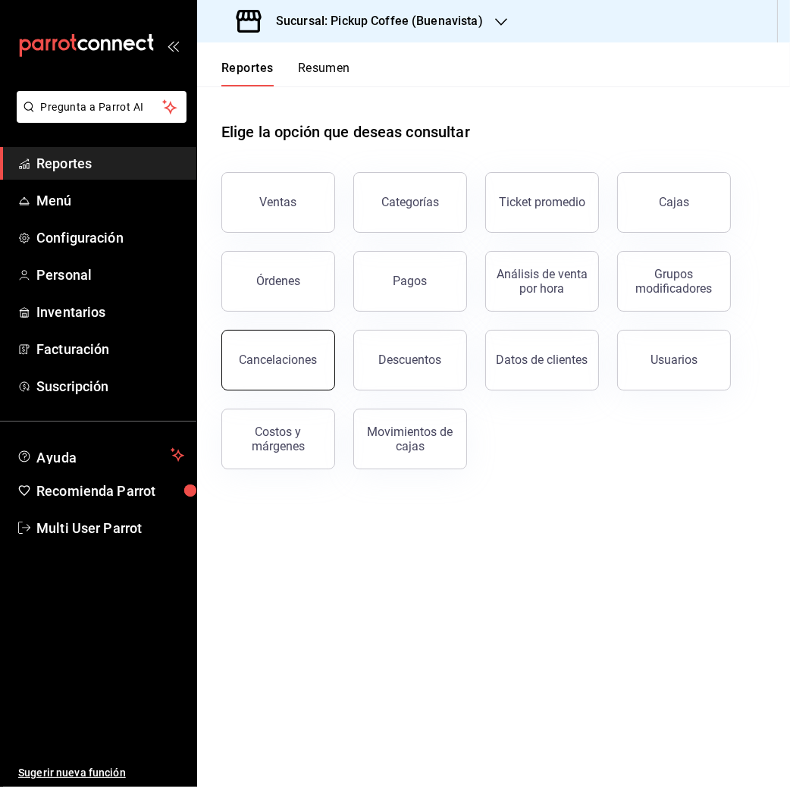
click at [281, 355] on div "Cancelaciones" at bounding box center [278, 359] width 78 height 14
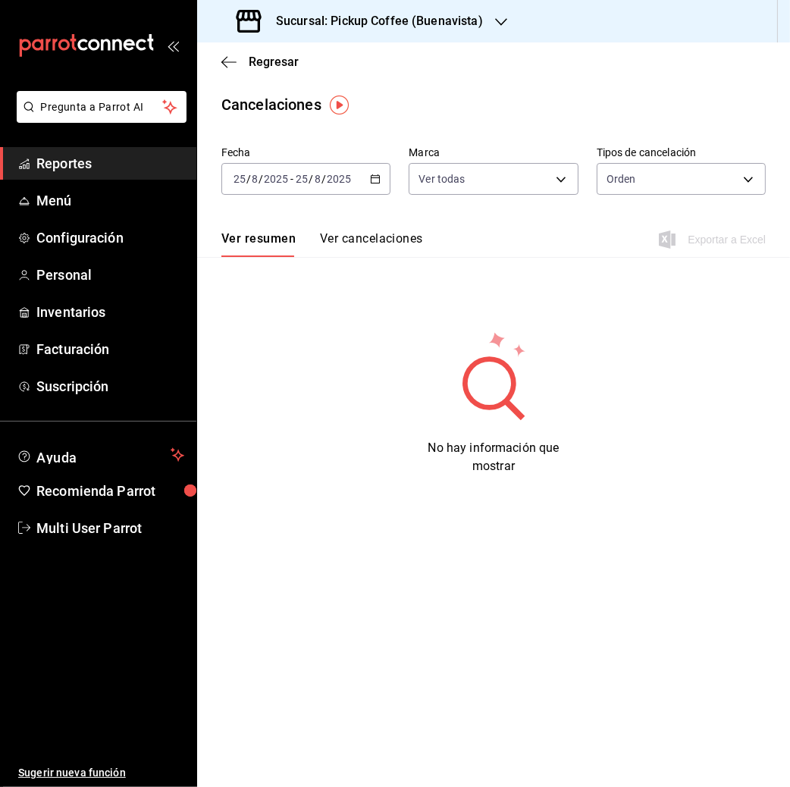
click at [336, 174] on input "2025" at bounding box center [339, 179] width 26 height 12
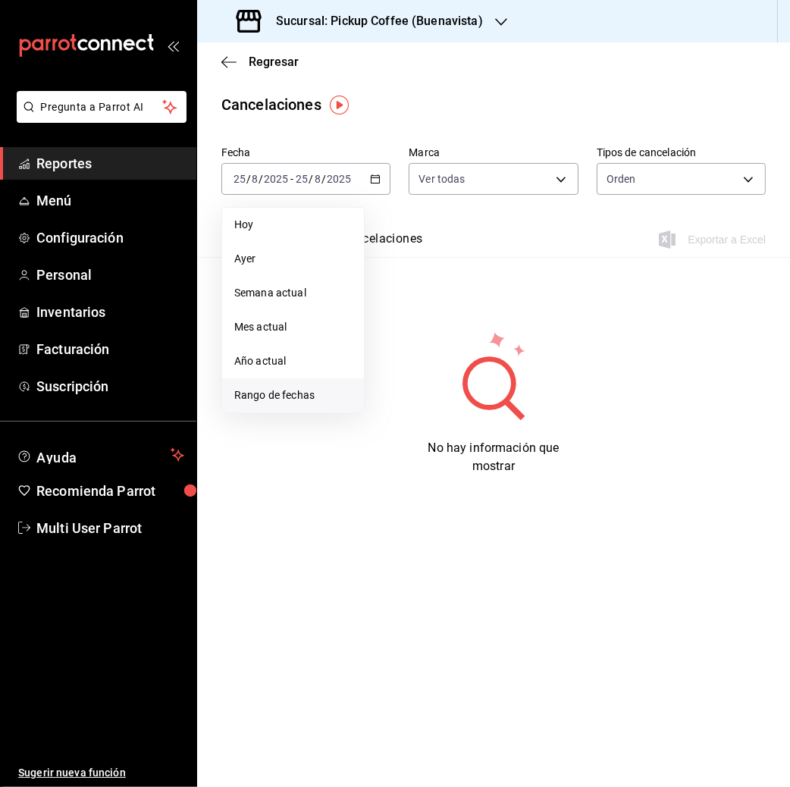
click at [299, 383] on li "Rango de fechas" at bounding box center [293, 395] width 142 height 34
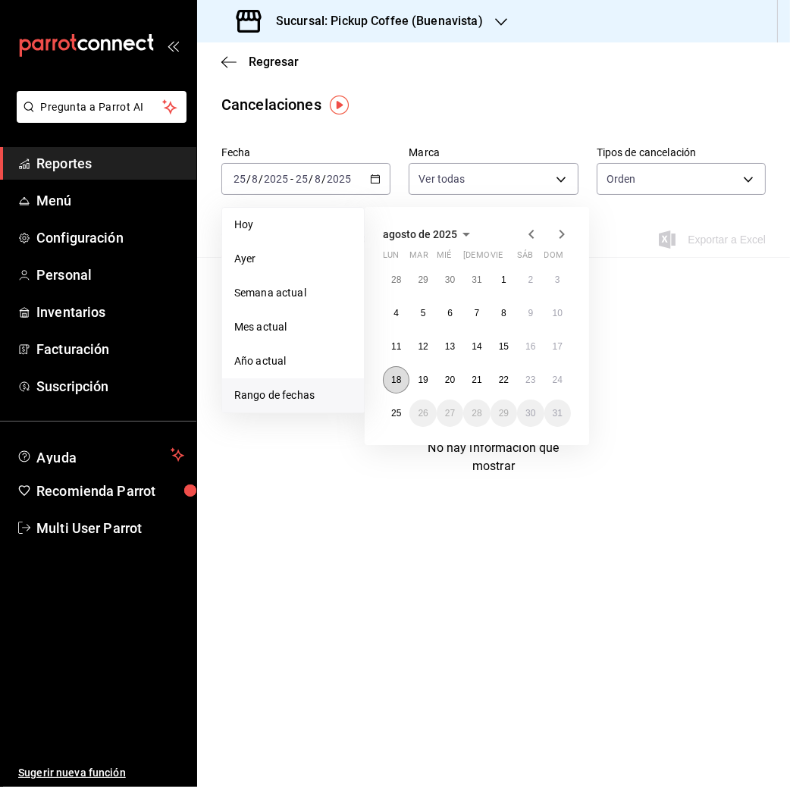
click at [389, 384] on button "18" at bounding box center [396, 379] width 27 height 27
click at [556, 374] on abbr "24" at bounding box center [557, 379] width 10 height 11
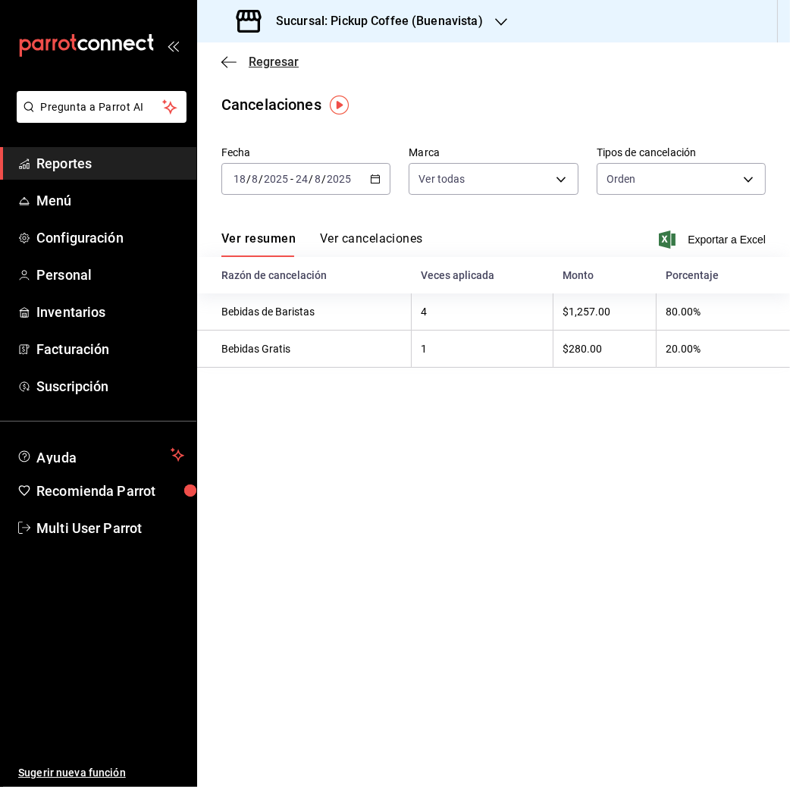
click at [269, 62] on span "Regresar" at bounding box center [274, 62] width 50 height 14
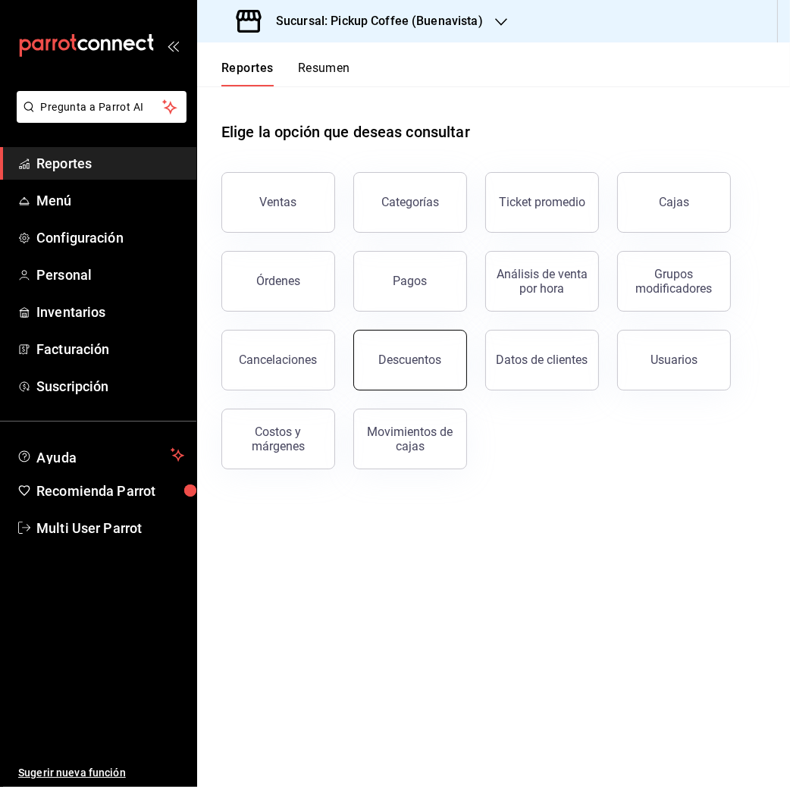
click at [431, 368] on button "Descuentos" at bounding box center [410, 360] width 114 height 61
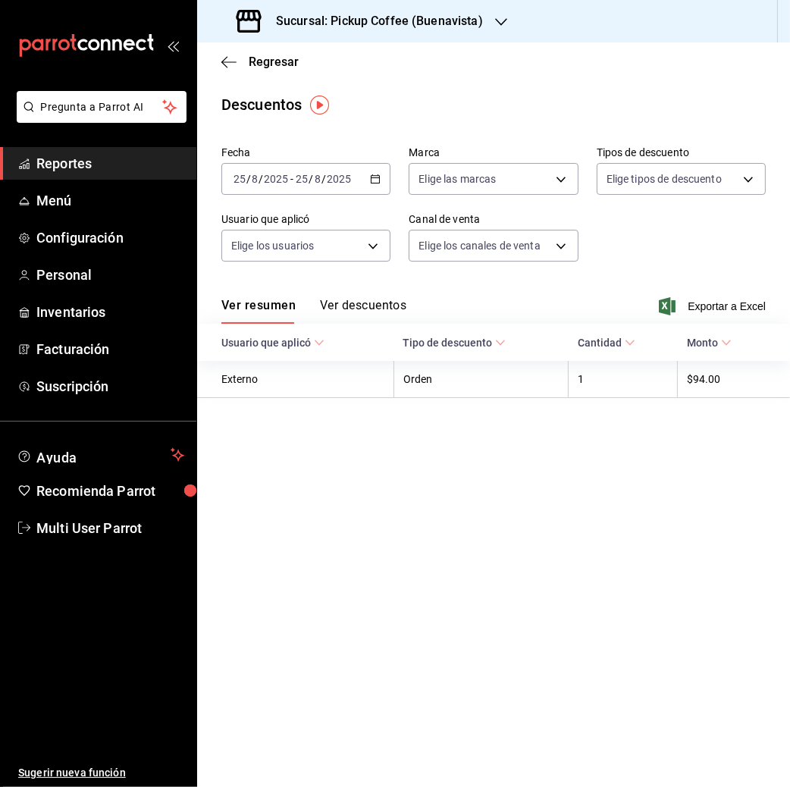
click at [341, 168] on div "2025-08-25 25 / 8 / 2025 - 2025-08-25 25 / 8 / 2025" at bounding box center [305, 179] width 169 height 32
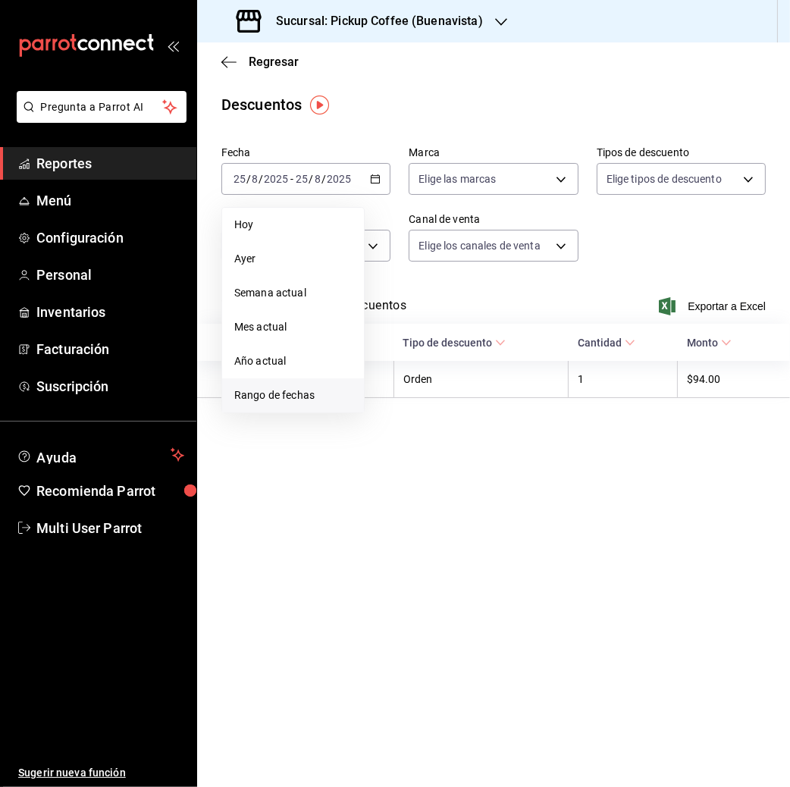
click at [275, 396] on span "Rango de fechas" at bounding box center [292, 395] width 117 height 16
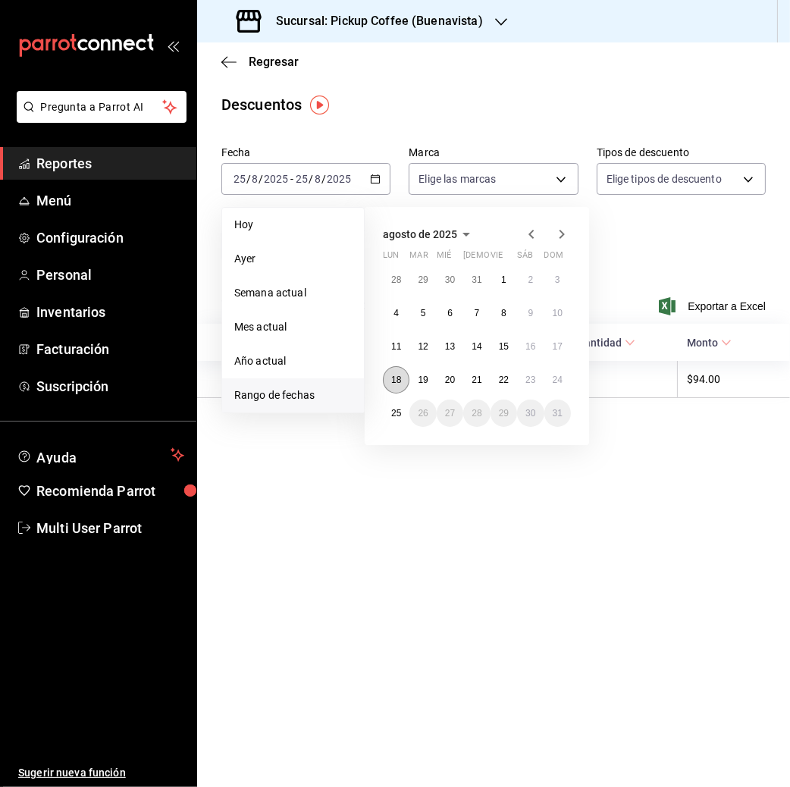
click at [391, 382] on abbr "18" at bounding box center [396, 379] width 10 height 11
click at [556, 376] on abbr "24" at bounding box center [557, 379] width 10 height 11
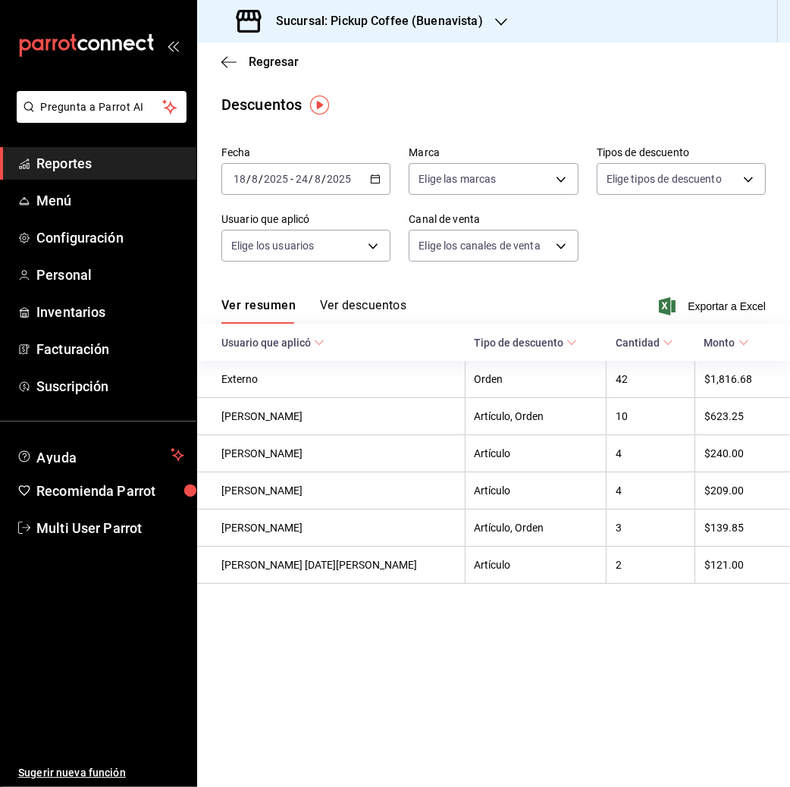
click at [442, 19] on h3 "Sucursal: Pickup Coffee (Buenavista)" at bounding box center [373, 21] width 219 height 18
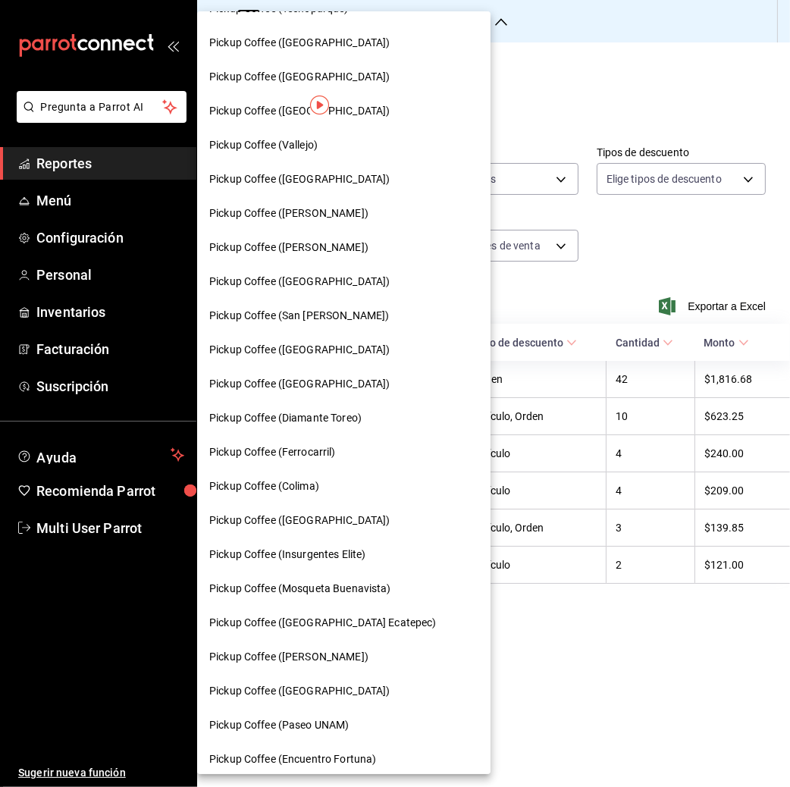
scroll to position [544, 0]
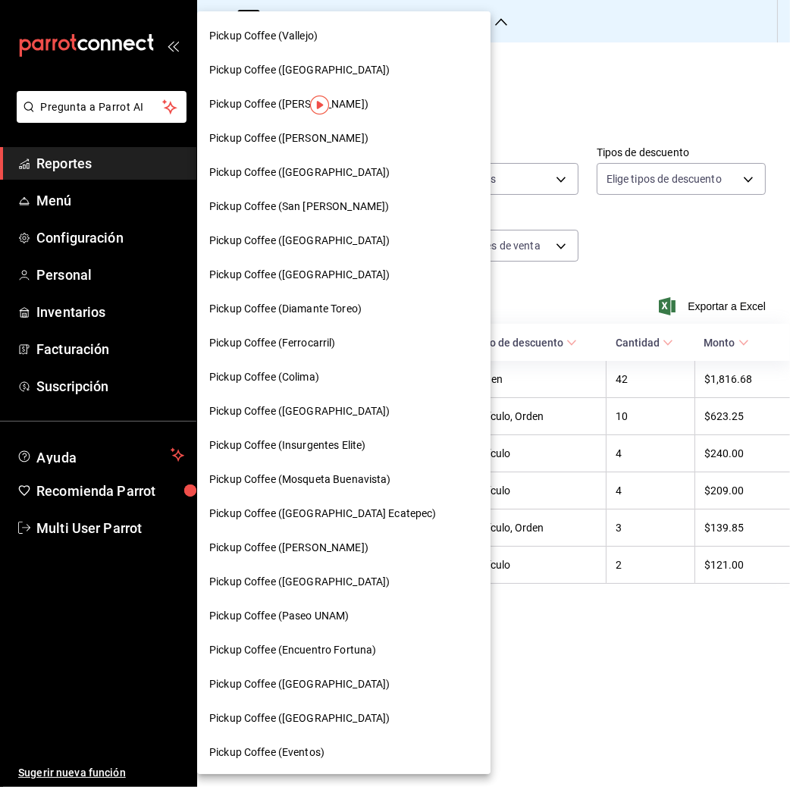
click at [298, 686] on span "Pickup Coffee ([GEOGRAPHIC_DATA])" at bounding box center [299, 684] width 180 height 16
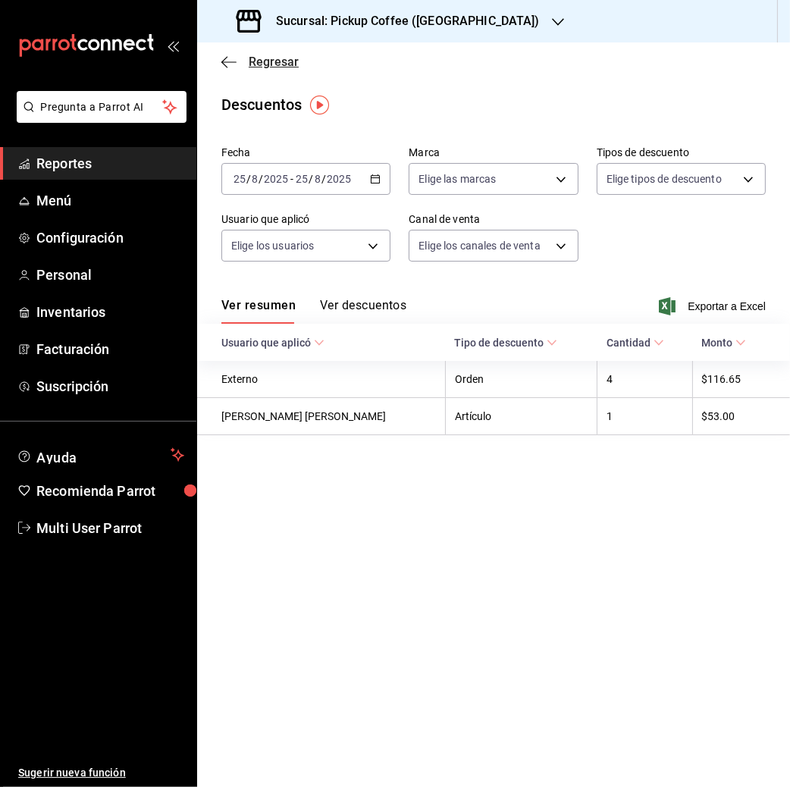
click at [268, 56] on span "Regresar" at bounding box center [274, 62] width 50 height 14
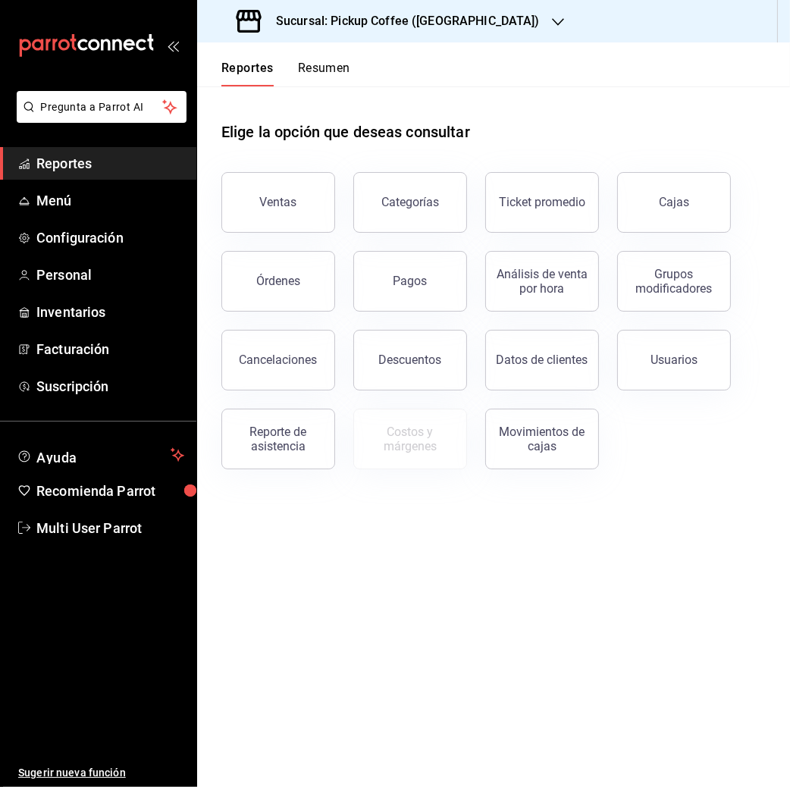
click at [328, 58] on div "Reportes Resumen" at bounding box center [273, 64] width 153 height 44
click at [327, 62] on button "Resumen" at bounding box center [324, 74] width 52 height 26
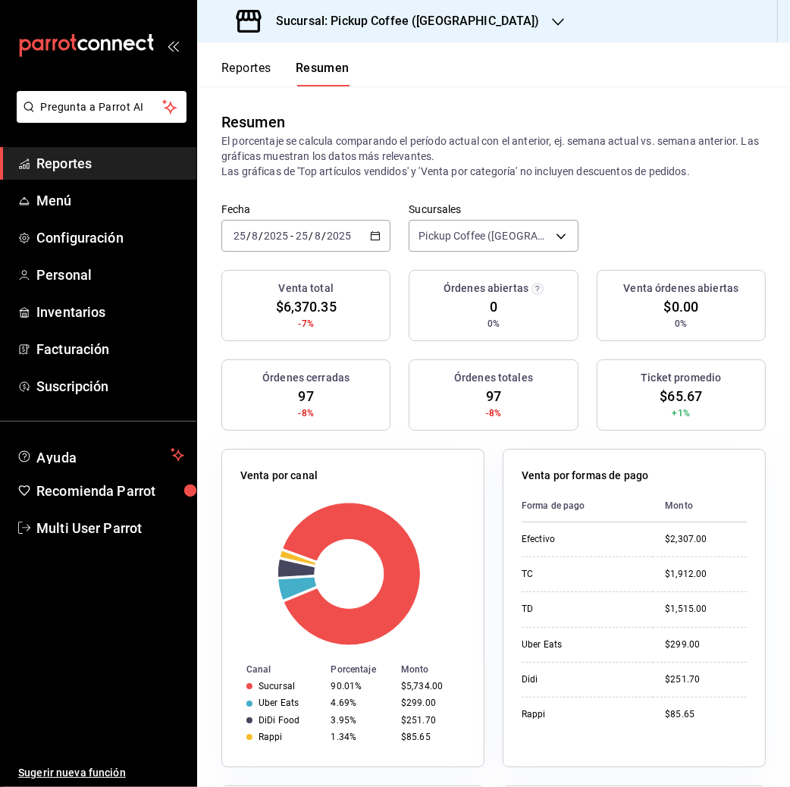
click at [327, 239] on input "2025" at bounding box center [339, 236] width 26 height 12
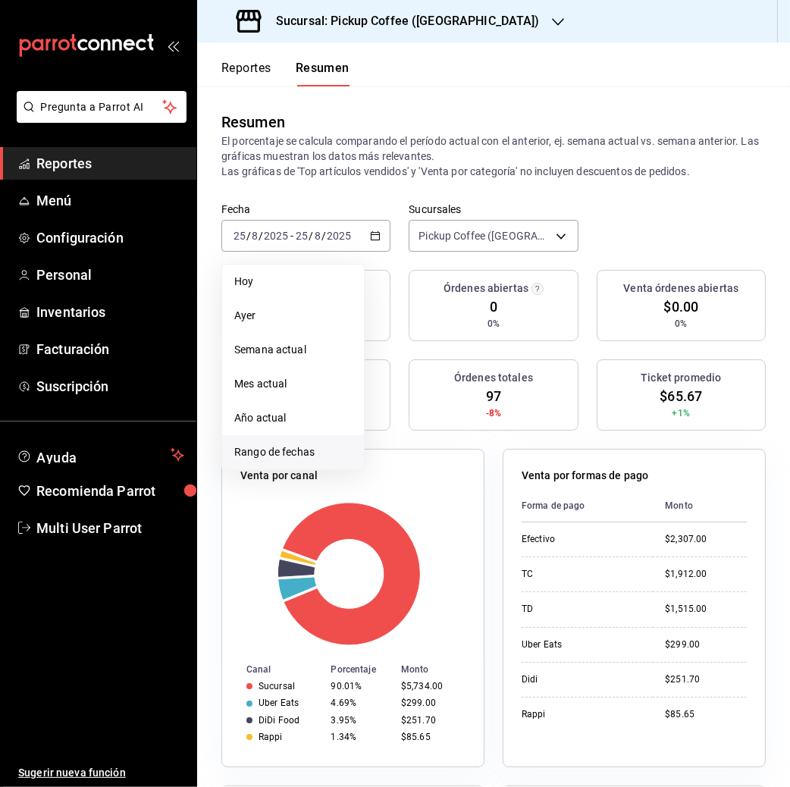
click at [303, 446] on span "Rango de fechas" at bounding box center [292, 452] width 117 height 16
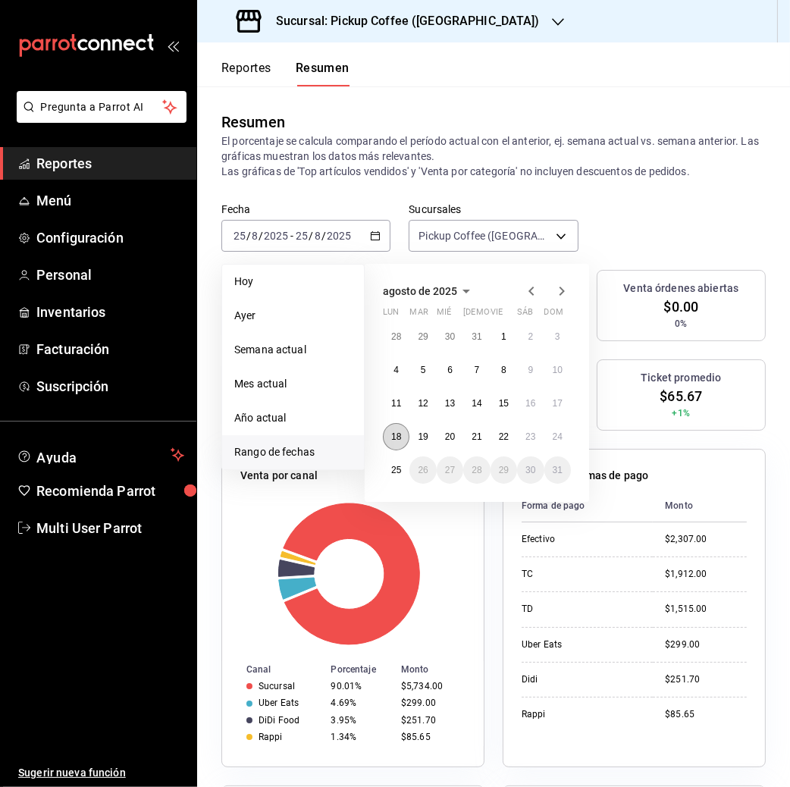
click at [401, 431] on abbr "18" at bounding box center [396, 436] width 10 height 11
click at [563, 442] on button "24" at bounding box center [557, 436] width 27 height 27
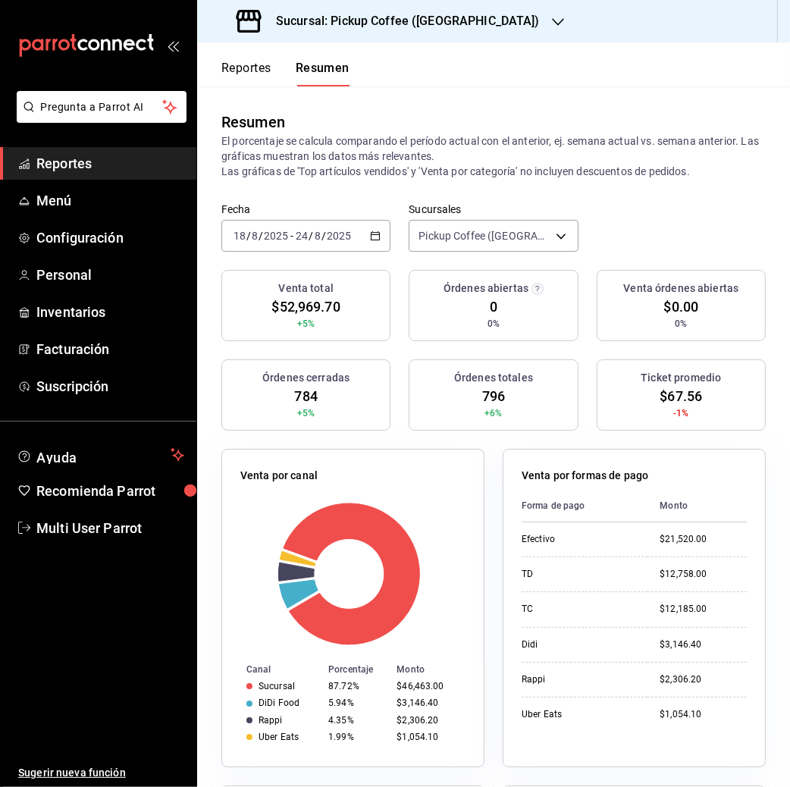
click at [252, 70] on button "Reportes" at bounding box center [246, 74] width 50 height 26
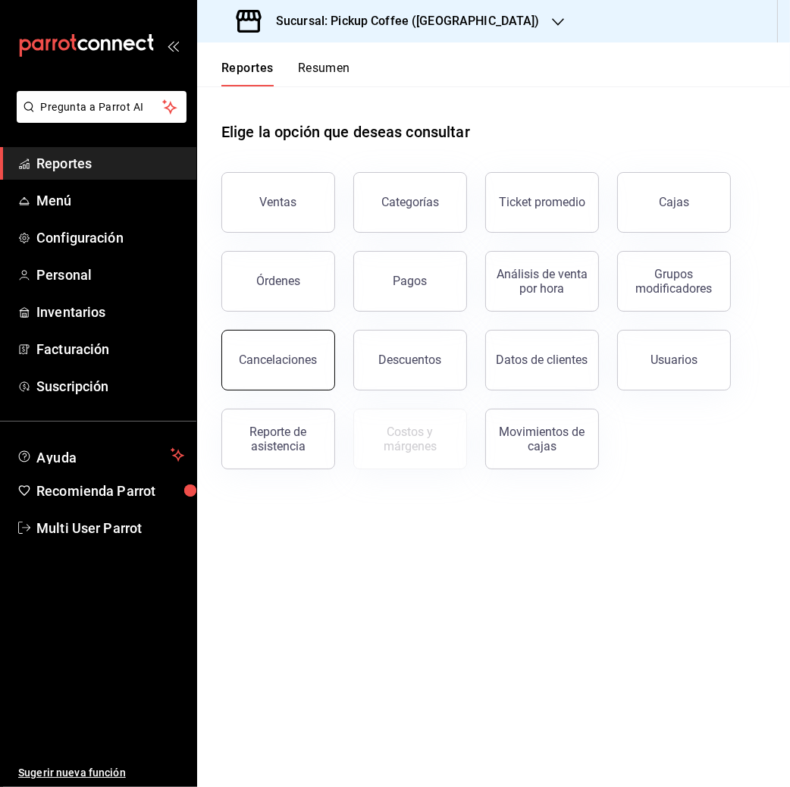
click at [320, 358] on button "Cancelaciones" at bounding box center [278, 360] width 114 height 61
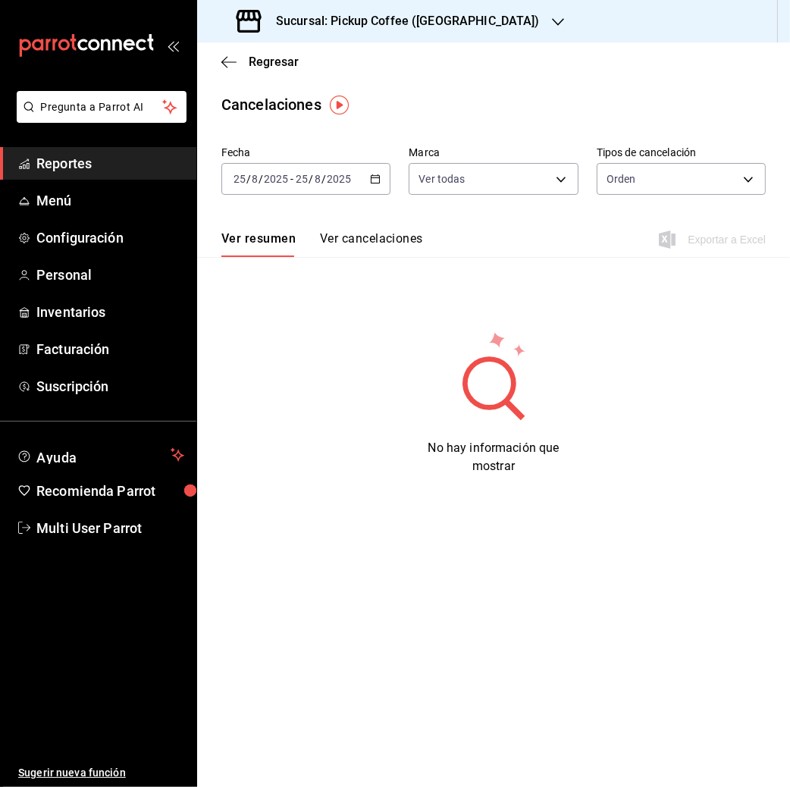
click at [318, 175] on input "8" at bounding box center [318, 179] width 8 height 12
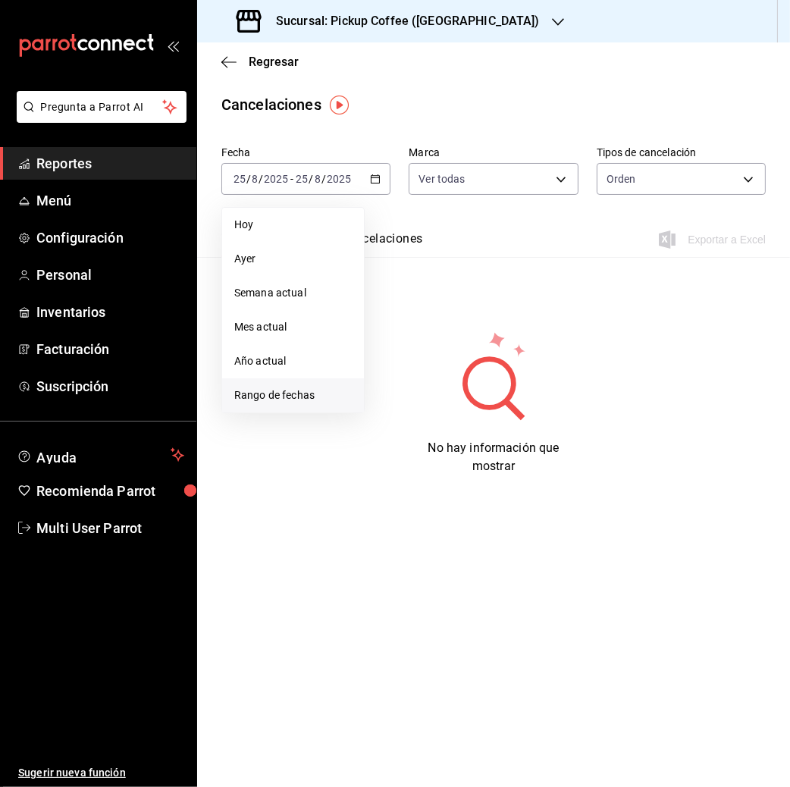
click at [299, 394] on span "Rango de fechas" at bounding box center [292, 395] width 117 height 16
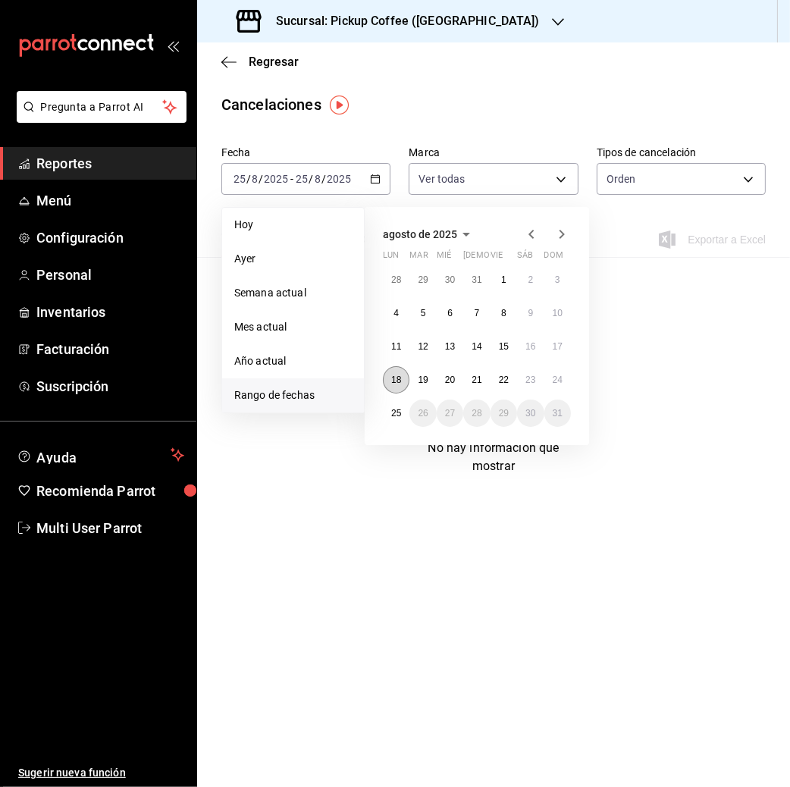
click at [394, 380] on abbr "18" at bounding box center [396, 379] width 10 height 11
click at [549, 376] on button "24" at bounding box center [557, 379] width 27 height 27
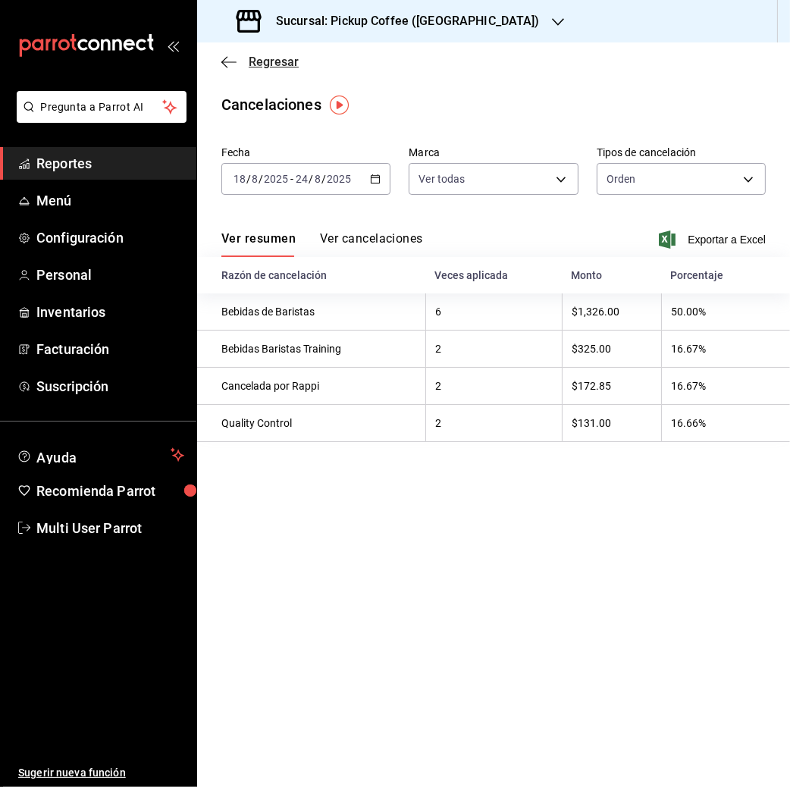
click at [272, 58] on span "Regresar" at bounding box center [274, 62] width 50 height 14
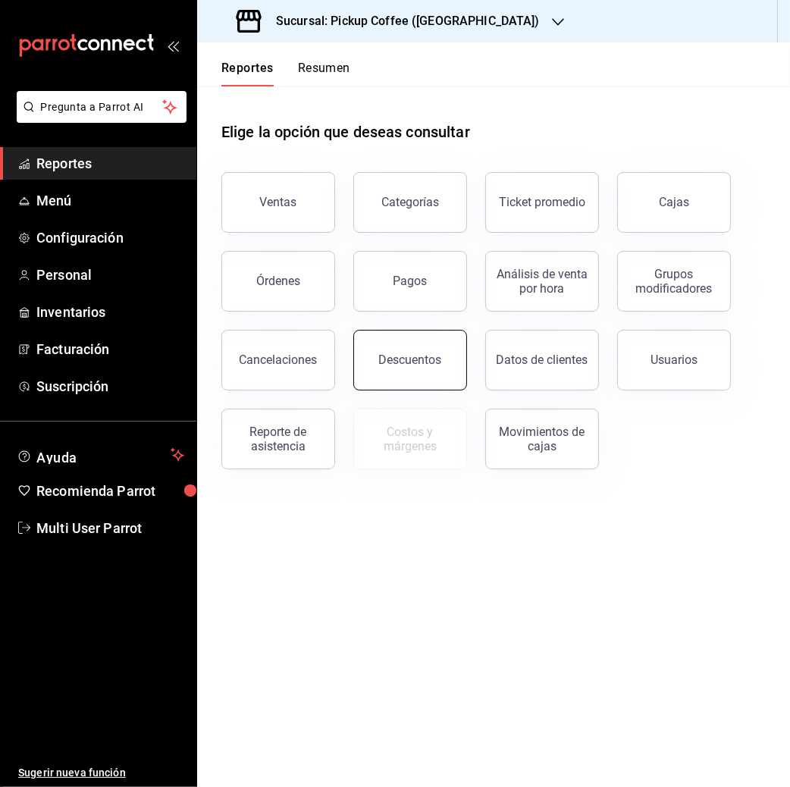
click at [418, 360] on div "Descuentos" at bounding box center [410, 359] width 63 height 14
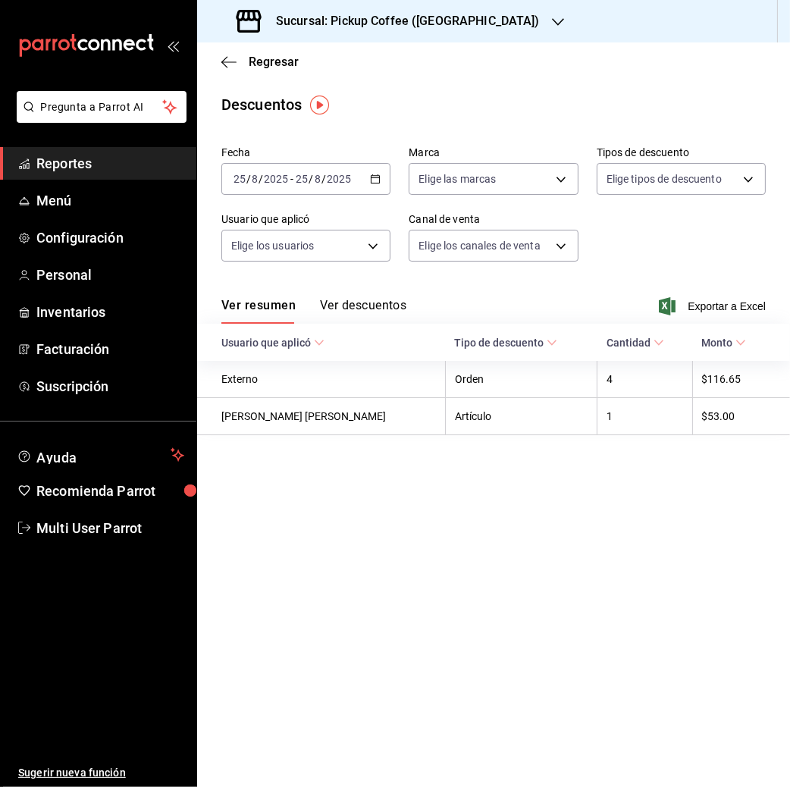
click at [346, 177] on input "2025" at bounding box center [339, 179] width 26 height 12
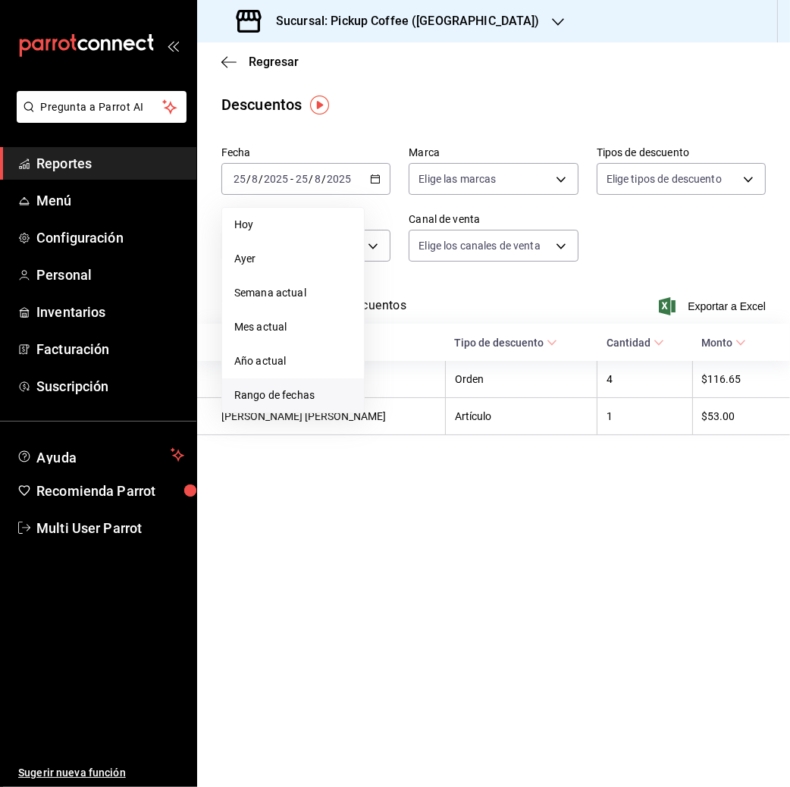
click at [293, 386] on li "Rango de fechas" at bounding box center [293, 395] width 142 height 34
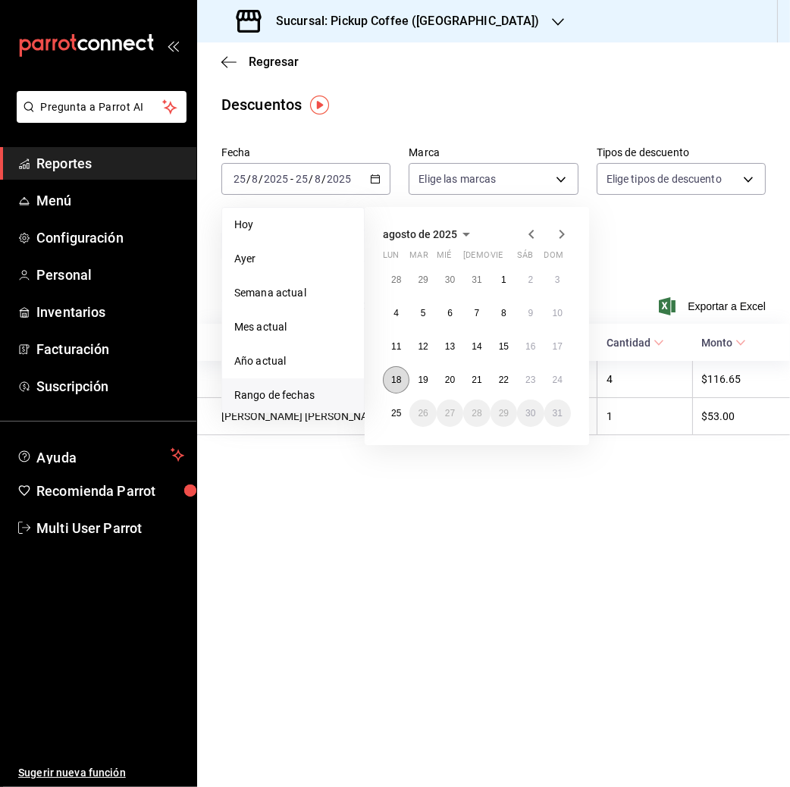
click at [395, 383] on abbr "18" at bounding box center [396, 379] width 10 height 11
click at [555, 377] on abbr "24" at bounding box center [557, 379] width 10 height 11
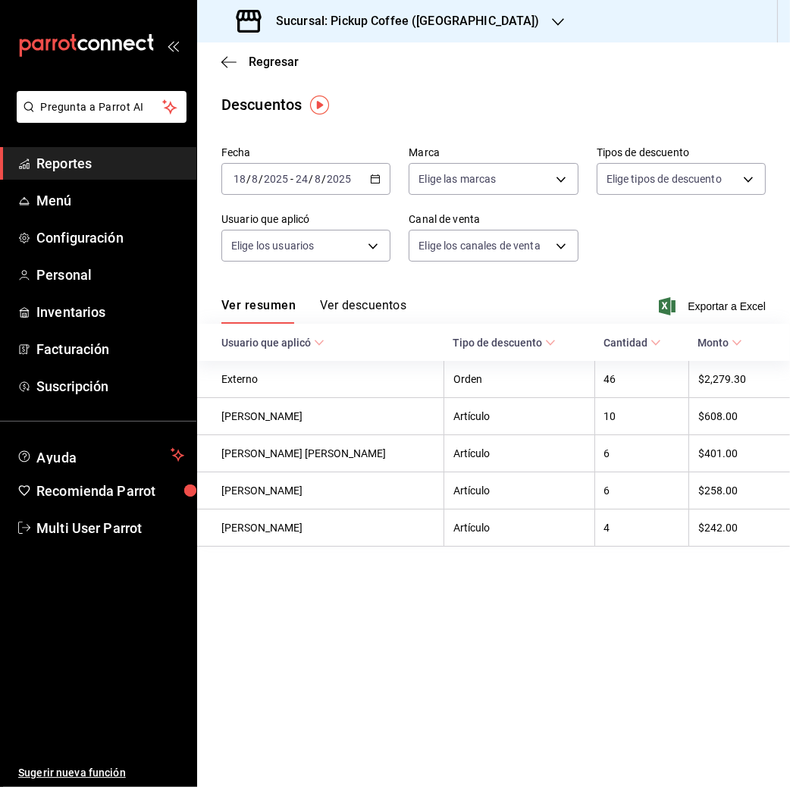
click at [381, 18] on h3 "Sucursal: Pickup Coffee (Londres)" at bounding box center [402, 21] width 276 height 18
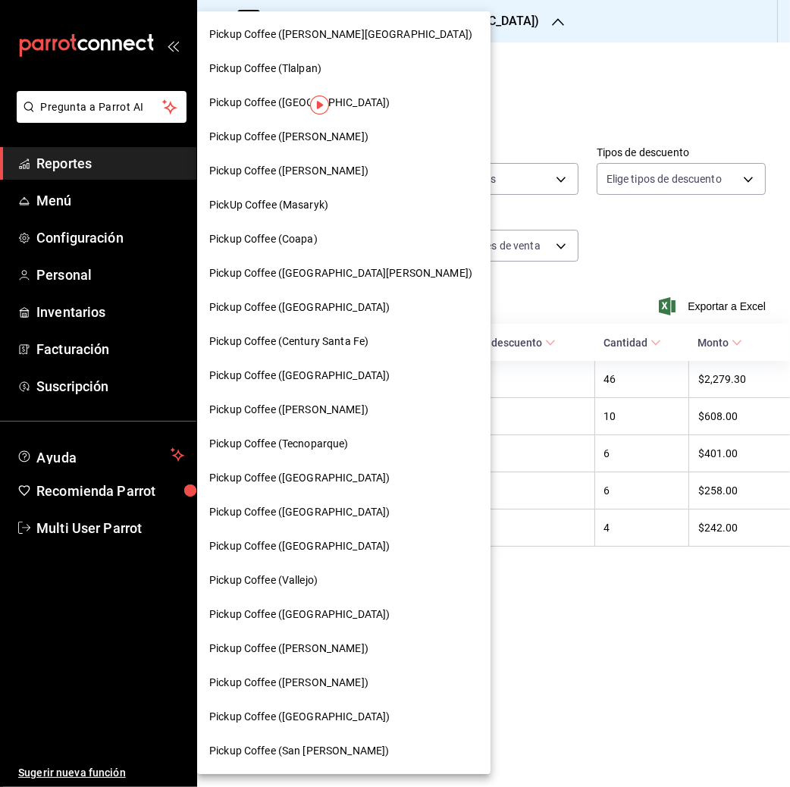
click at [316, 170] on span "Pickup Coffee ([PERSON_NAME])" at bounding box center [288, 171] width 159 height 16
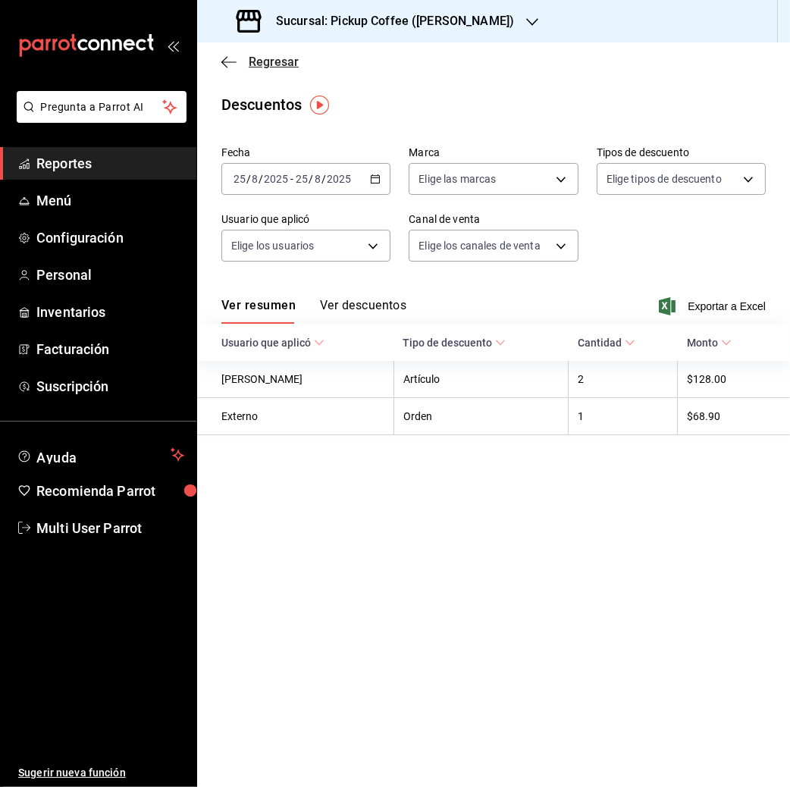
click at [269, 59] on span "Regresar" at bounding box center [274, 62] width 50 height 14
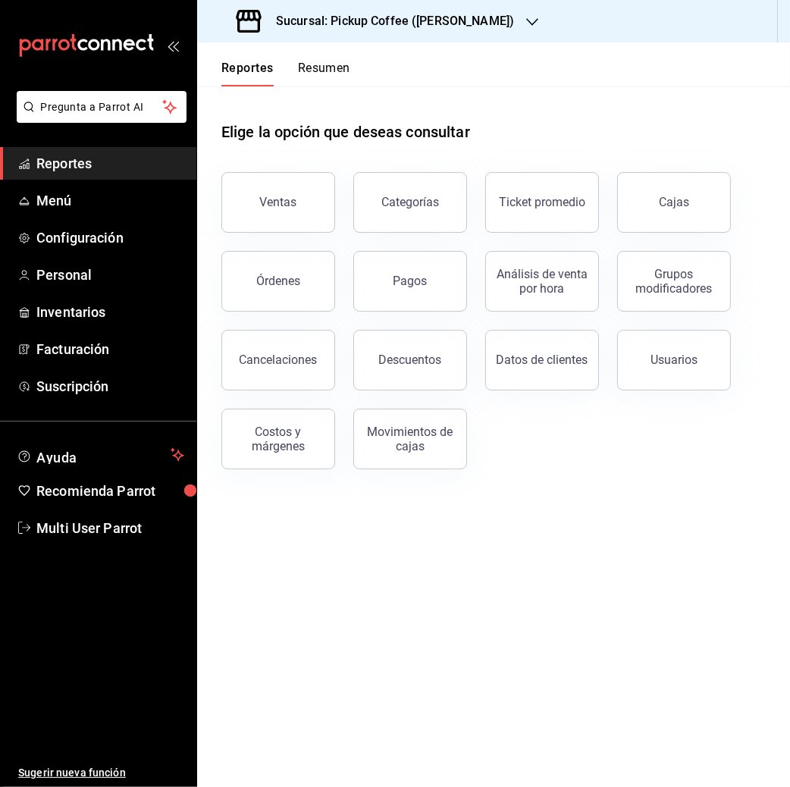
click at [315, 71] on button "Resumen" at bounding box center [324, 74] width 52 height 26
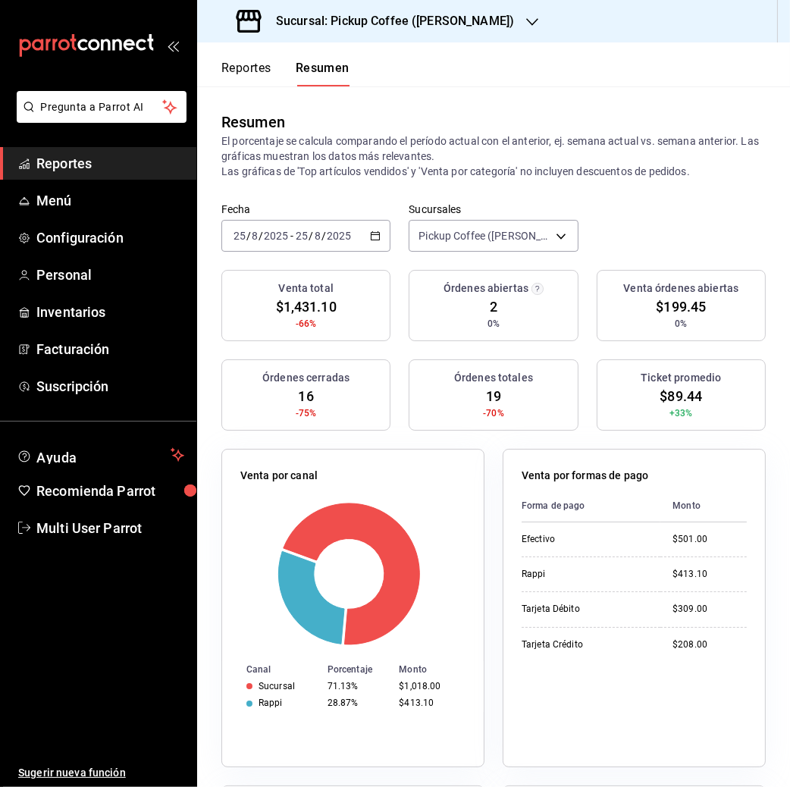
click at [340, 231] on input "2025" at bounding box center [339, 236] width 26 height 12
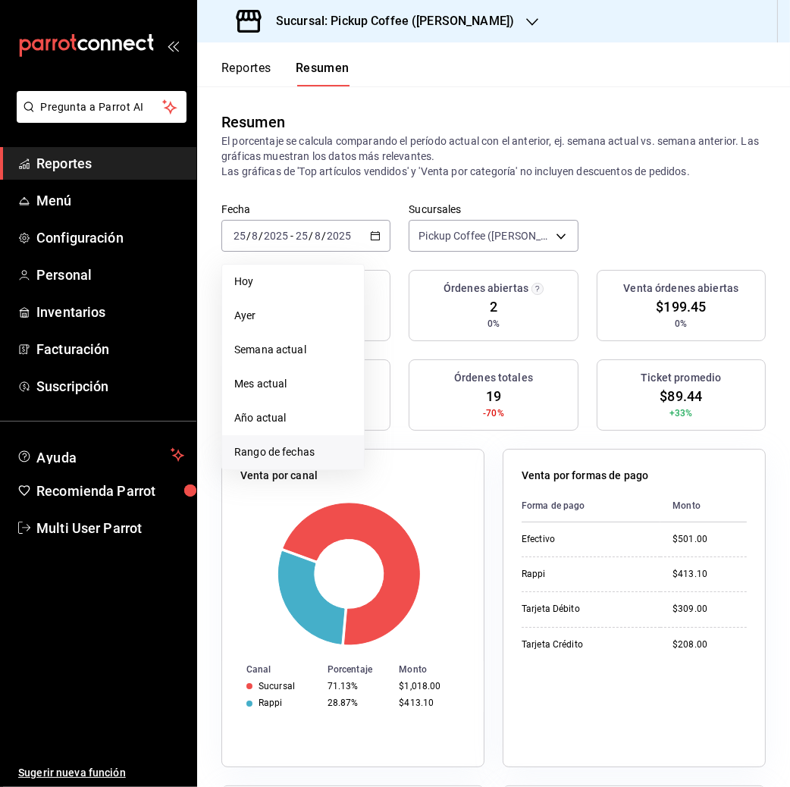
click at [277, 440] on li "Rango de fechas" at bounding box center [293, 452] width 142 height 34
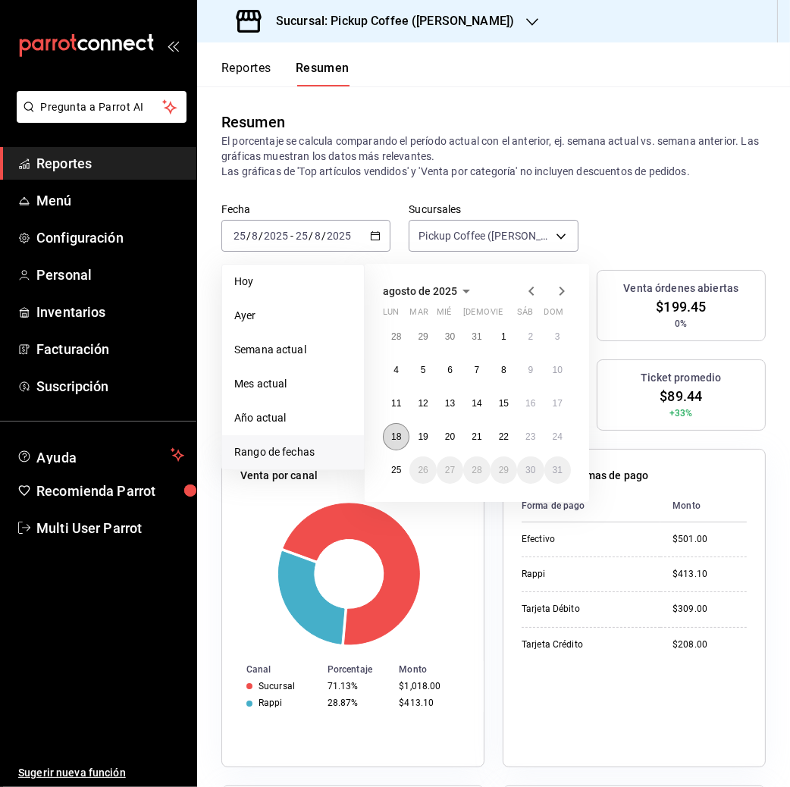
click at [395, 434] on abbr "18" at bounding box center [396, 436] width 10 height 11
click at [560, 437] on abbr "24" at bounding box center [557, 436] width 10 height 11
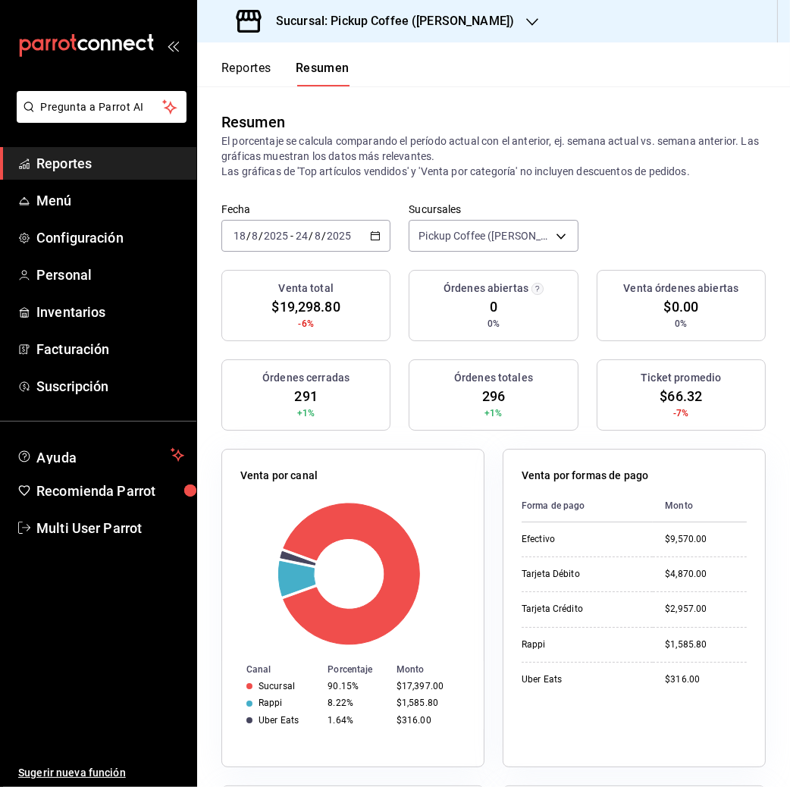
click at [248, 59] on div "Reportes Resumen" at bounding box center [273, 64] width 152 height 44
click at [240, 70] on button "Reportes" at bounding box center [246, 74] width 50 height 26
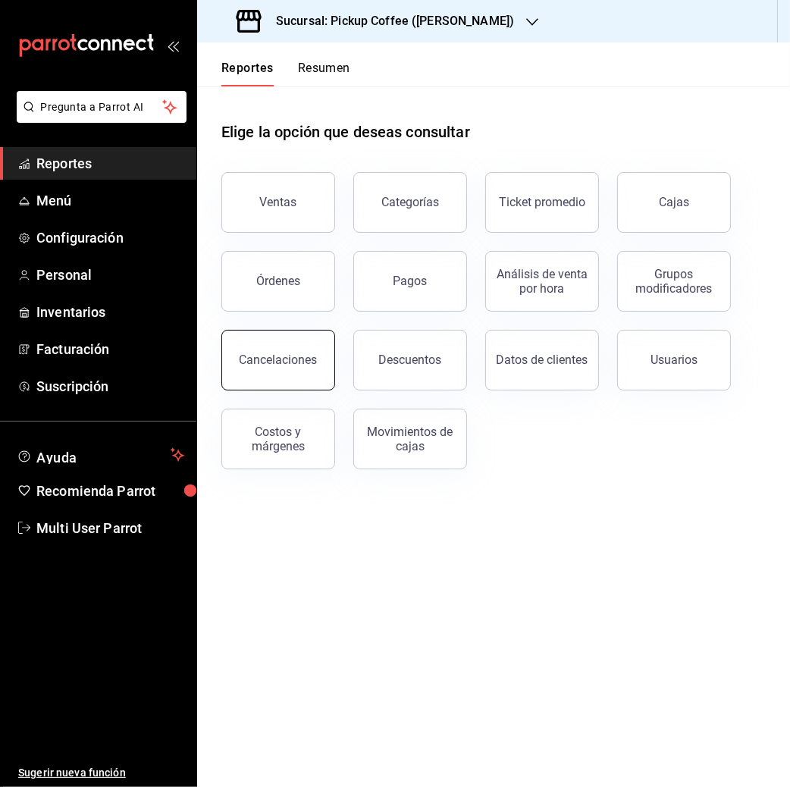
click at [295, 349] on button "Cancelaciones" at bounding box center [278, 360] width 114 height 61
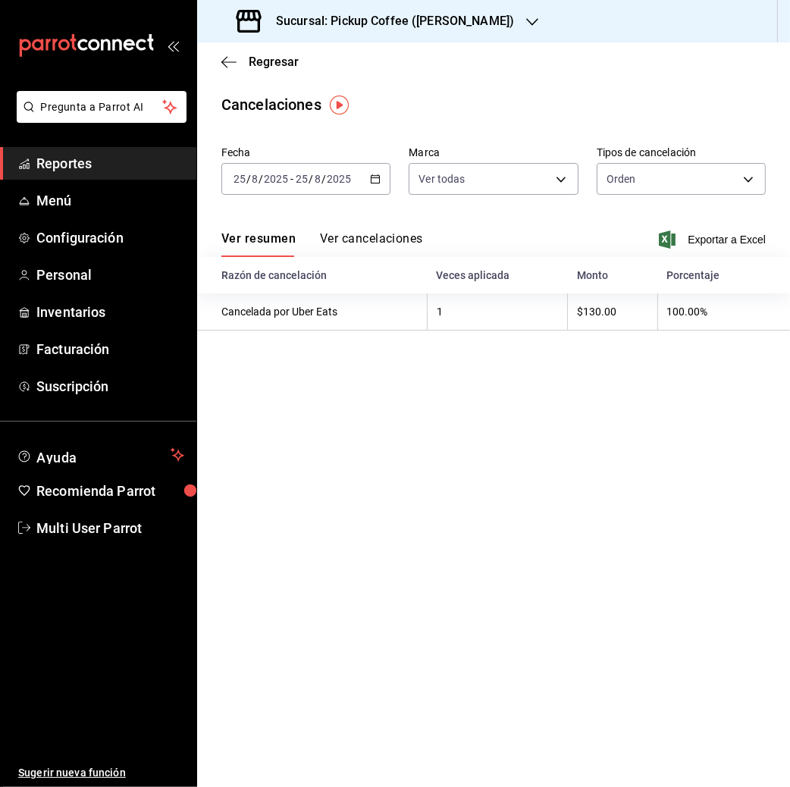
click at [340, 179] on input "2025" at bounding box center [339, 179] width 26 height 12
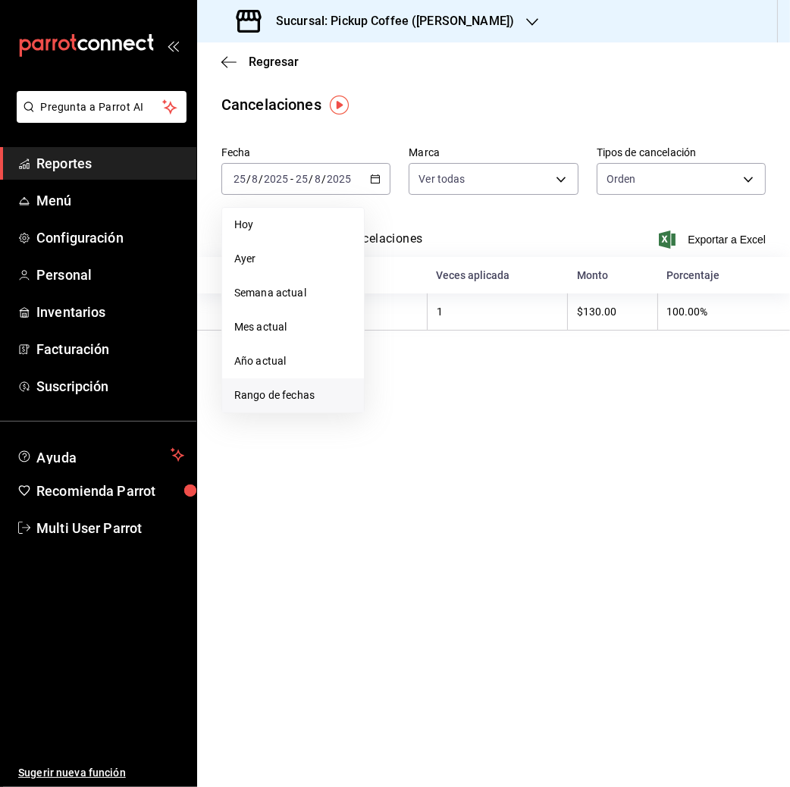
click at [298, 393] on span "Rango de fechas" at bounding box center [292, 395] width 117 height 16
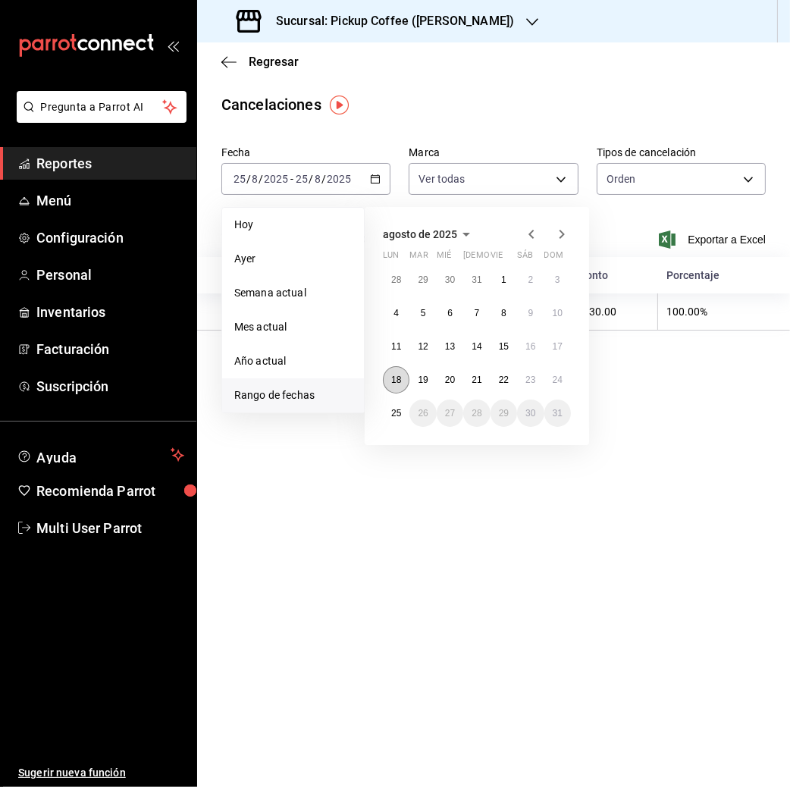
click at [401, 377] on abbr "18" at bounding box center [396, 379] width 10 height 11
click at [559, 379] on abbr "24" at bounding box center [557, 379] width 10 height 11
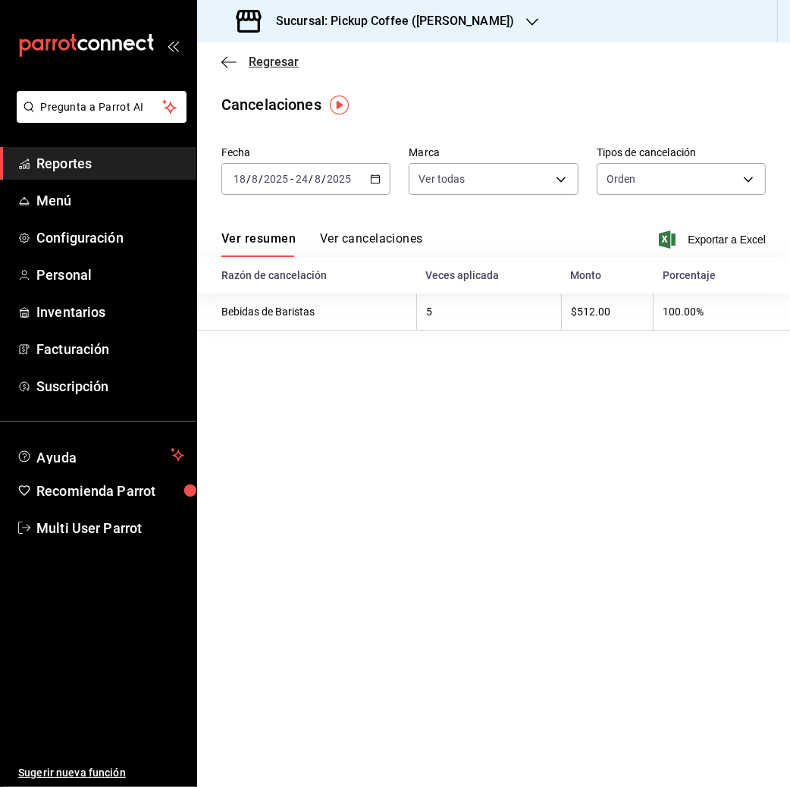
click at [276, 66] on span "Regresar" at bounding box center [274, 62] width 50 height 14
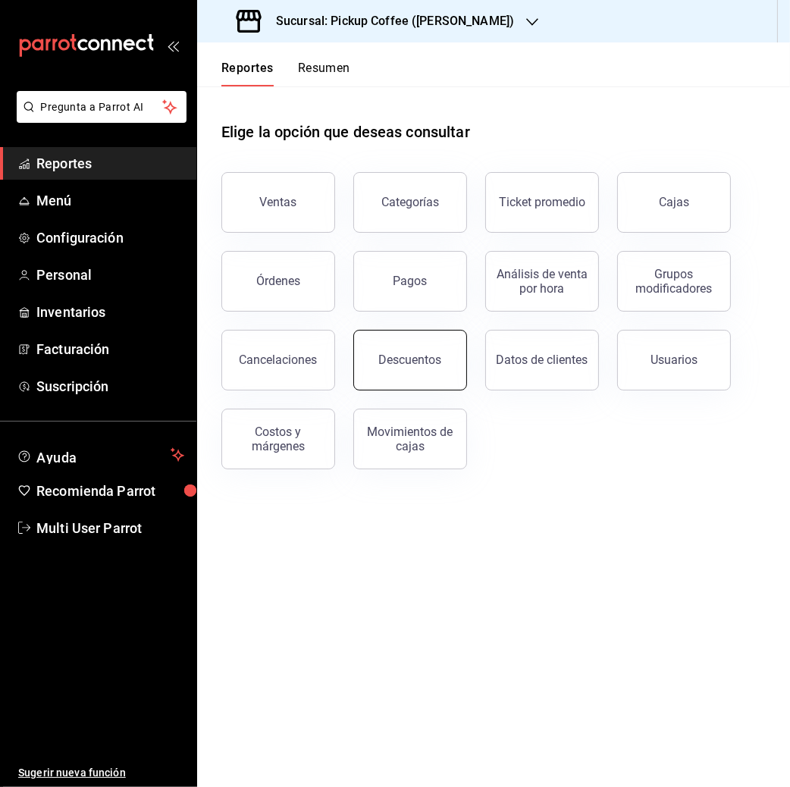
click at [406, 372] on button "Descuentos" at bounding box center [410, 360] width 114 height 61
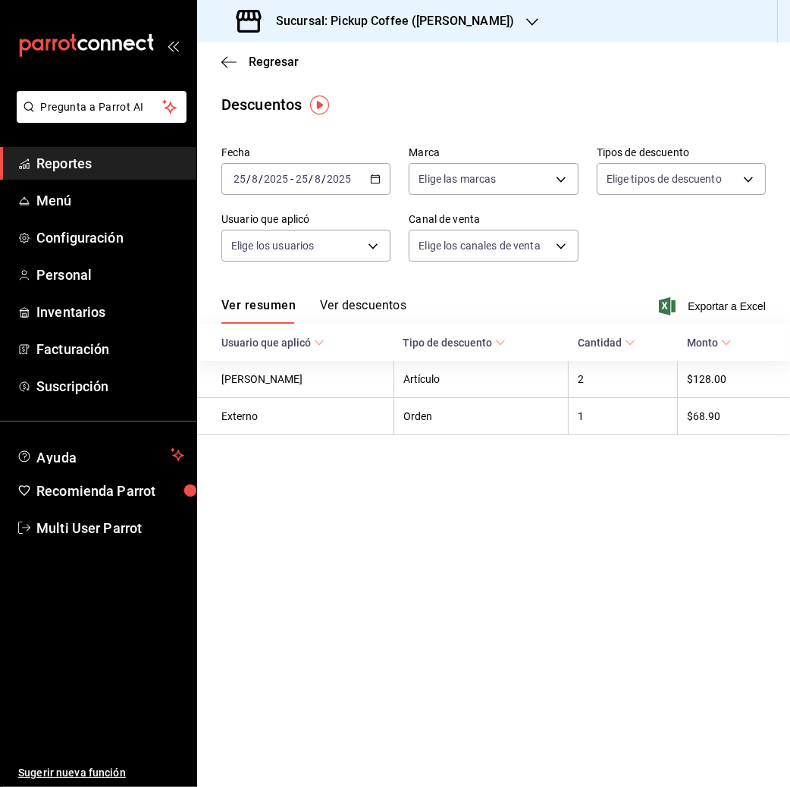
click at [323, 175] on span "/" at bounding box center [323, 179] width 5 height 12
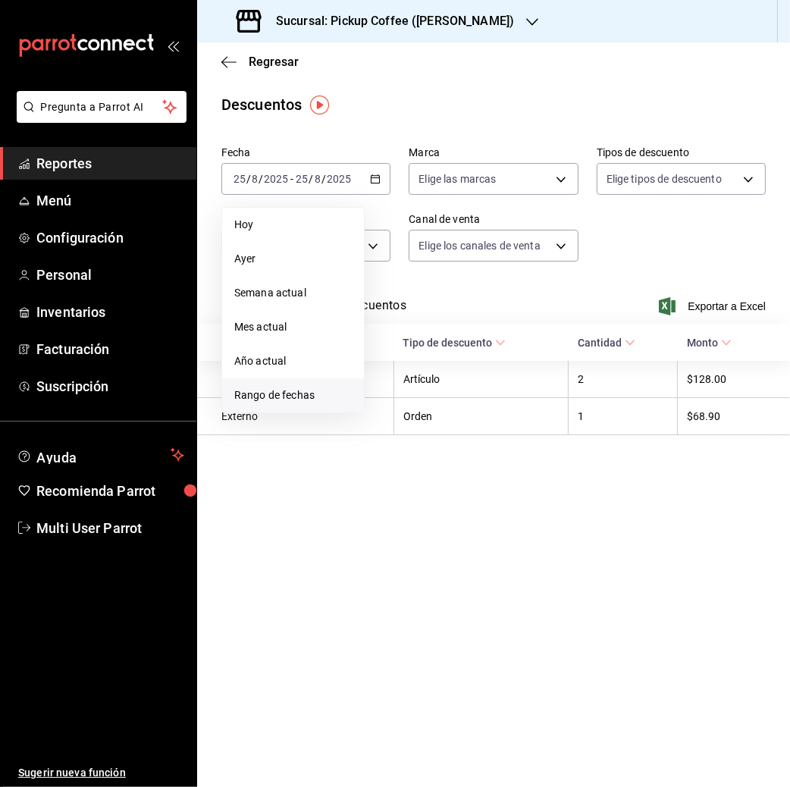
click at [288, 396] on span "Rango de fechas" at bounding box center [292, 395] width 117 height 16
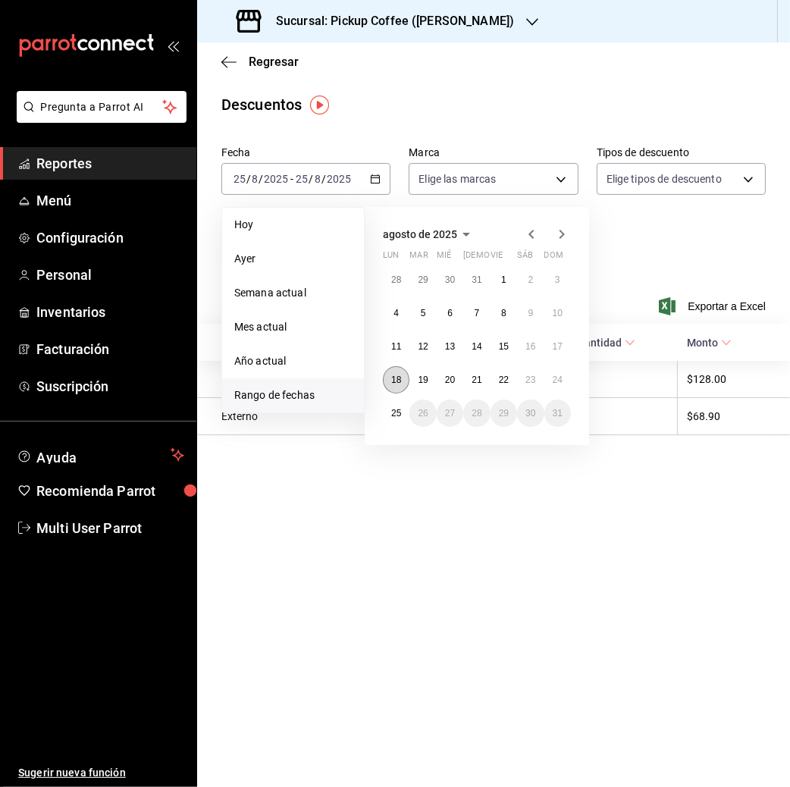
click at [398, 385] on button "18" at bounding box center [396, 379] width 27 height 27
click at [559, 374] on button "24" at bounding box center [557, 379] width 27 height 27
